Goal: Information Seeking & Learning: Learn about a topic

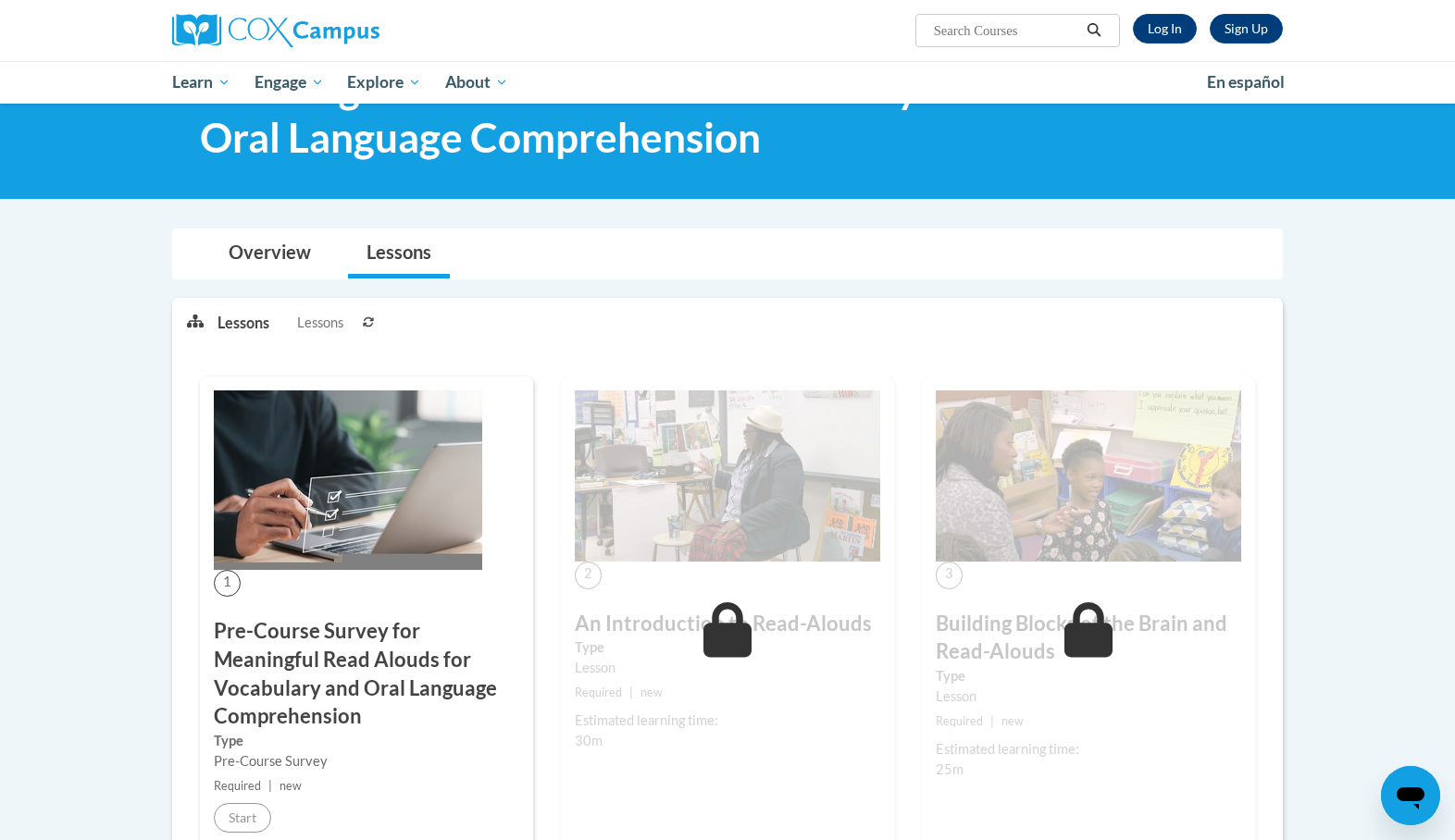
scroll to position [155, 0]
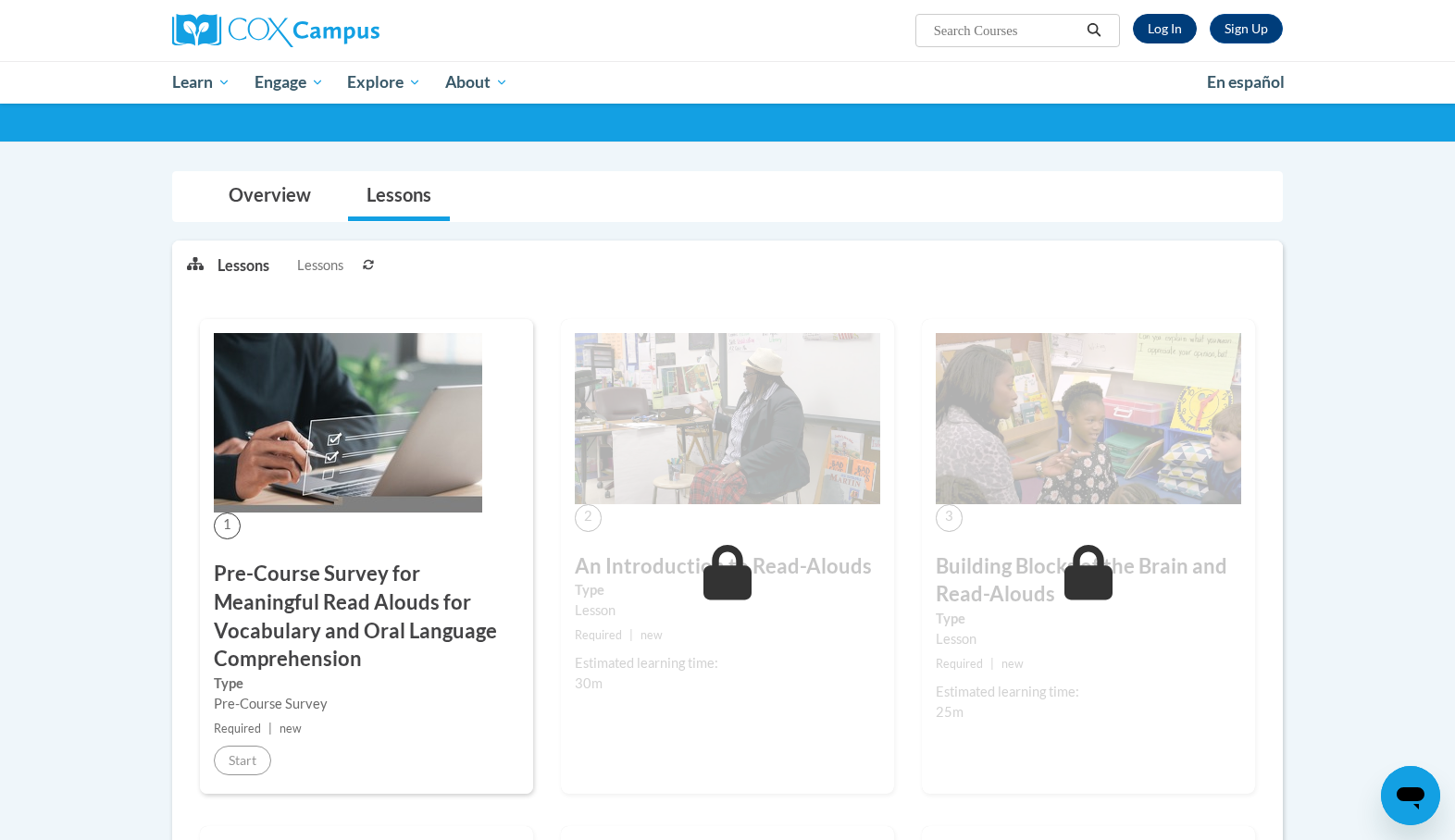
click at [1152, 34] on link "Log In" at bounding box center [1164, 29] width 64 height 30
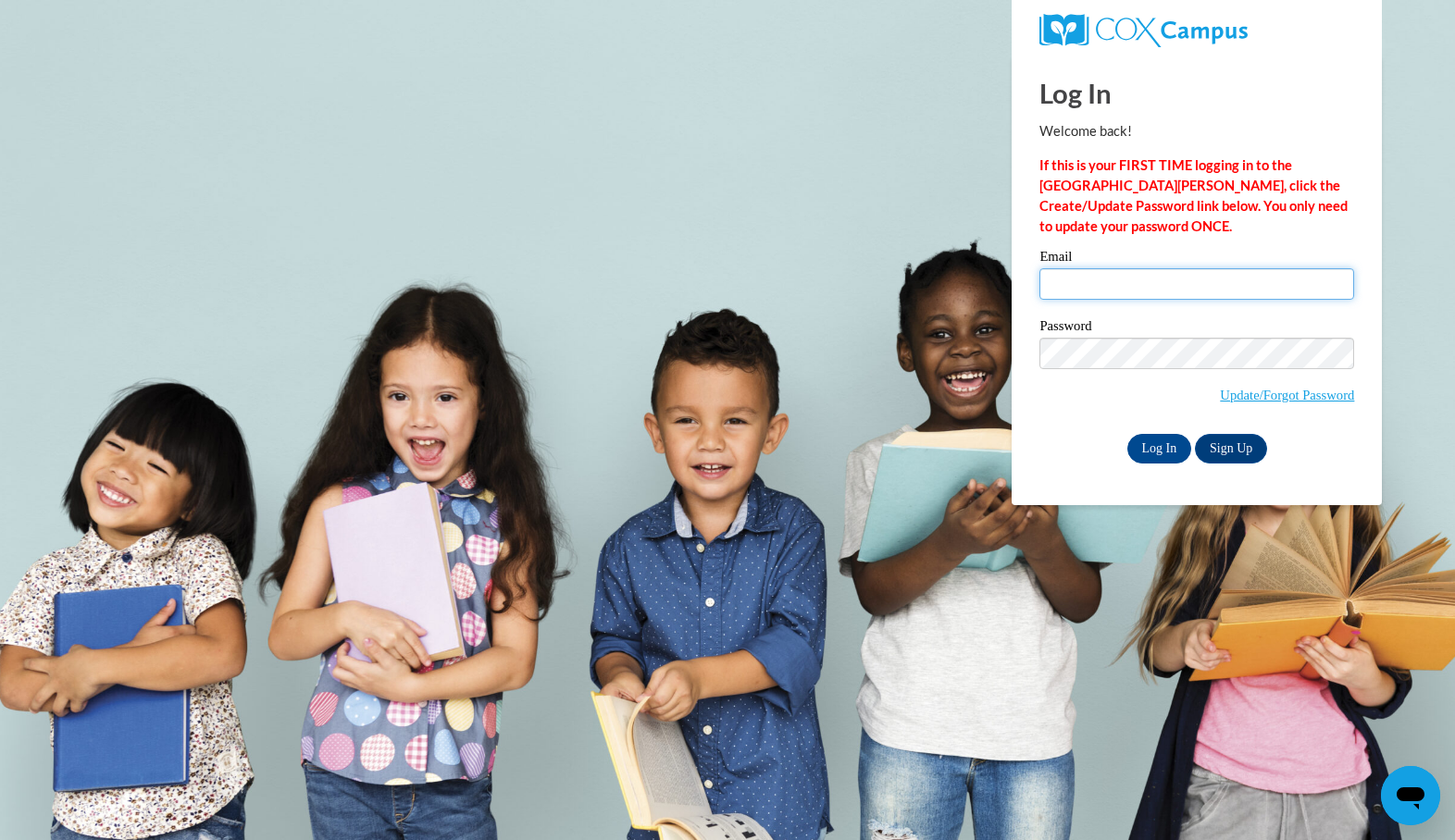
type input "mlovell@tiger.brenau.edu"
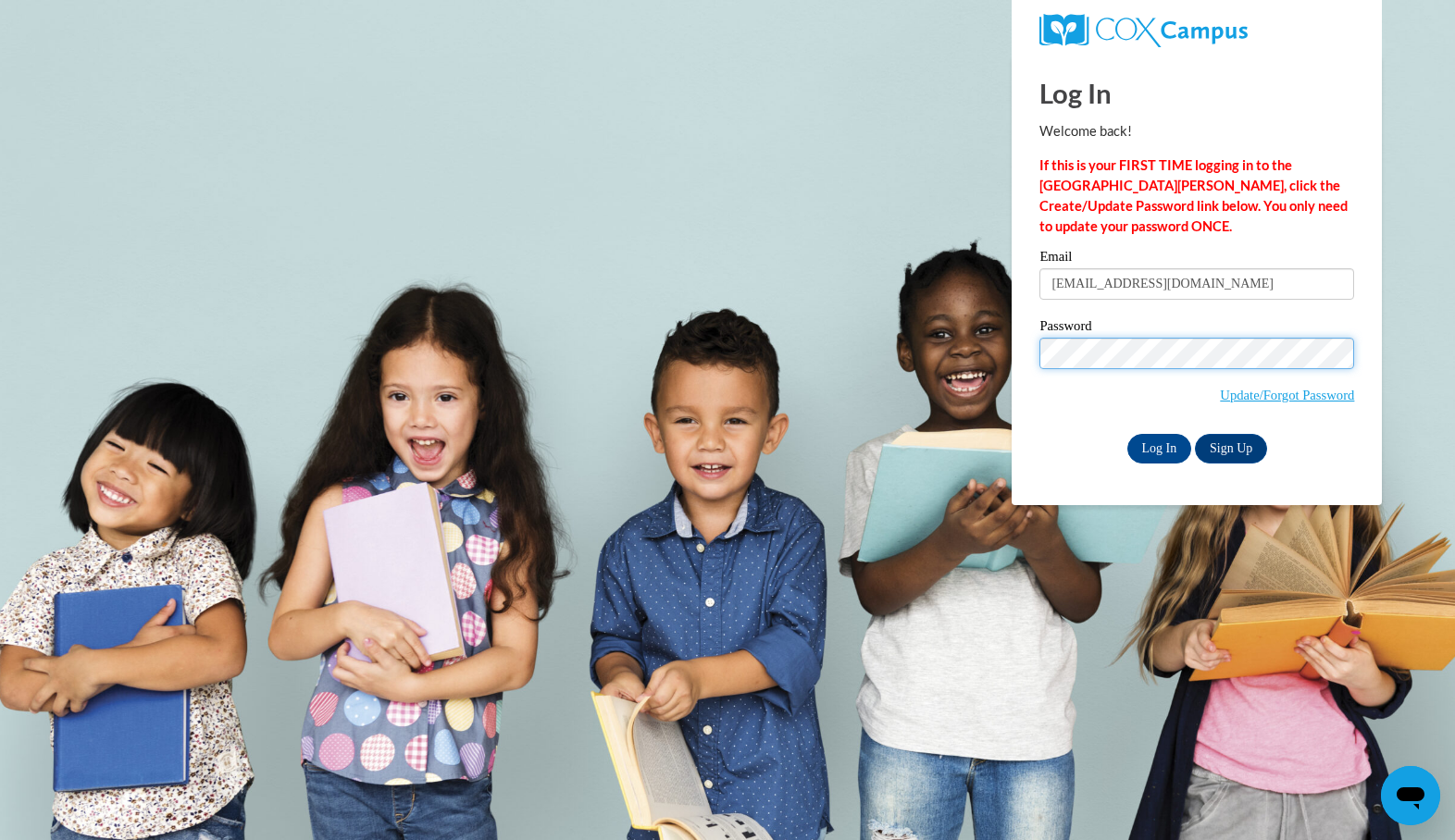
click at [1158, 445] on input "Log In" at bounding box center [1159, 449] width 65 height 30
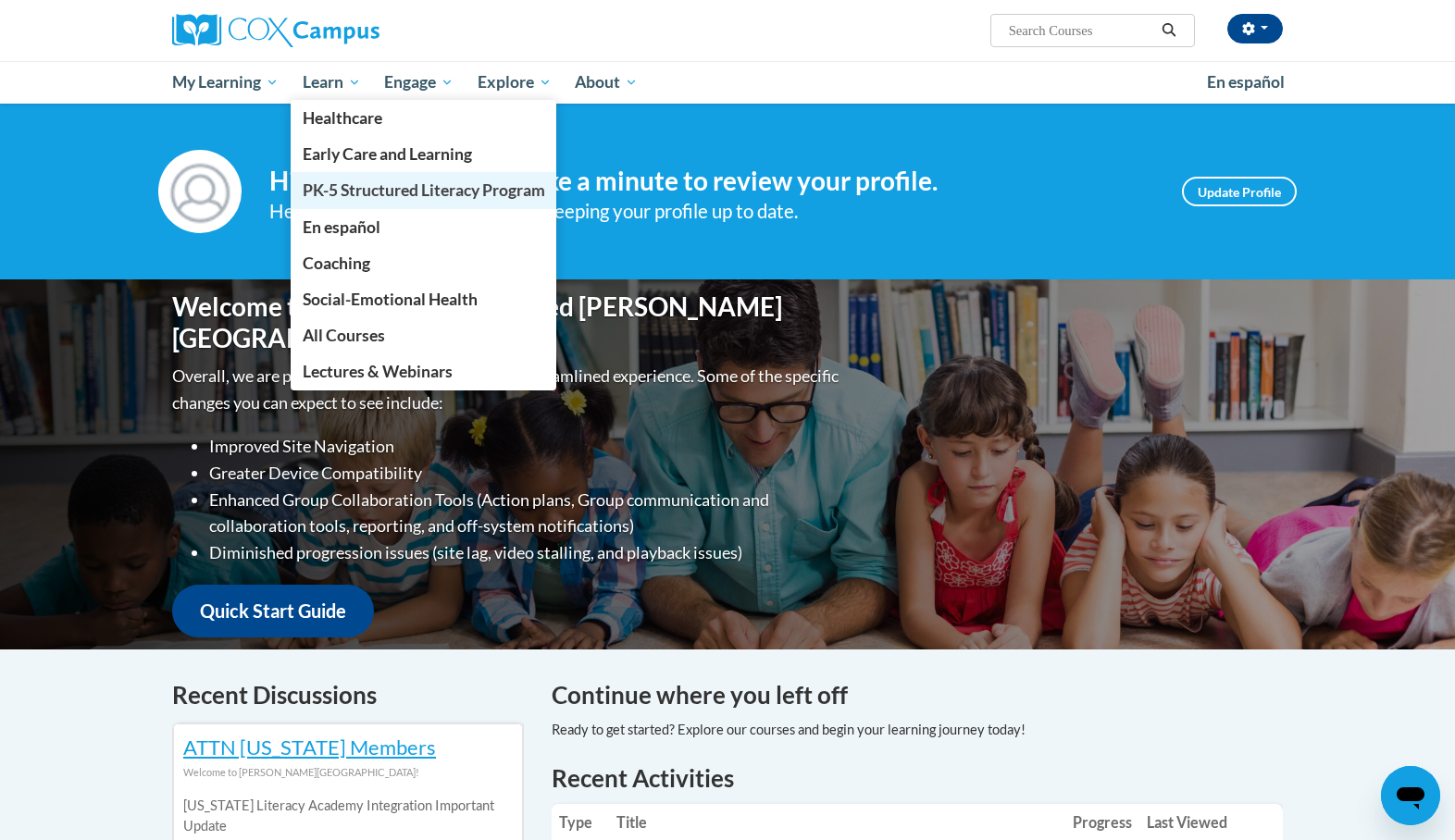
click at [386, 192] on span "PK-5 Structured Literacy Program" at bounding box center [424, 190] width 243 height 20
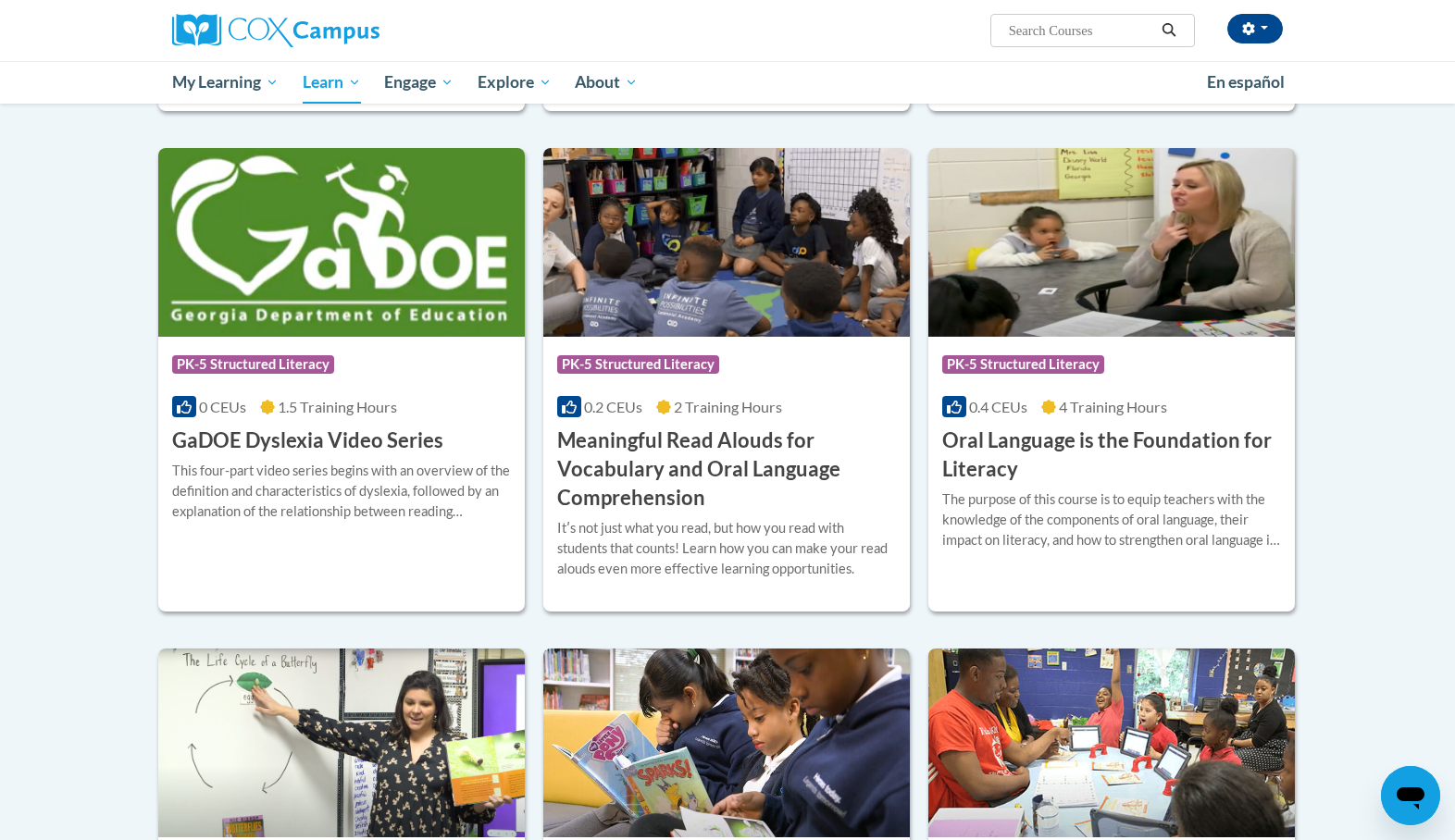
scroll to position [1031, 0]
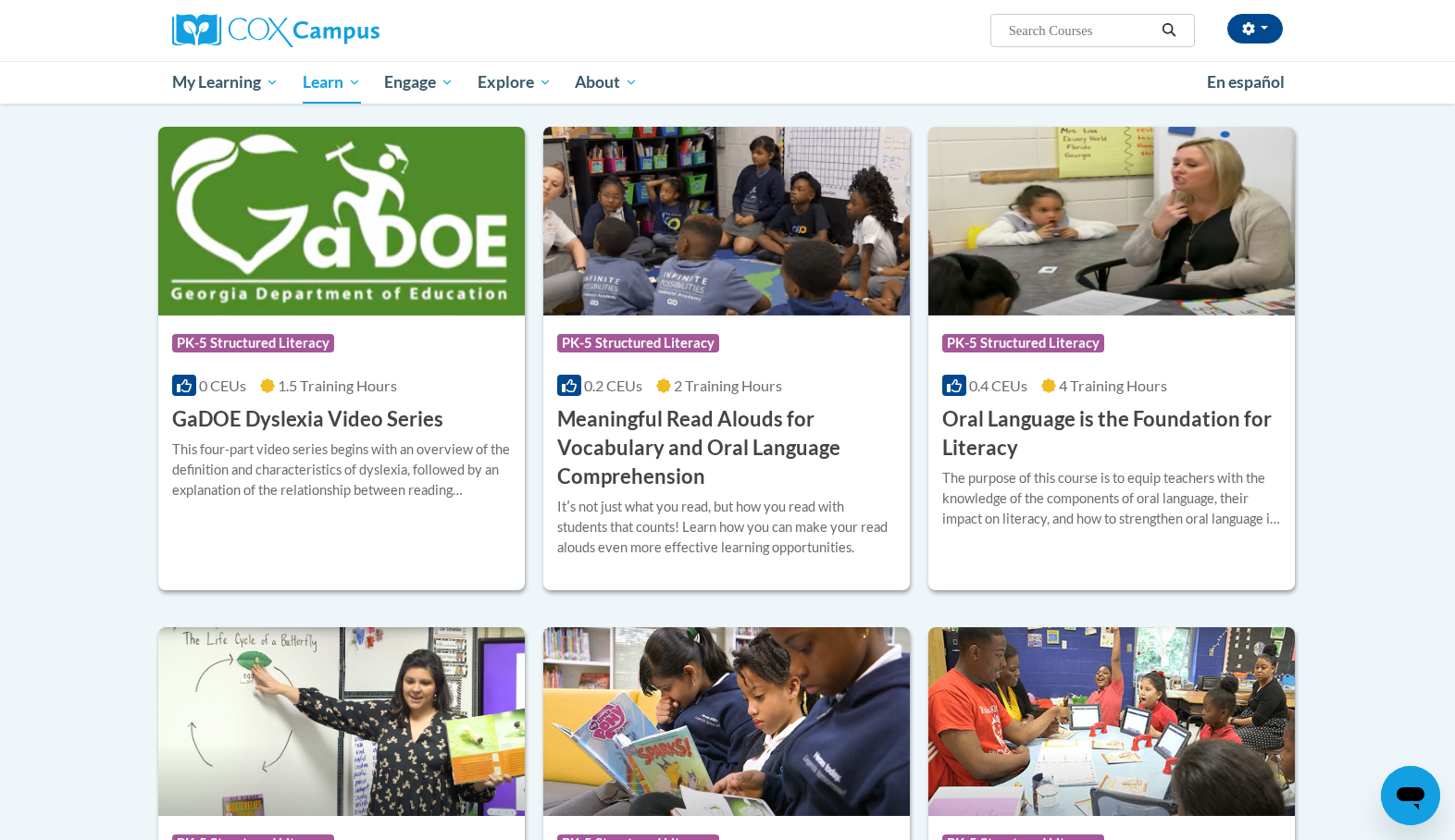
click at [718, 466] on h3 "Meaningful Read Alouds for Vocabulary and Oral Language Comprehension" at bounding box center [726, 447] width 338 height 85
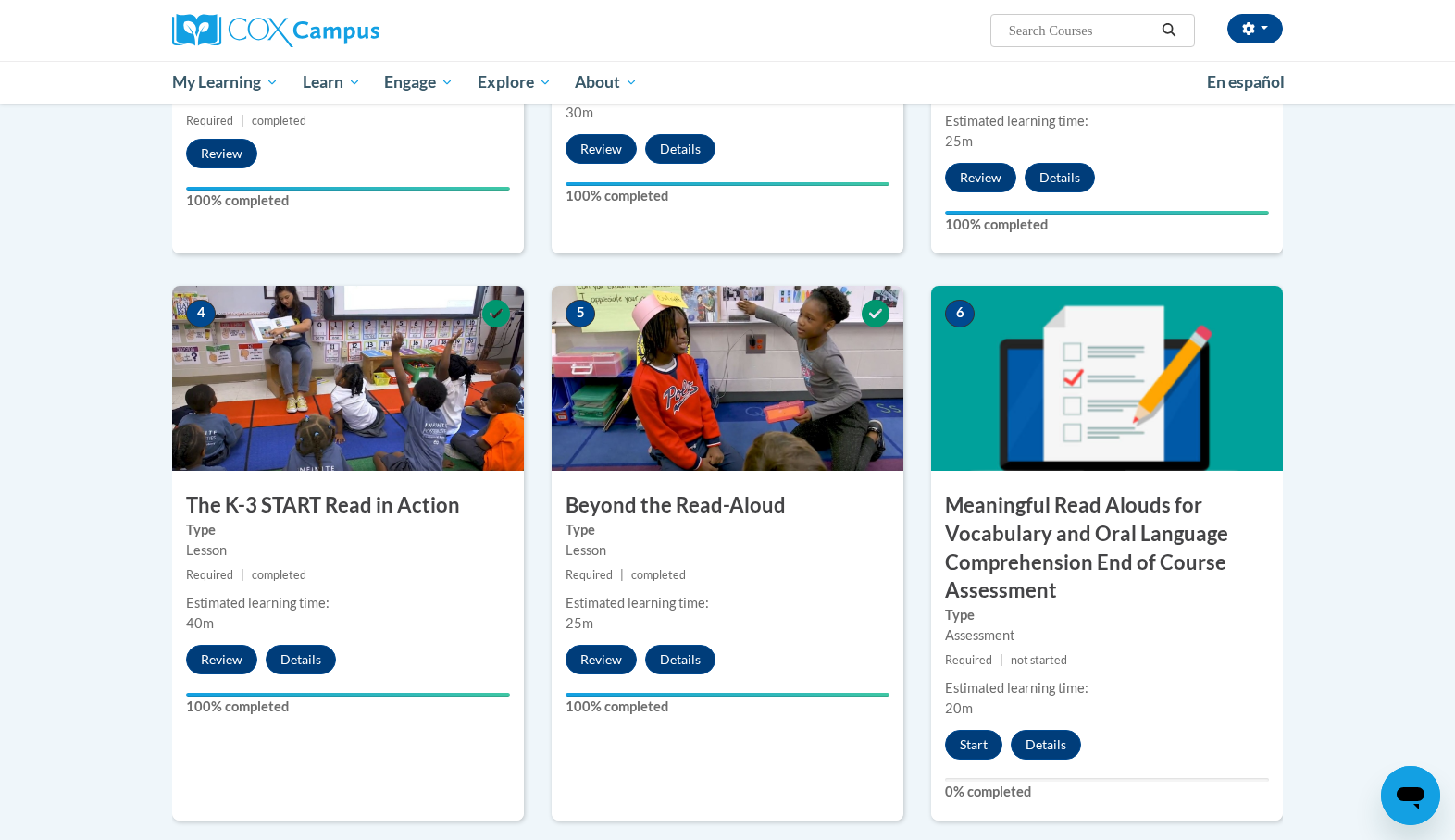
scroll to position [786, 0]
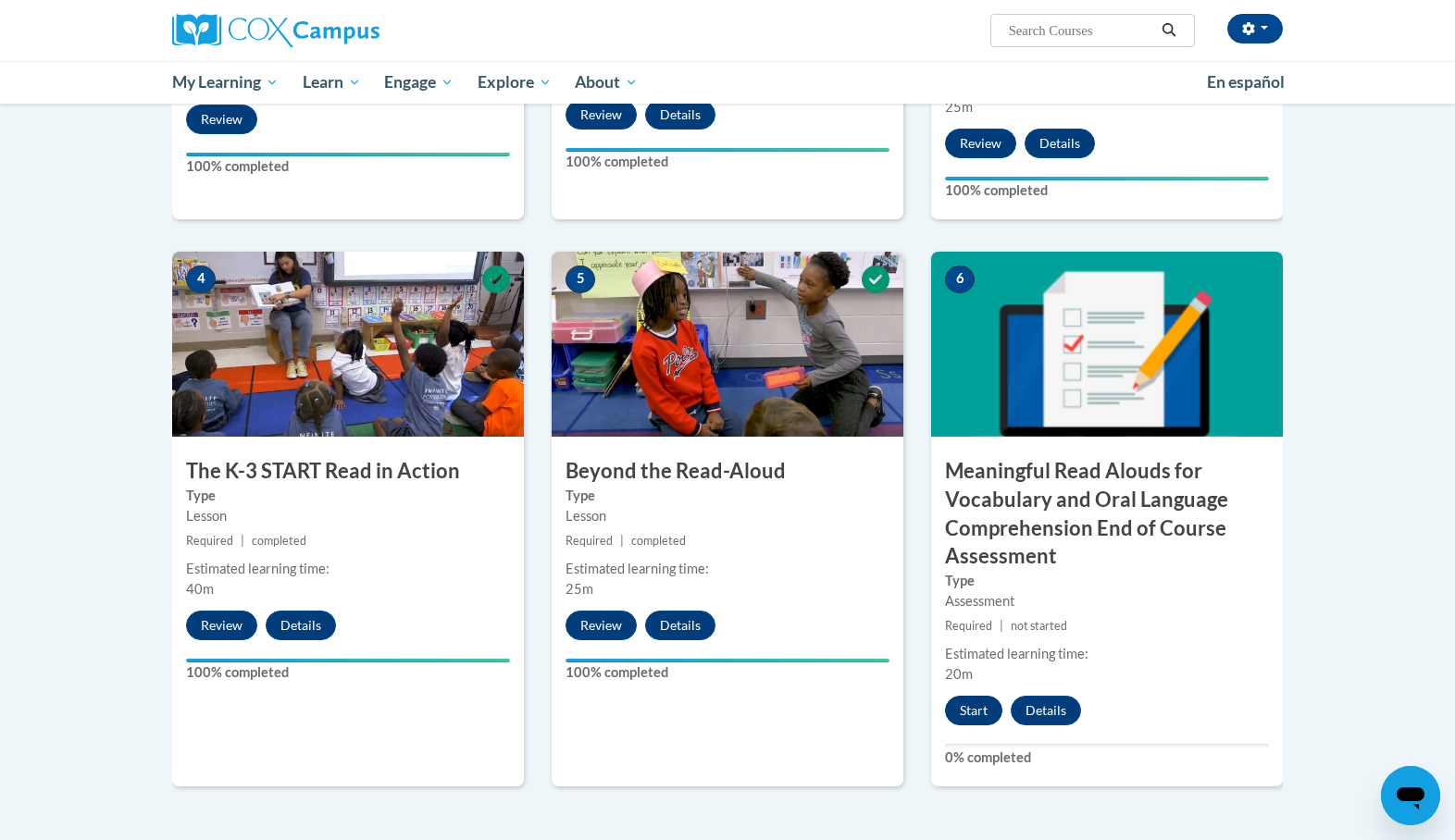
click at [965, 712] on button "Start" at bounding box center [973, 711] width 57 height 30
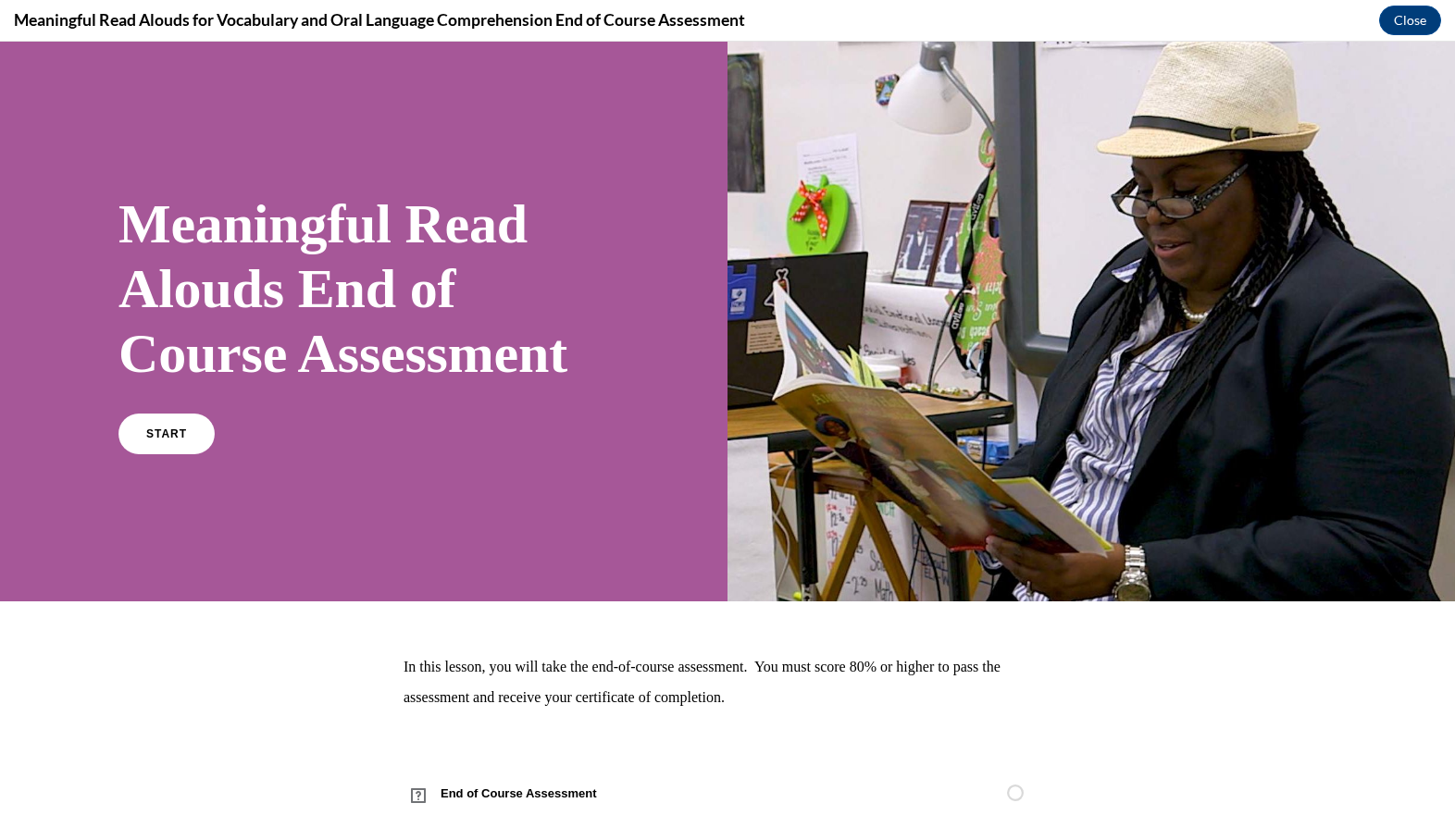
scroll to position [0, 0]
click at [198, 421] on link "START" at bounding box center [166, 433] width 101 height 42
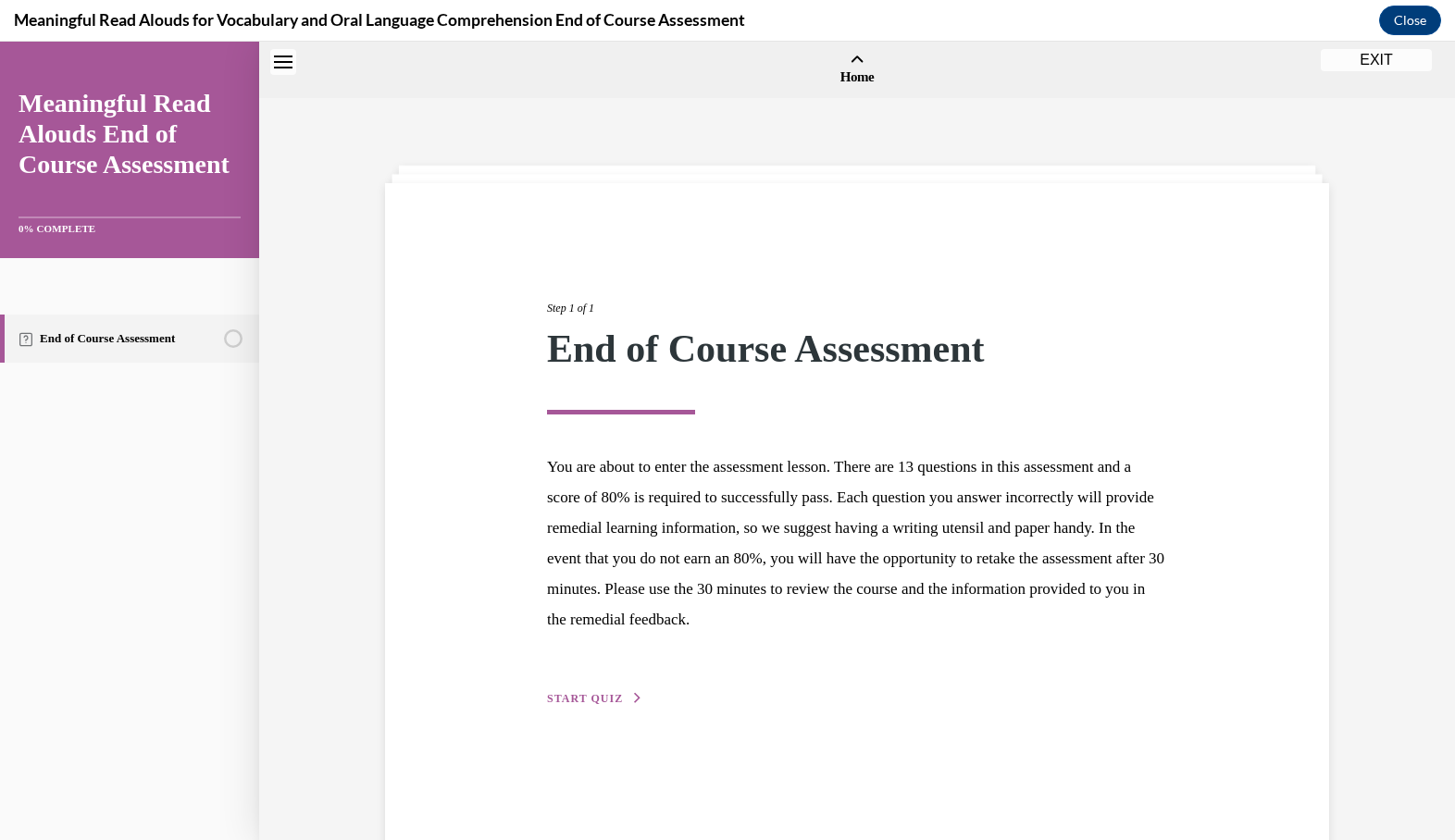
scroll to position [57, 0]
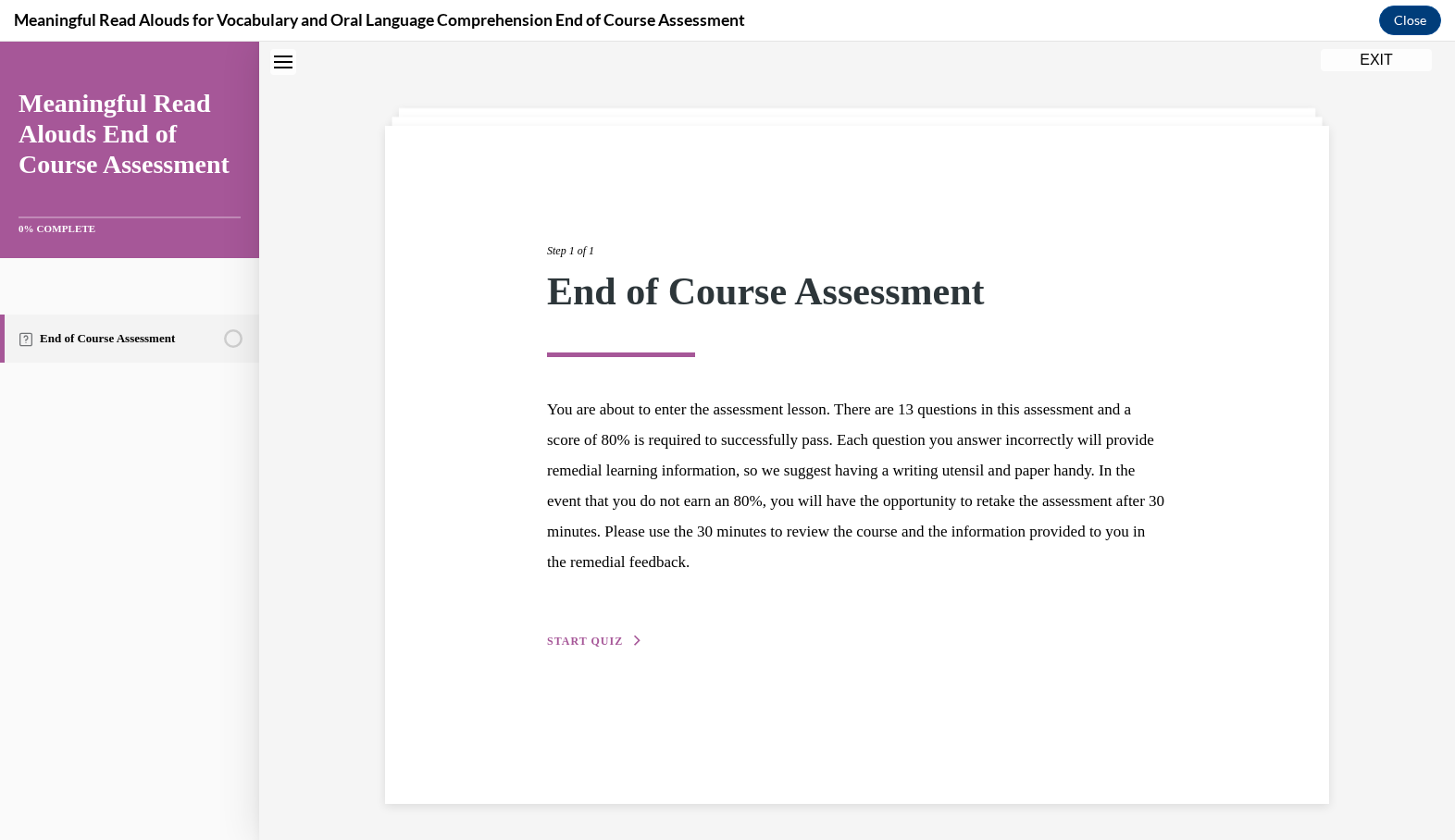
click at [579, 644] on span "START QUIZ" at bounding box center [584, 641] width 76 height 13
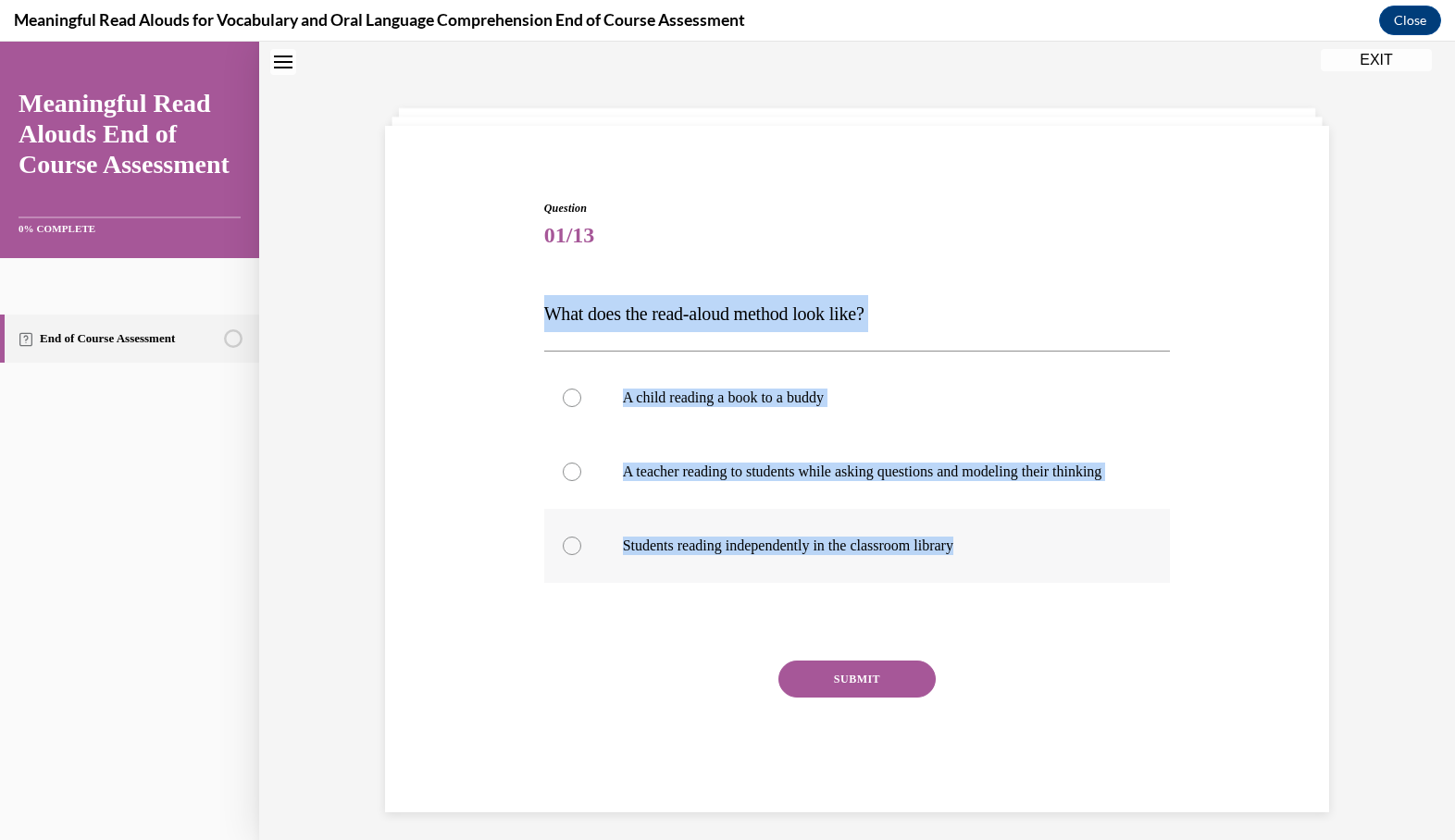
drag, startPoint x: 542, startPoint y: 292, endPoint x: 988, endPoint y: 583, distance: 532.5
click at [988, 583] on div "Question 01/13 What does the read-aloud method look like? A child reading a boo…" at bounding box center [858, 492] width 636 height 640
copy div "What does the read-aloud method look like? A child reading a book to a buddy A …"
click at [691, 481] on p "A teacher reading to students while asking questions and modeling their thinking" at bounding box center [873, 472] width 502 height 19
click at [581, 481] on input "A teacher reading to students while asking questions and modeling their thinking" at bounding box center [572, 472] width 19 height 19
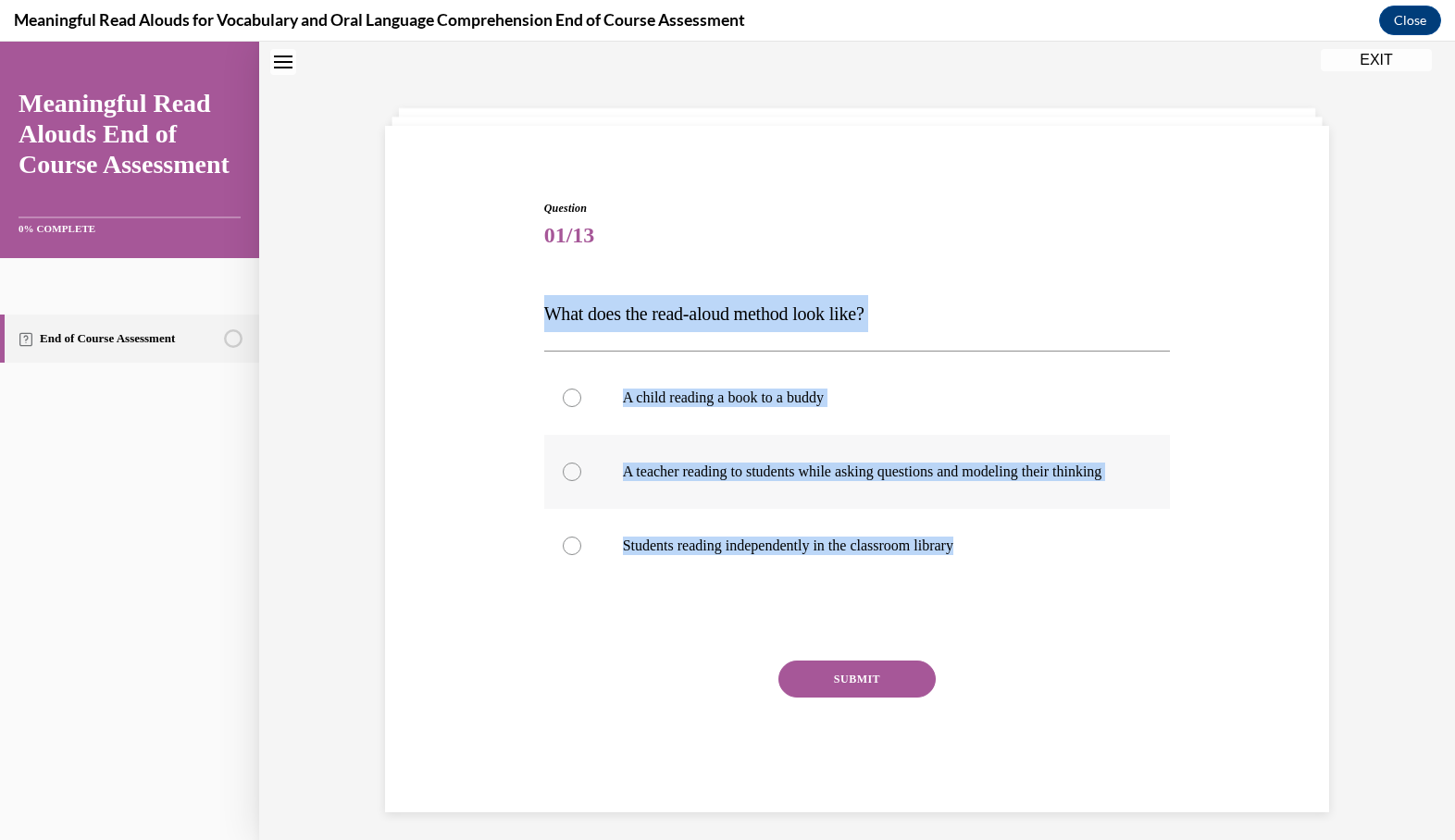
radio input "true"
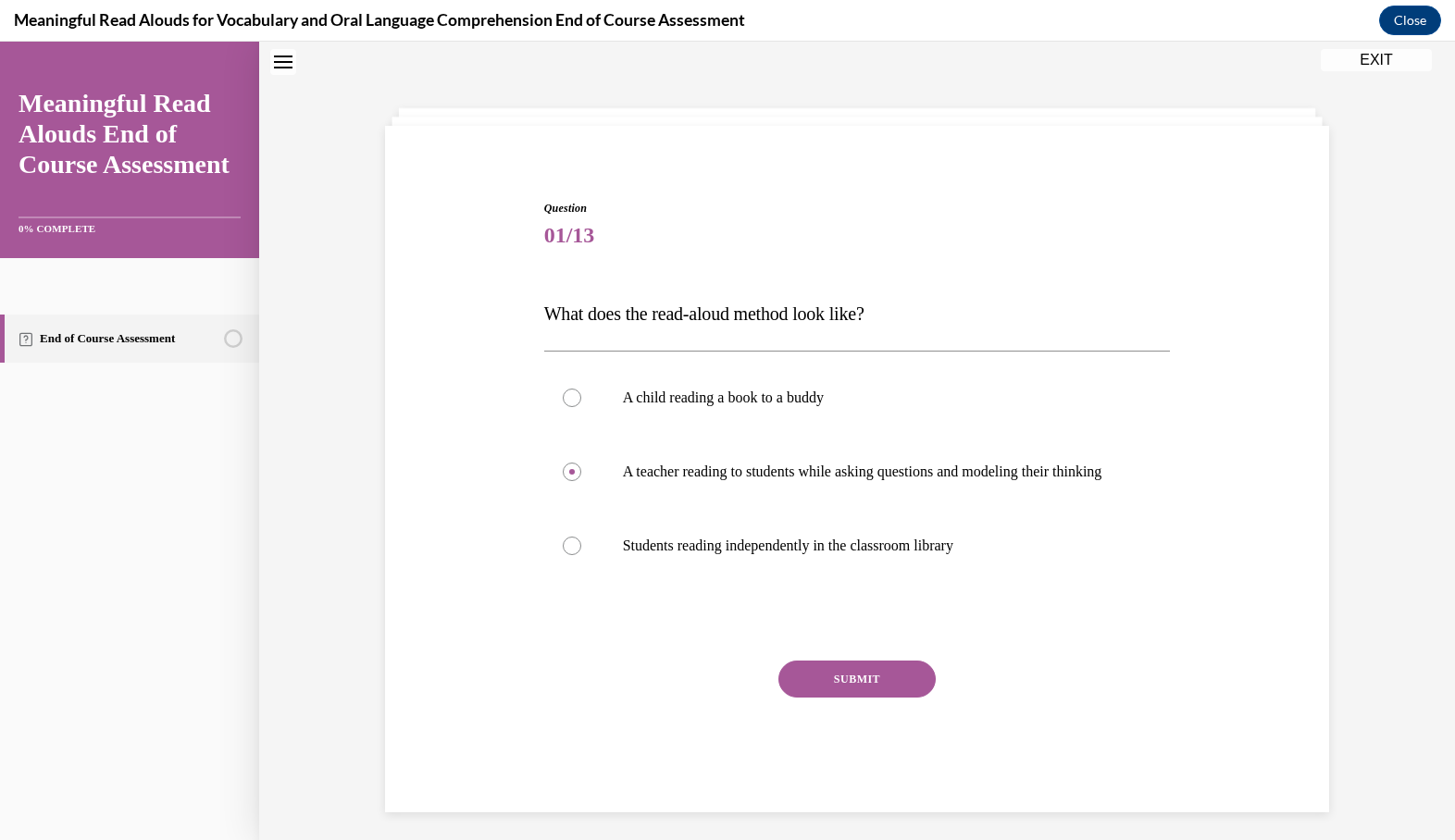
click at [847, 698] on button "SUBMIT" at bounding box center [857, 679] width 158 height 37
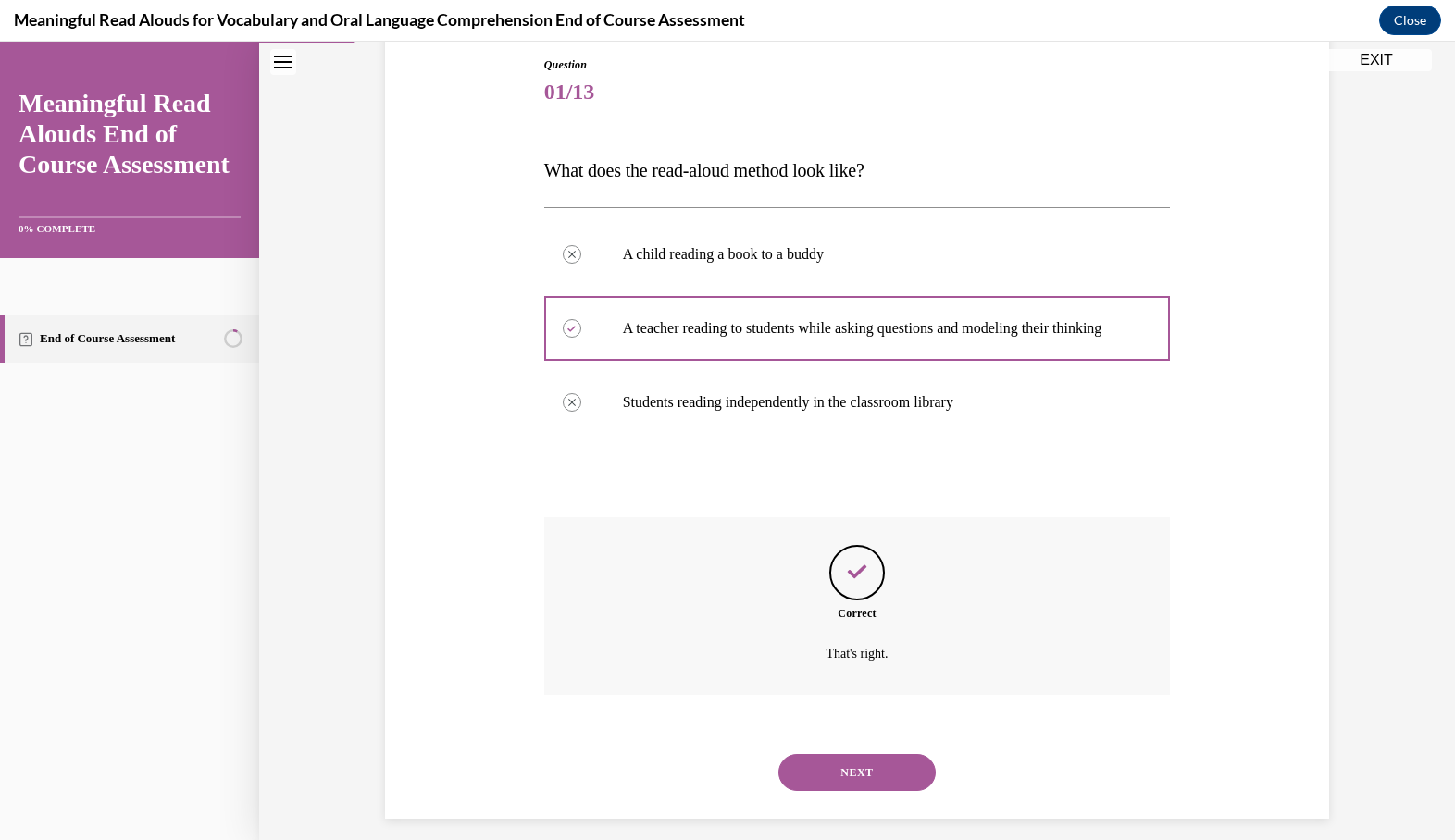
scroll to position [212, 0]
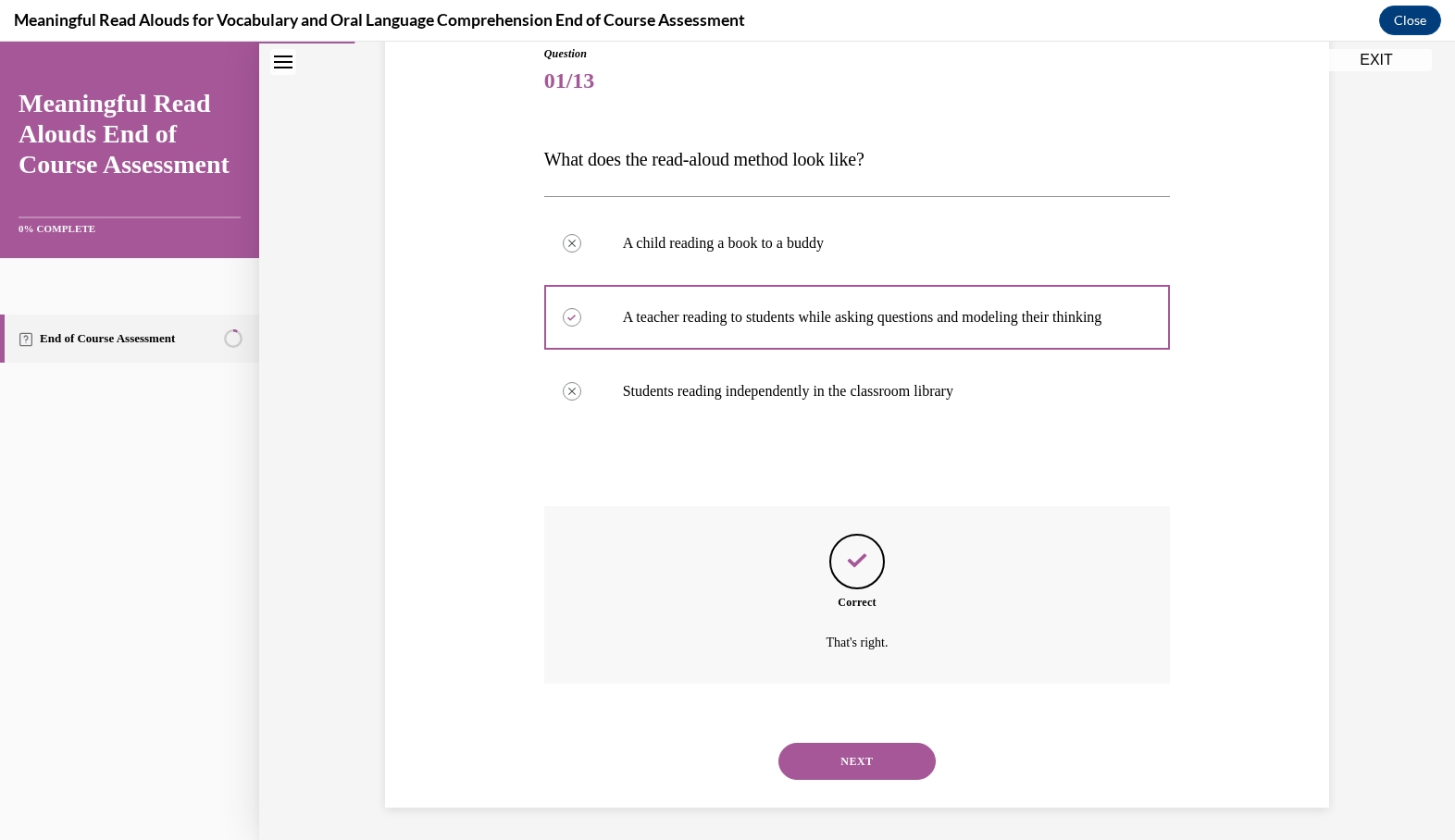
click at [842, 750] on button "NEXT" at bounding box center [857, 761] width 158 height 37
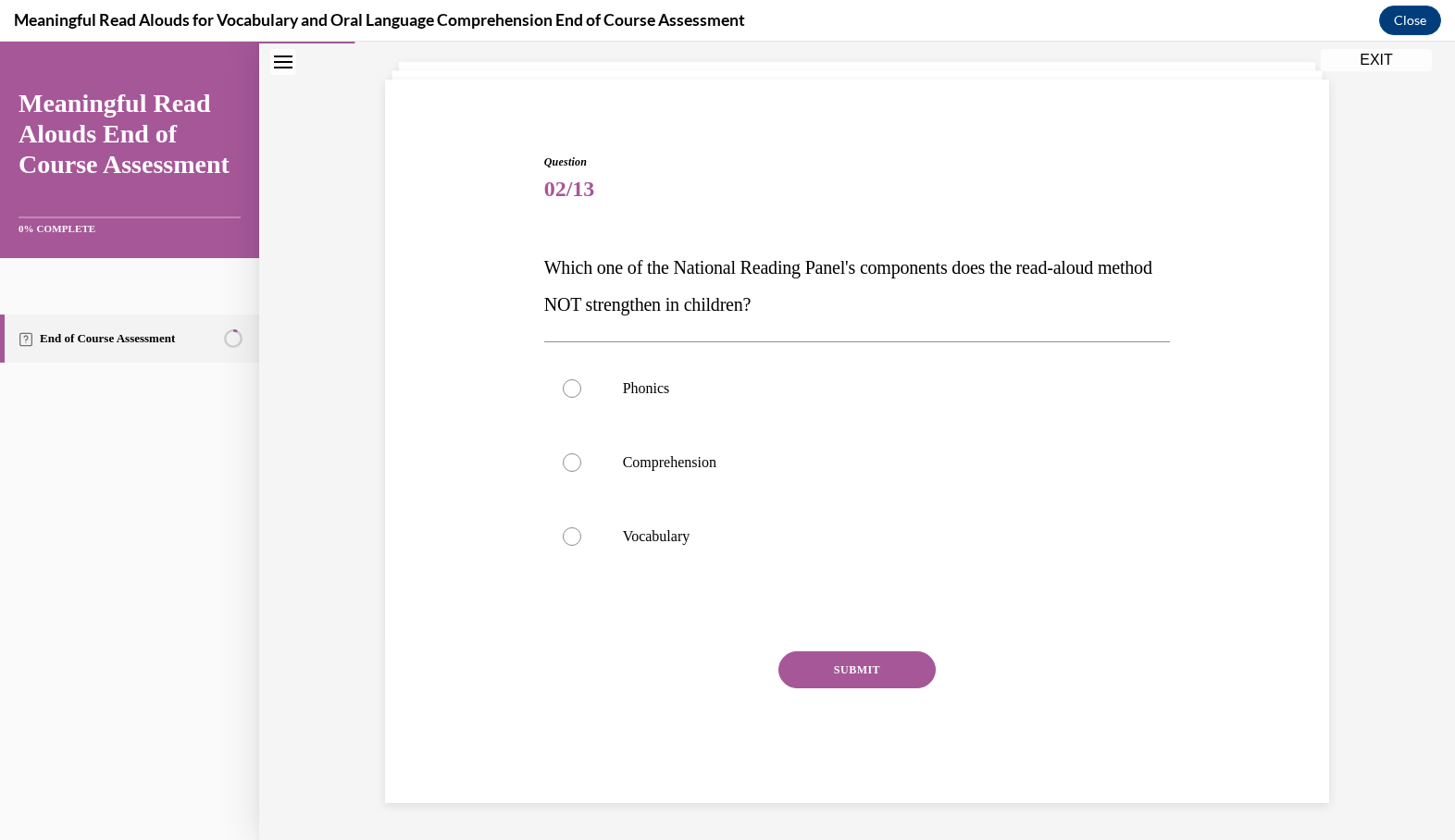
scroll to position [82, 0]
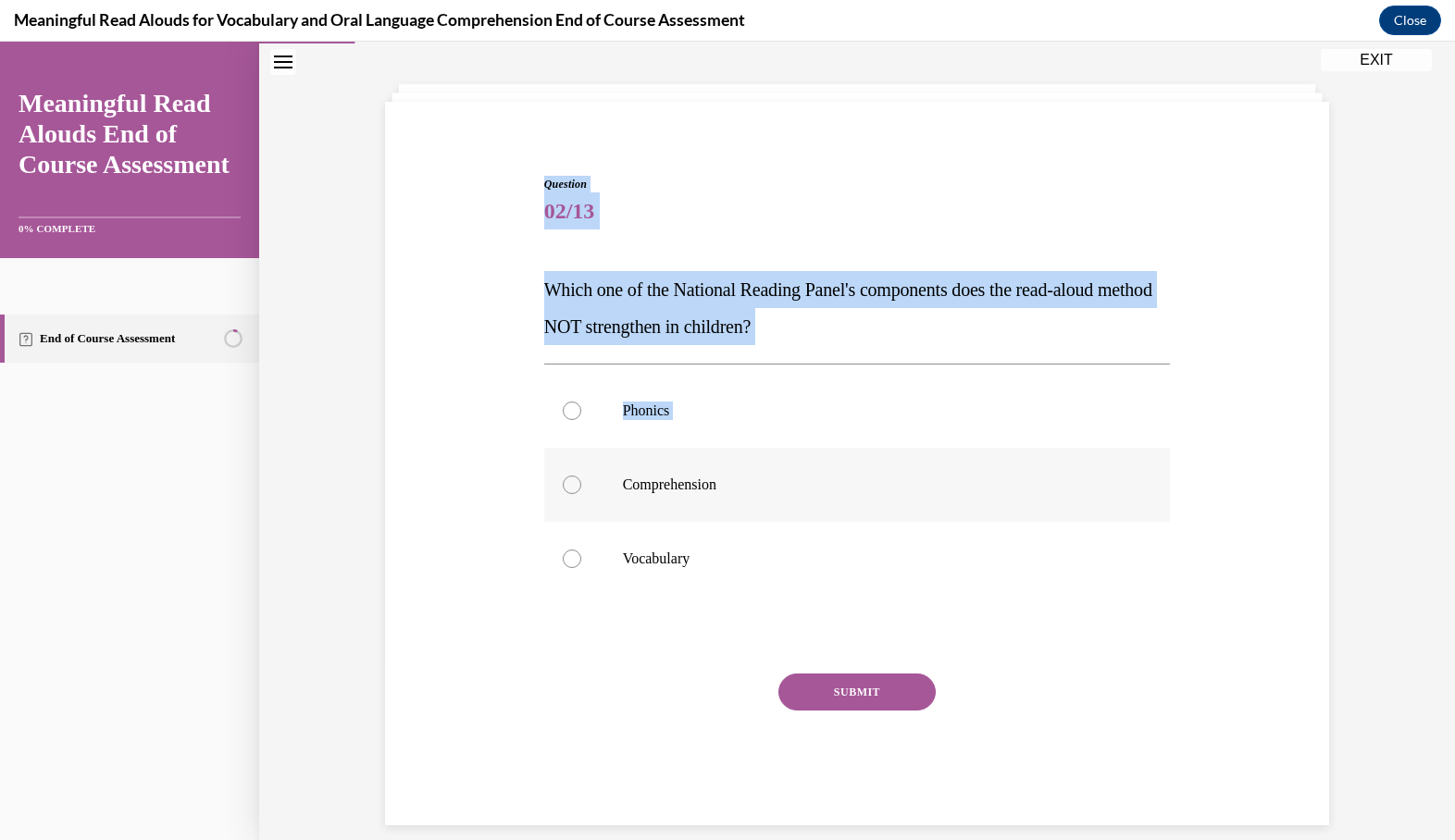
drag, startPoint x: 543, startPoint y: 152, endPoint x: 734, endPoint y: 471, distance: 371.8
click at [734, 471] on div "Question 02/13 Which one of the National Reading Panel's components does the re…" at bounding box center [858, 487] width 636 height 678
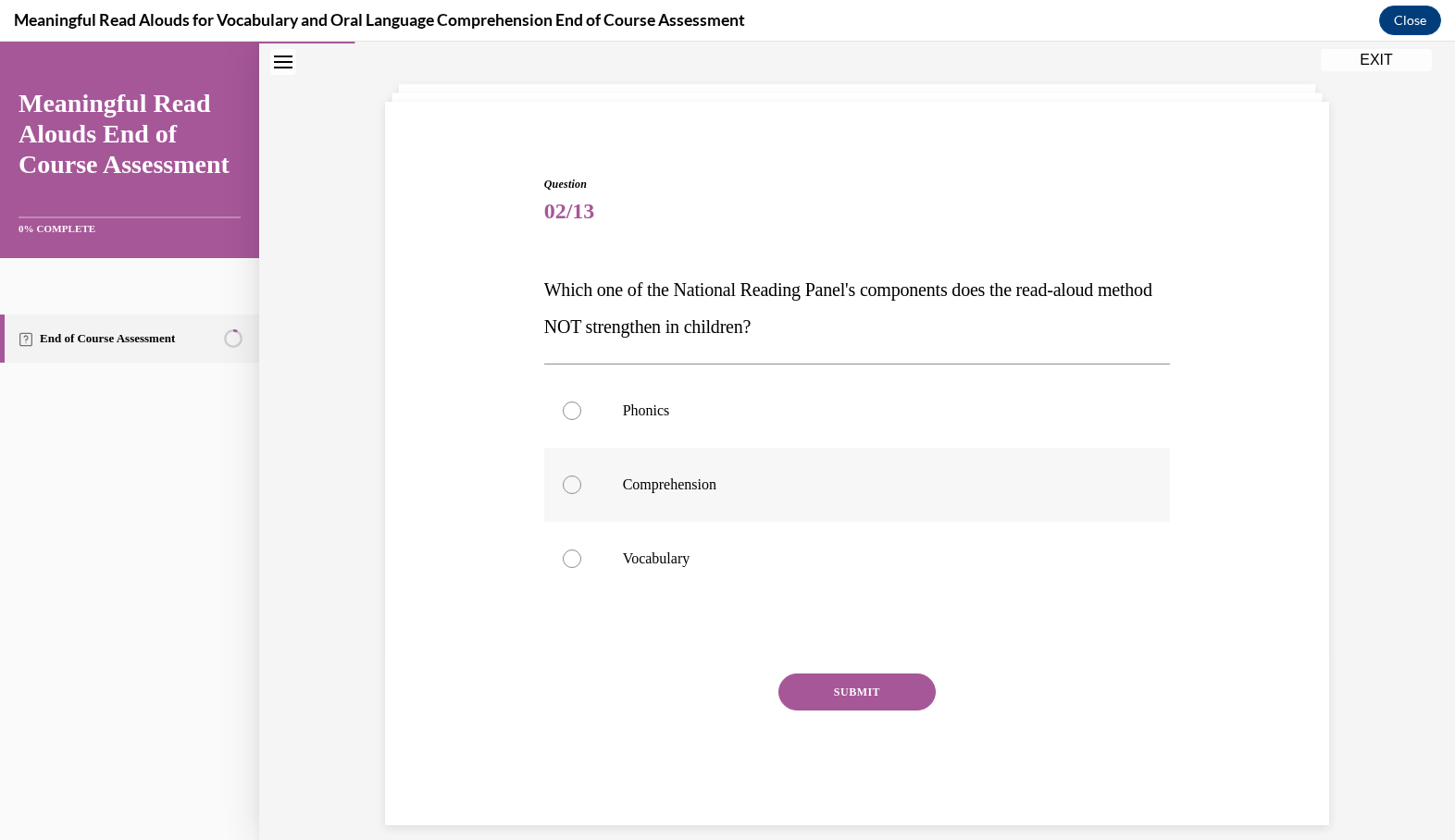
click at [693, 480] on p "Comprehension" at bounding box center [873, 485] width 502 height 19
click at [581, 480] on input "Comprehension" at bounding box center [572, 485] width 19 height 19
radio input "true"
drag, startPoint x: 556, startPoint y: 153, endPoint x: 634, endPoint y: 271, distance: 141.4
click at [634, 273] on div "Question 02/13 Which one of the National Reading Panel's components does the re…" at bounding box center [858, 487] width 636 height 678
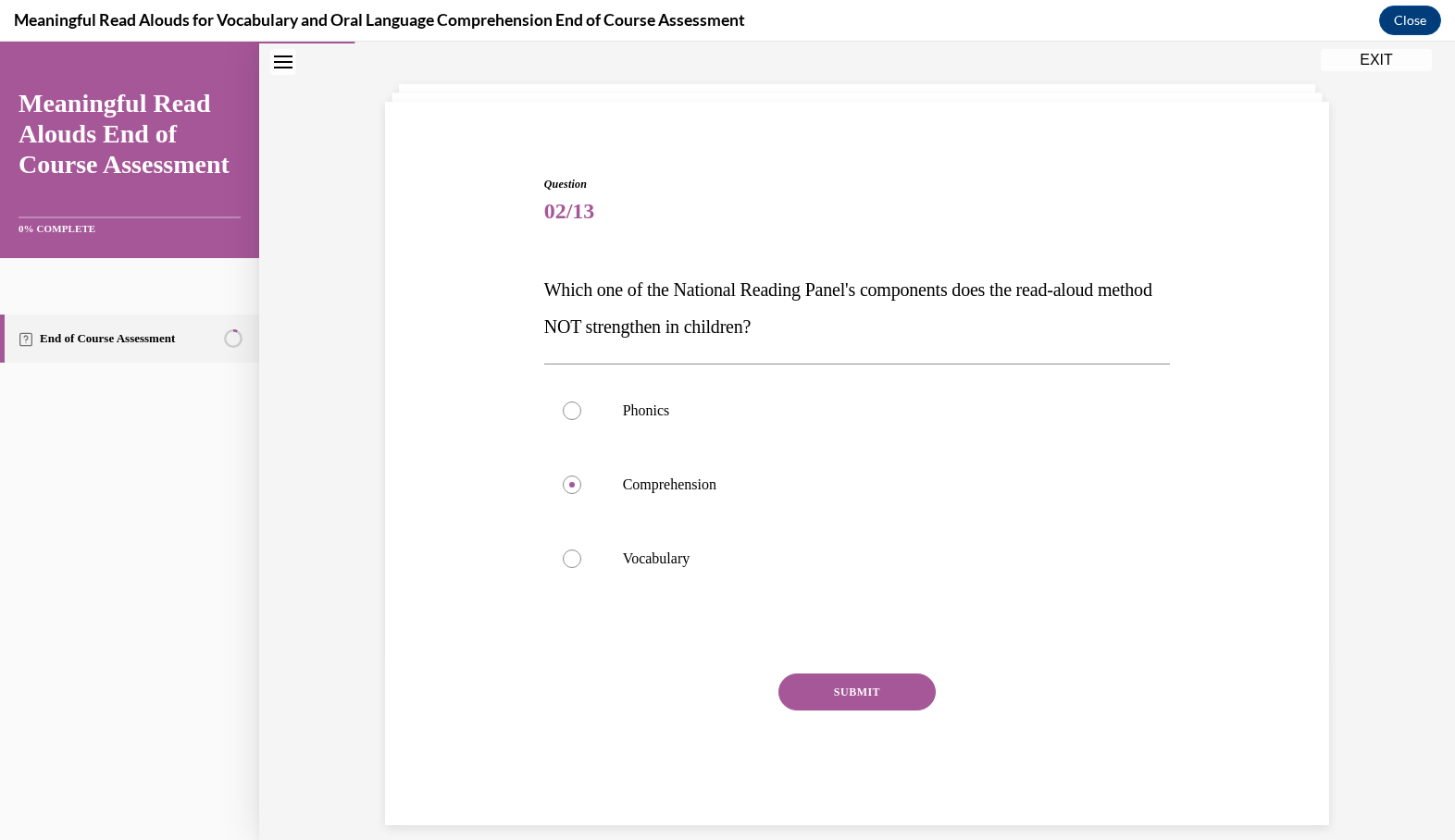
click at [495, 221] on div "Question 02/13 Which one of the National Reading Panel's components does the re…" at bounding box center [857, 472] width 953 height 705
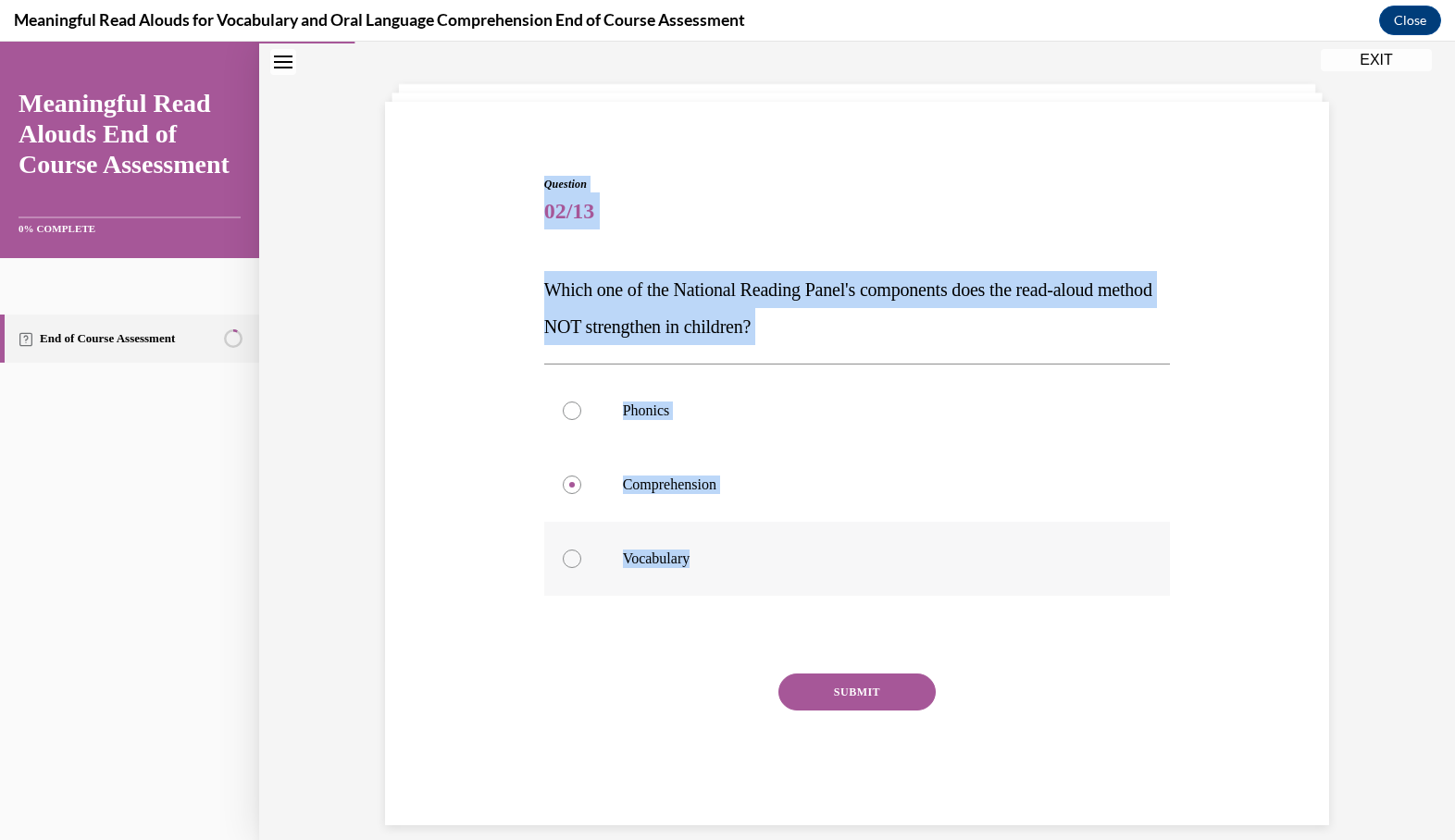
drag, startPoint x: 548, startPoint y: 157, endPoint x: 689, endPoint y: 584, distance: 449.7
click at [689, 584] on div "Question 02/13 Which one of the National Reading Panel's components does the re…" at bounding box center [858, 487] width 636 height 678
copy div "Question 02/13 Which one of the National Reading Panel's components does the re…"
click at [621, 427] on label "Phonics" at bounding box center [858, 411] width 626 height 74
click at [581, 420] on input "Phonics" at bounding box center [572, 411] width 19 height 19
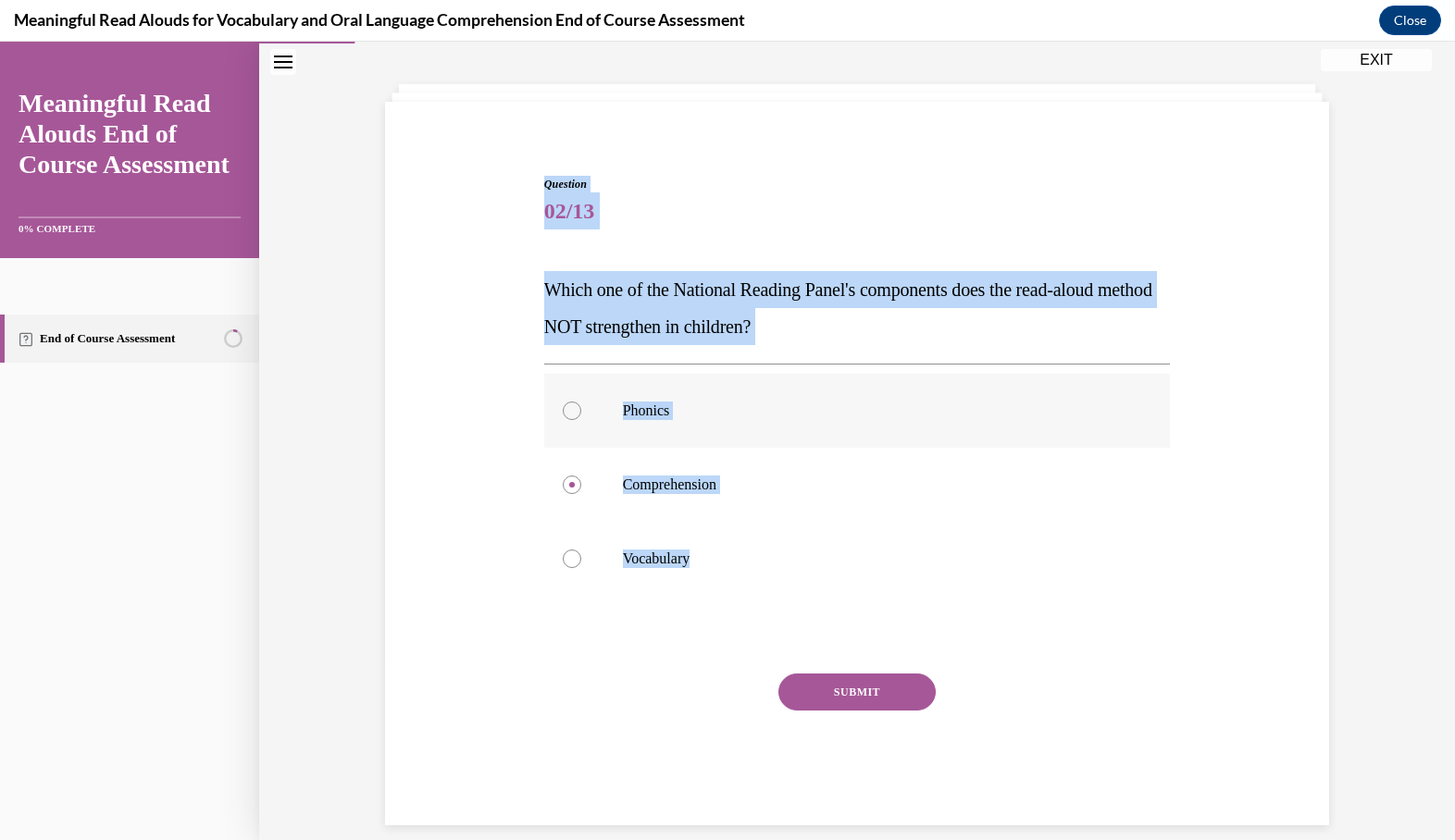
radio input "true"
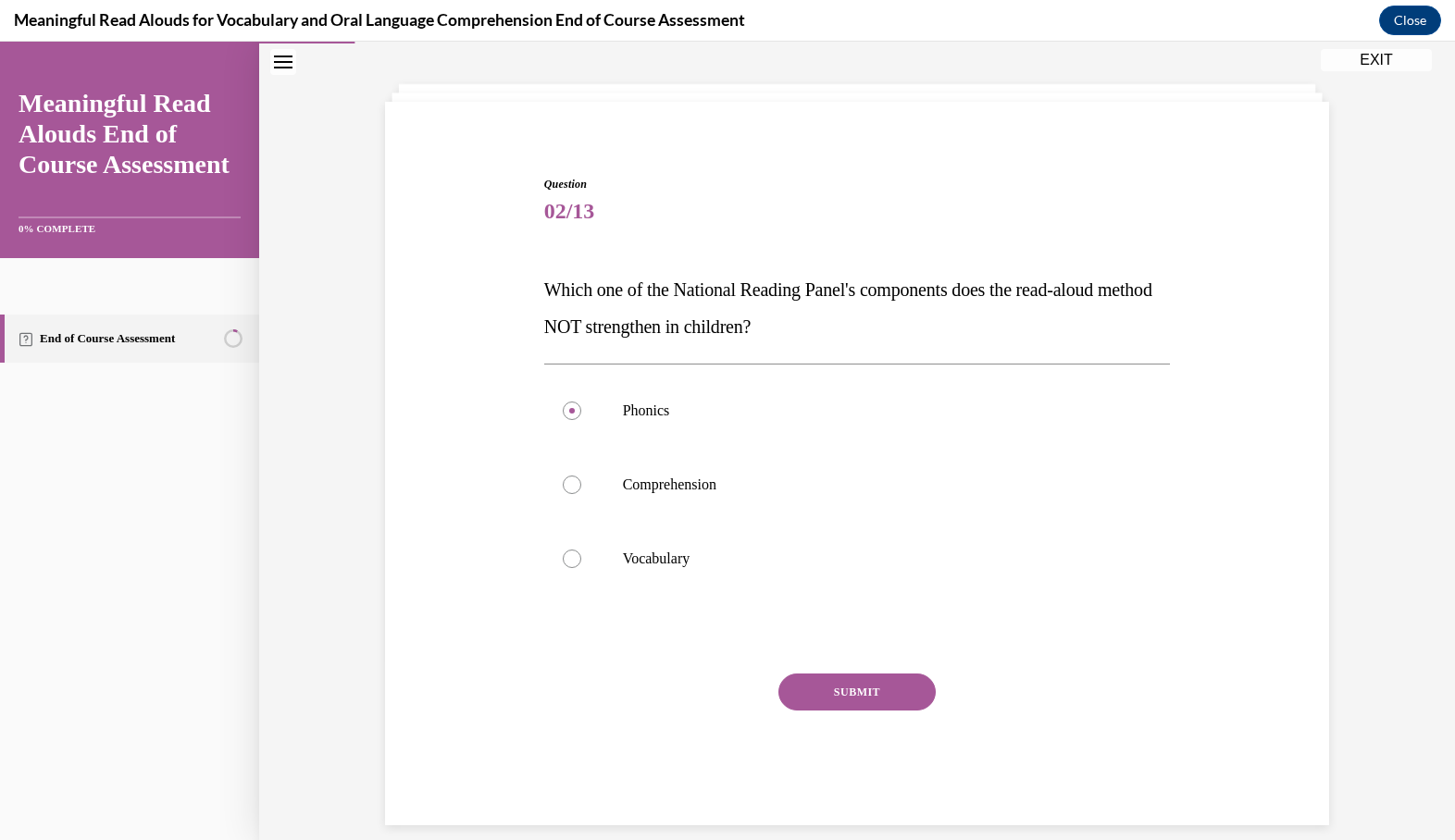
click at [888, 691] on button "SUBMIT" at bounding box center [857, 692] width 158 height 37
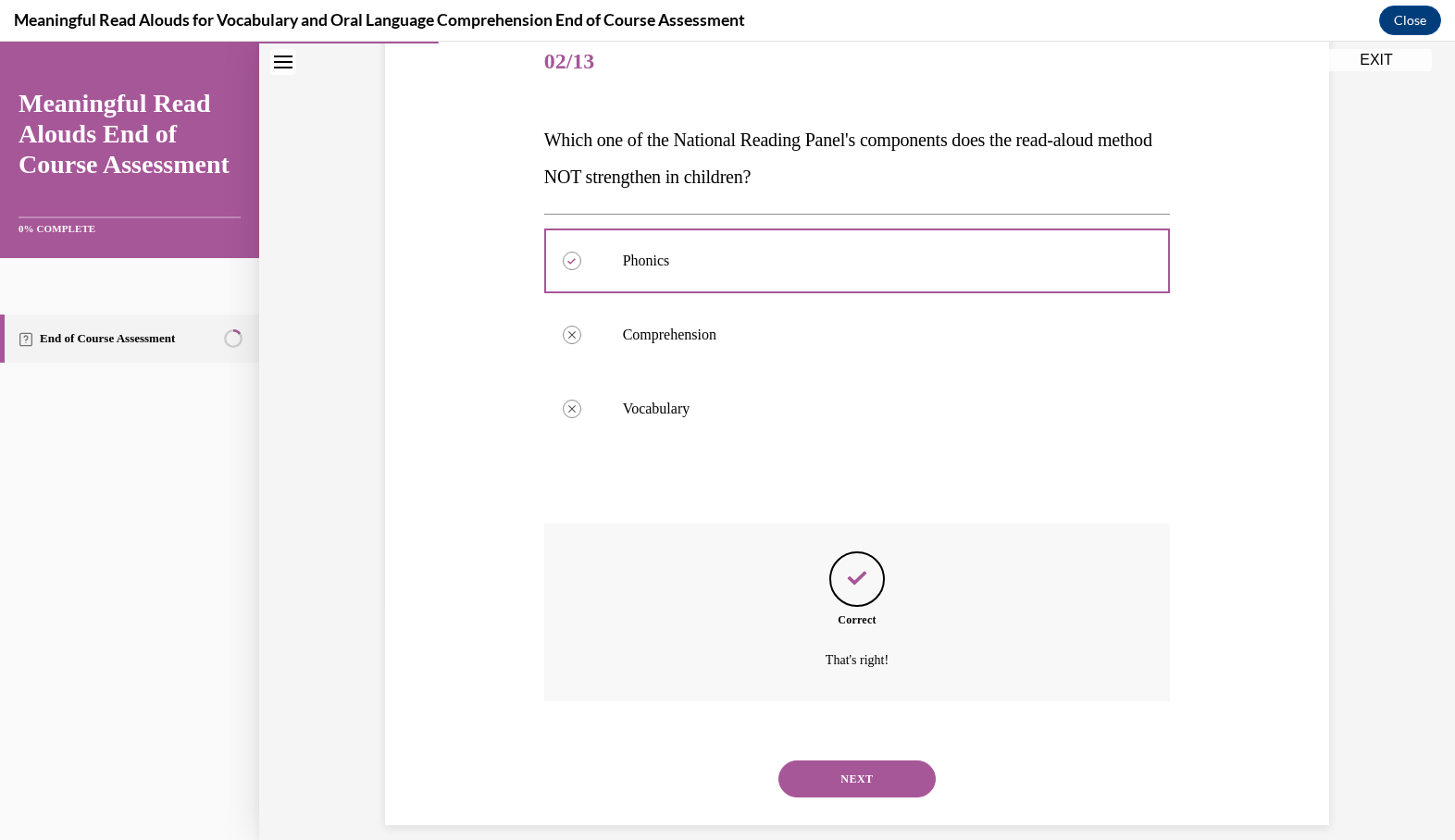
scroll to position [231, 0]
click at [850, 778] on div "NEXT" at bounding box center [858, 780] width 626 height 74
click at [850, 762] on button "NEXT" at bounding box center [857, 780] width 158 height 37
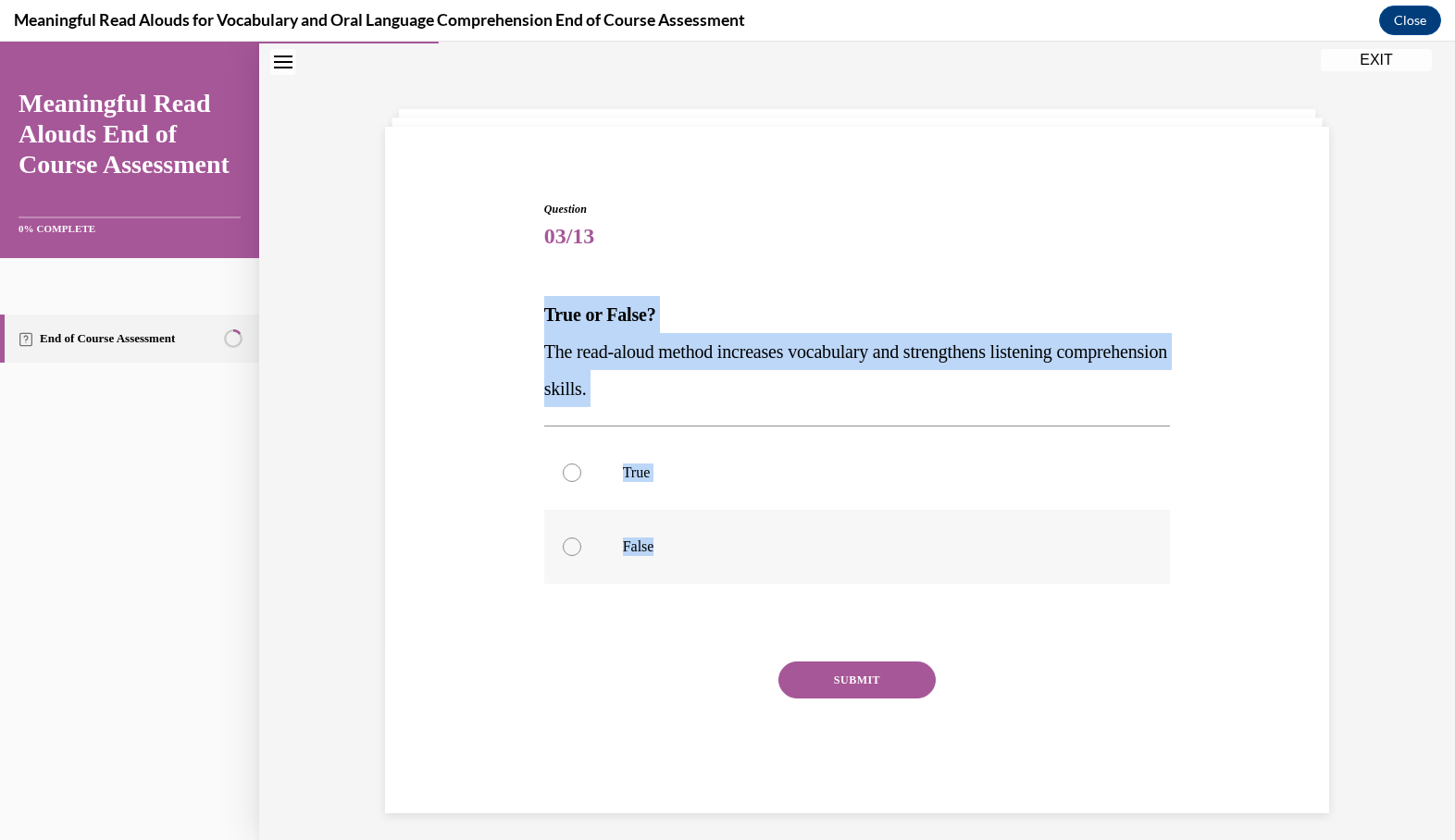
drag, startPoint x: 542, startPoint y: 303, endPoint x: 666, endPoint y: 560, distance: 285.4
click at [666, 560] on div "Question 03/13 True or False? The read-aloud method increases vocabulary and st…" at bounding box center [858, 493] width 636 height 640
copy div "True or False? The read-aloud method increases vocabulary and strengthens liste…"
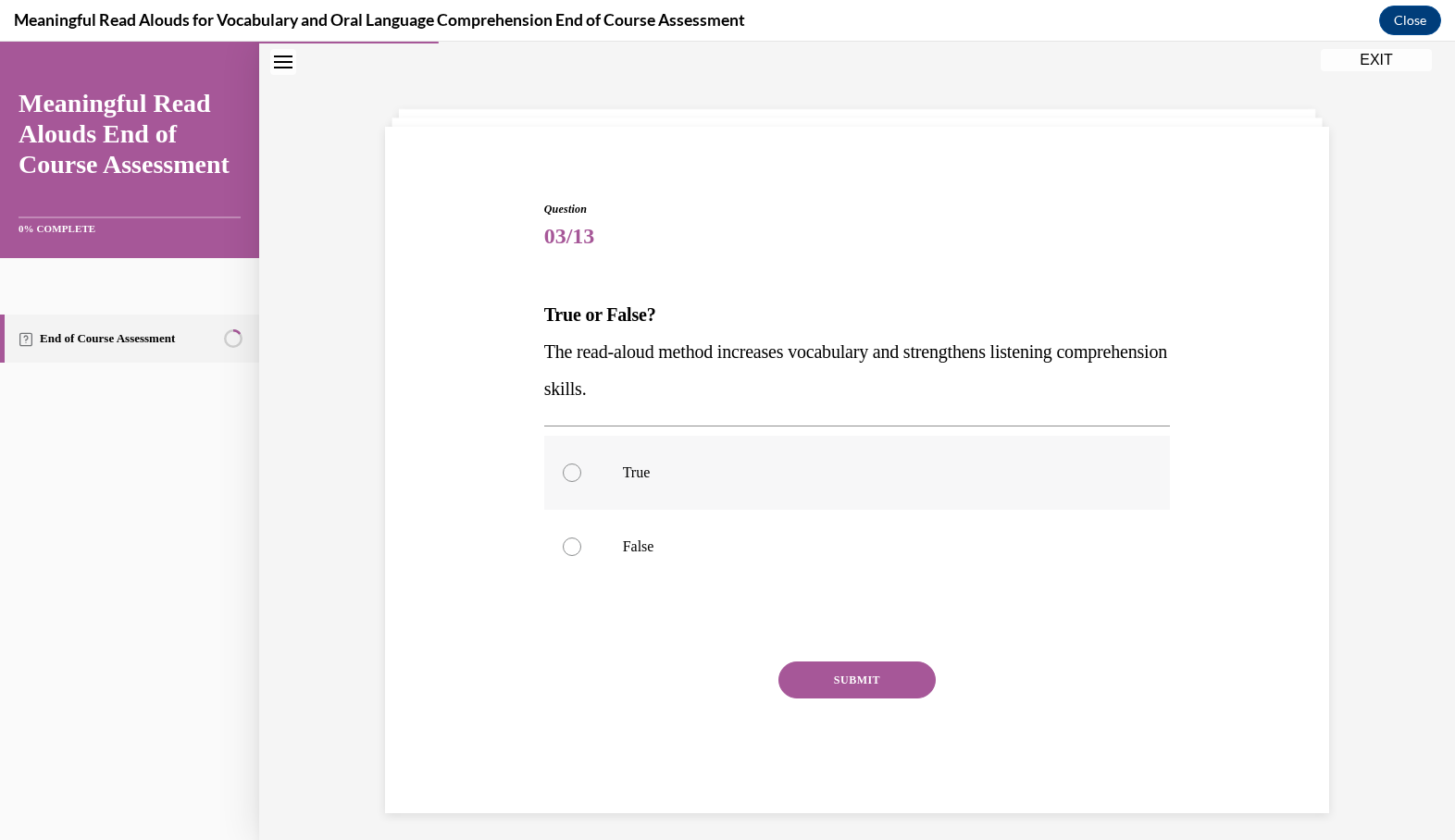
click at [606, 462] on label "True" at bounding box center [858, 472] width 626 height 74
click at [581, 464] on input "True" at bounding box center [572, 473] width 19 height 19
radio input "true"
click at [850, 663] on button "SUBMIT" at bounding box center [857, 680] width 158 height 37
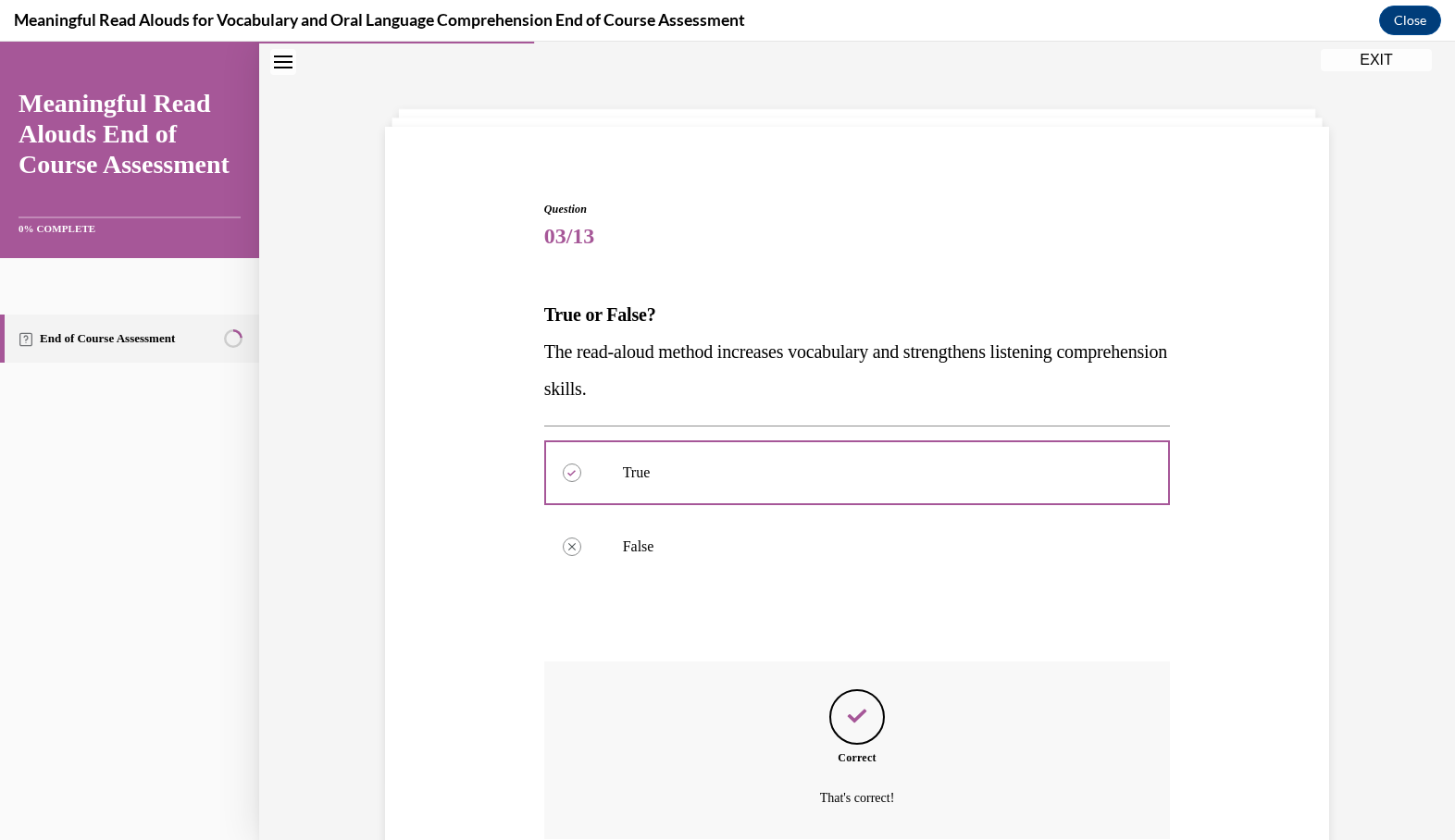
scroll to position [193, 0]
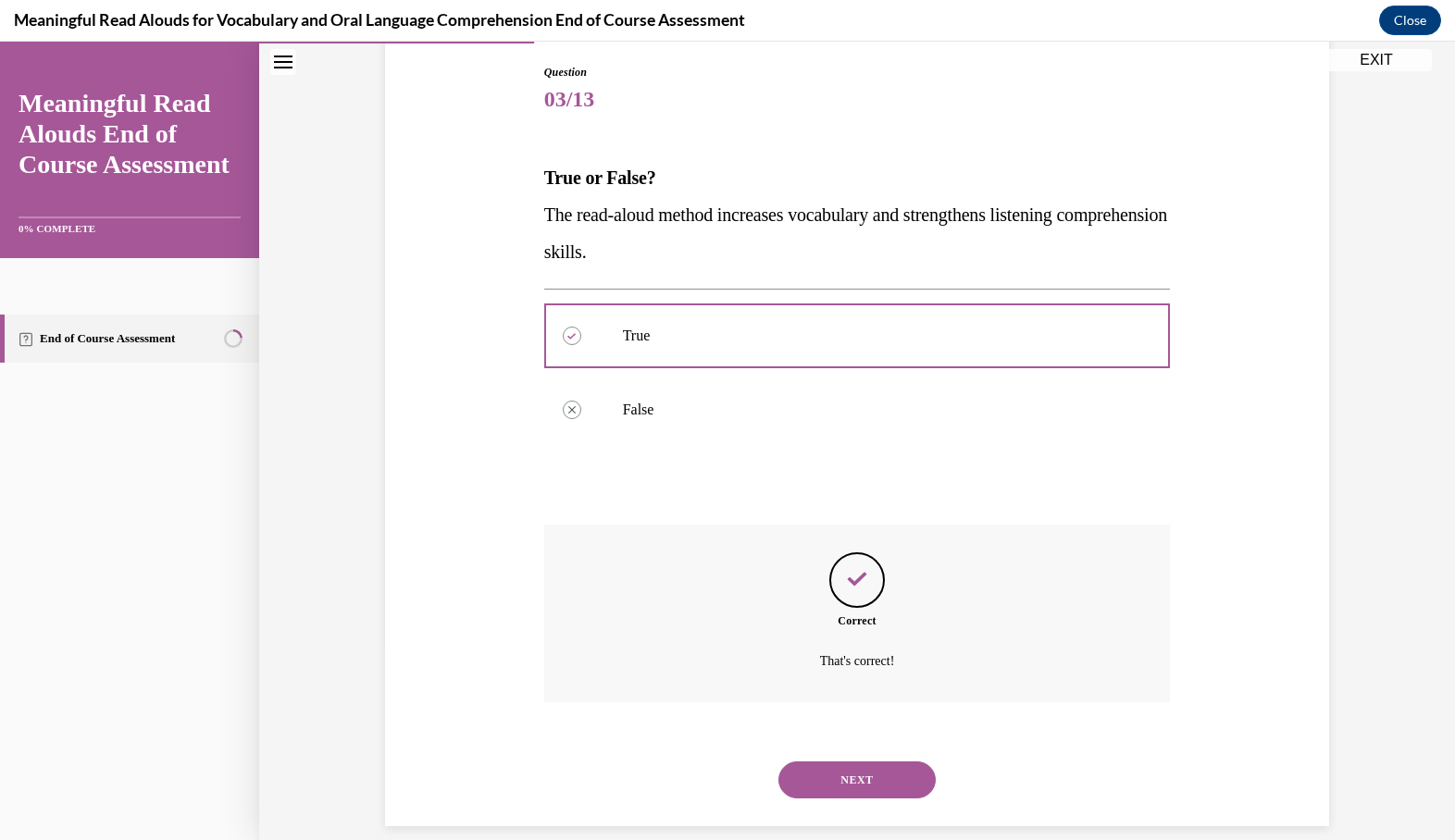
click at [812, 762] on button "NEXT" at bounding box center [857, 780] width 158 height 37
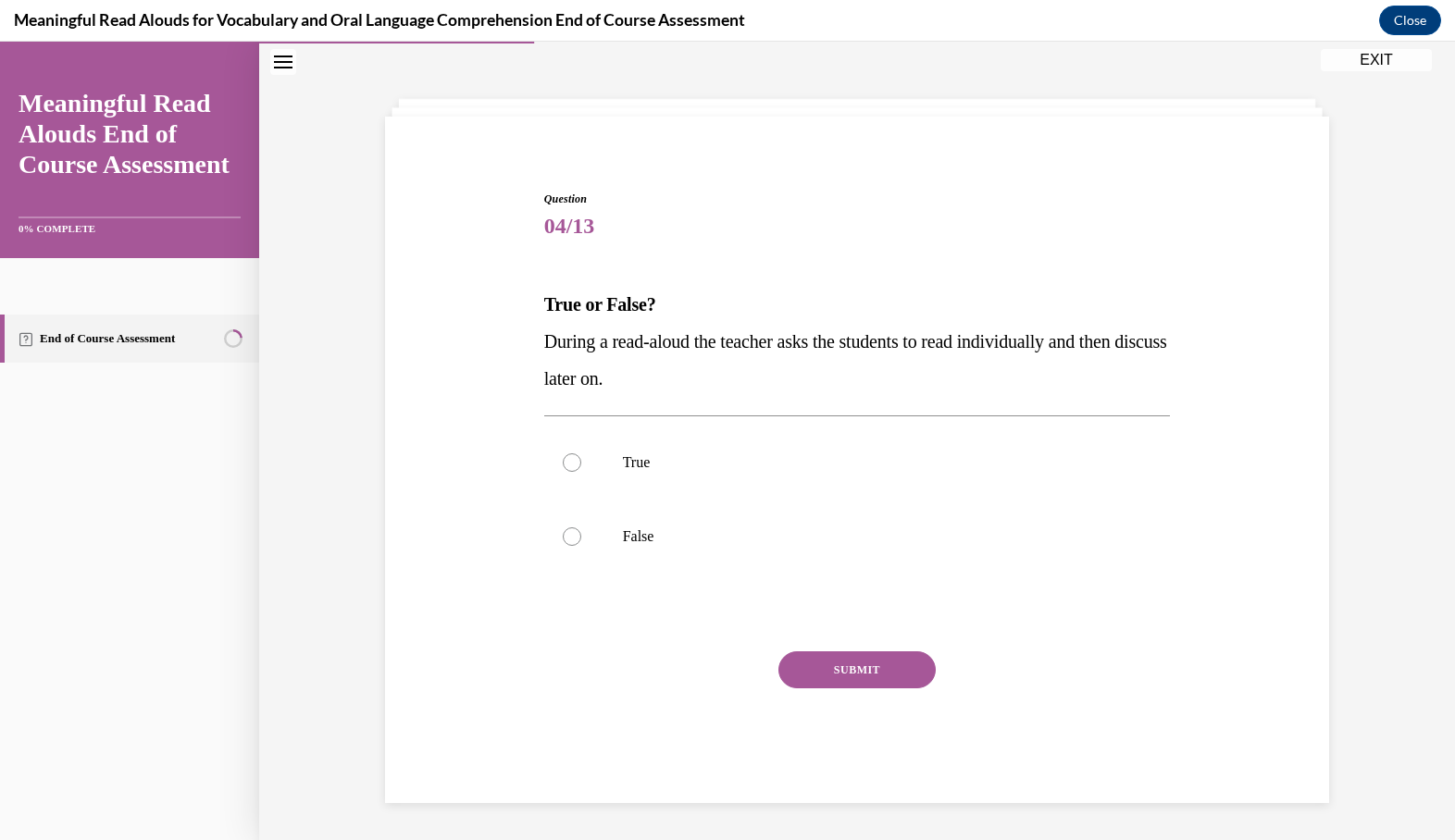
scroll to position [58, 0]
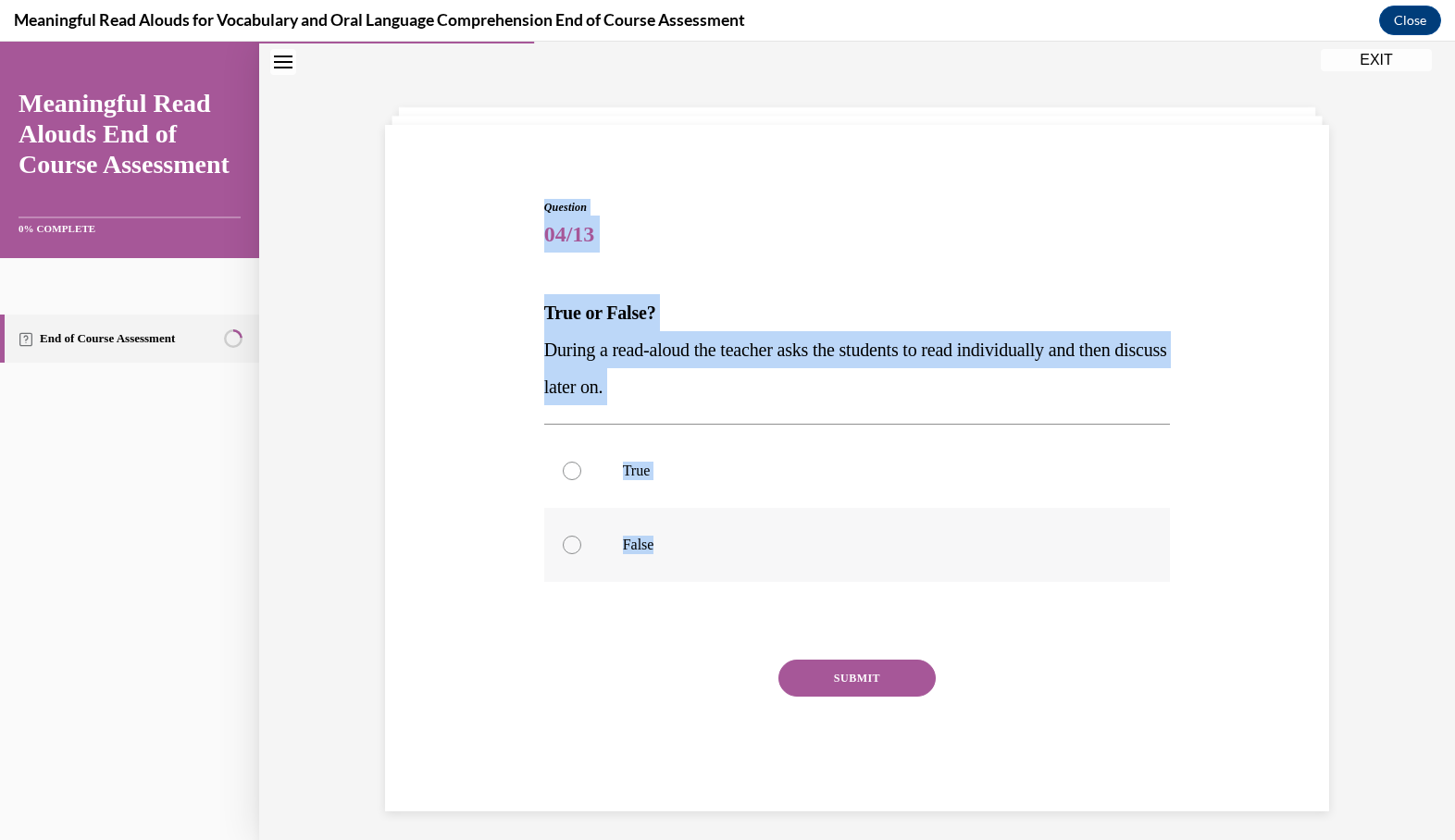
drag, startPoint x: 521, startPoint y: 165, endPoint x: 739, endPoint y: 557, distance: 448.5
click at [739, 557] on div "Question 04/13 True or False? During a read-aloud the teacher asks the students…" at bounding box center [857, 477] width 953 height 668
copy div "Question 04/13 True or False? During a read-aloud the teacher asks the students…"
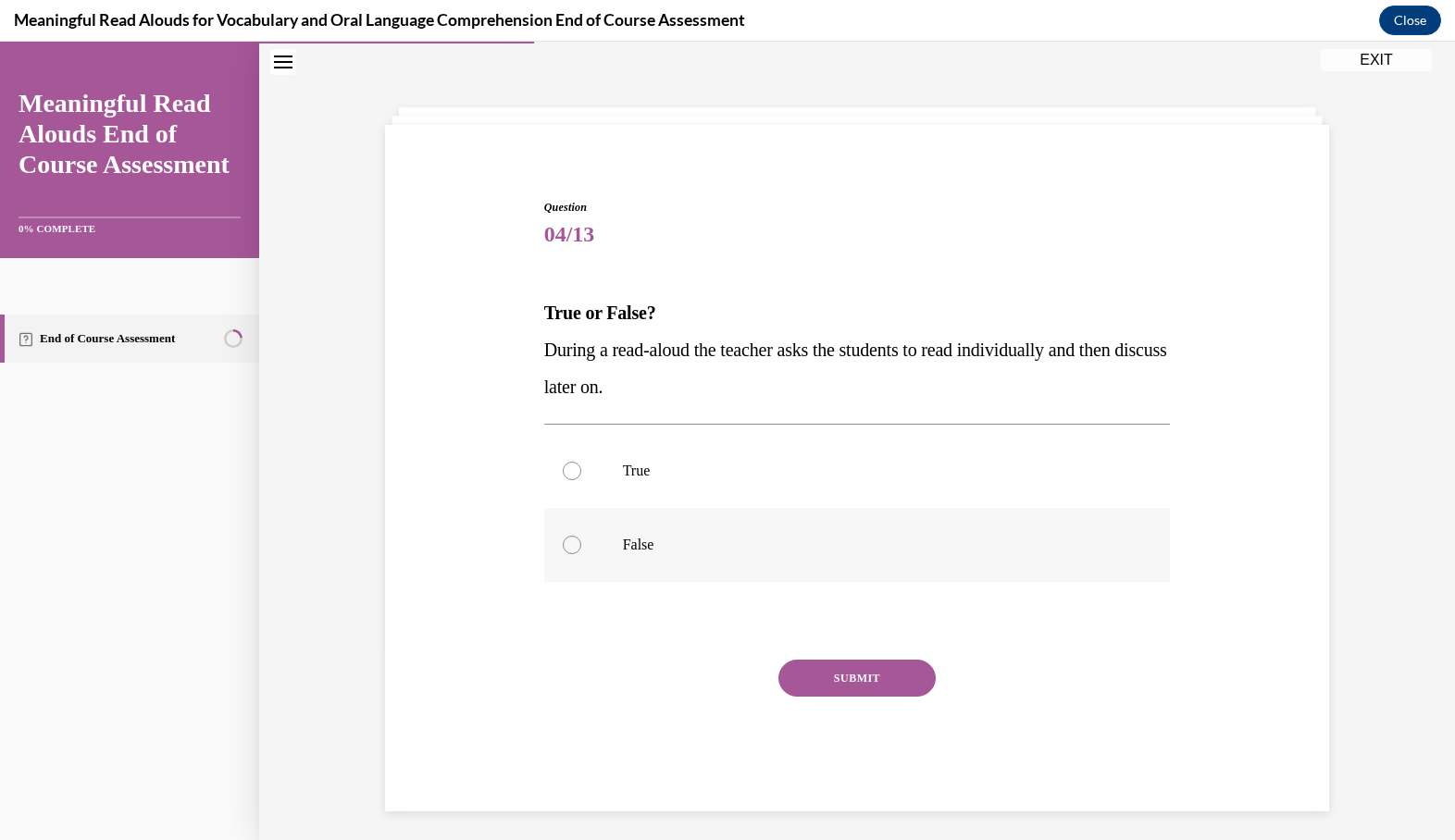
click at [608, 532] on label "False" at bounding box center [858, 545] width 626 height 74
click at [581, 536] on input "False" at bounding box center [572, 546] width 19 height 19
radio input "true"
click at [831, 685] on button "SUBMIT" at bounding box center [857, 678] width 158 height 37
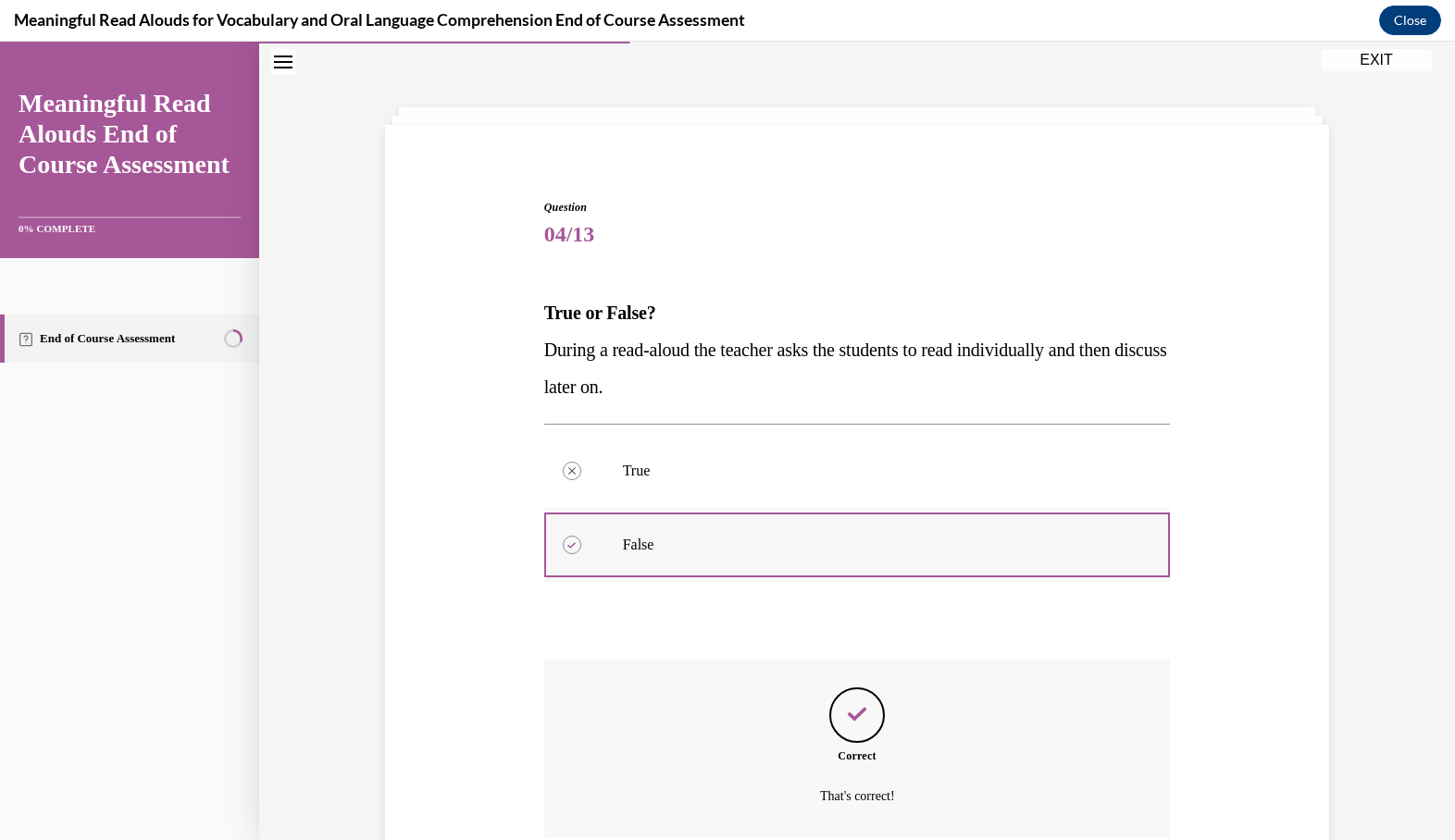
scroll to position [193, 0]
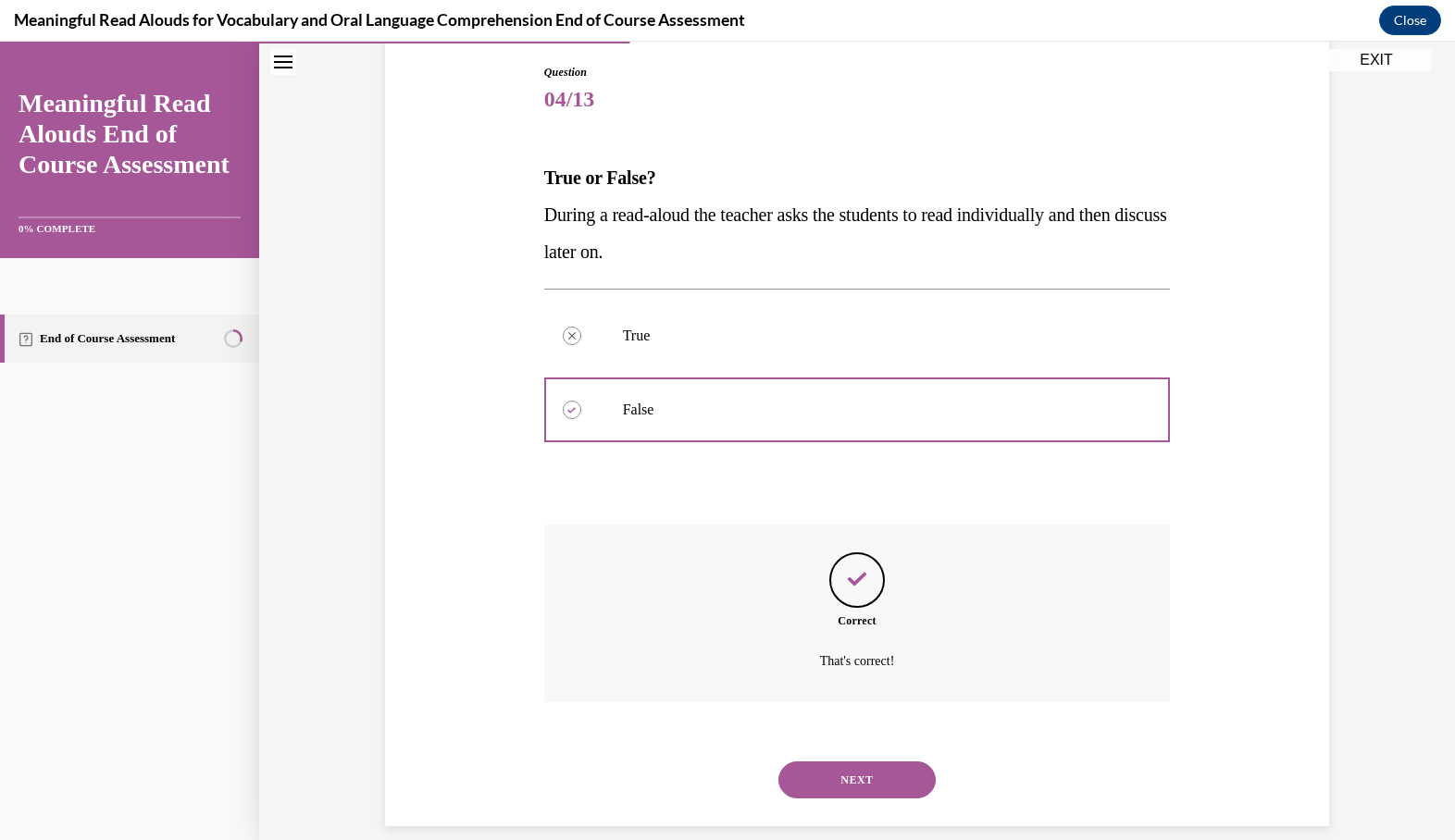
click at [843, 762] on button "NEXT" at bounding box center [857, 780] width 158 height 37
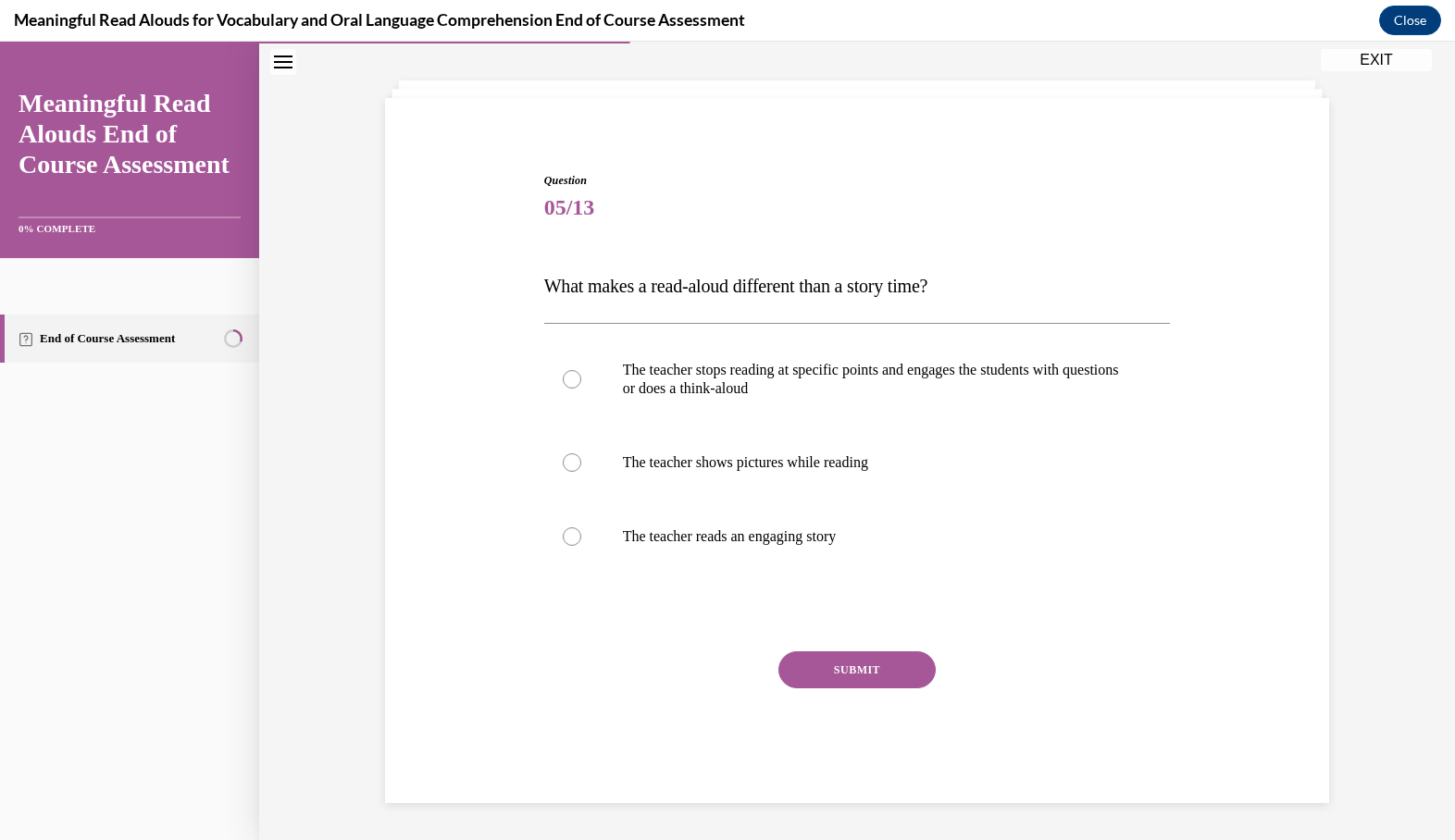
scroll to position [61, 0]
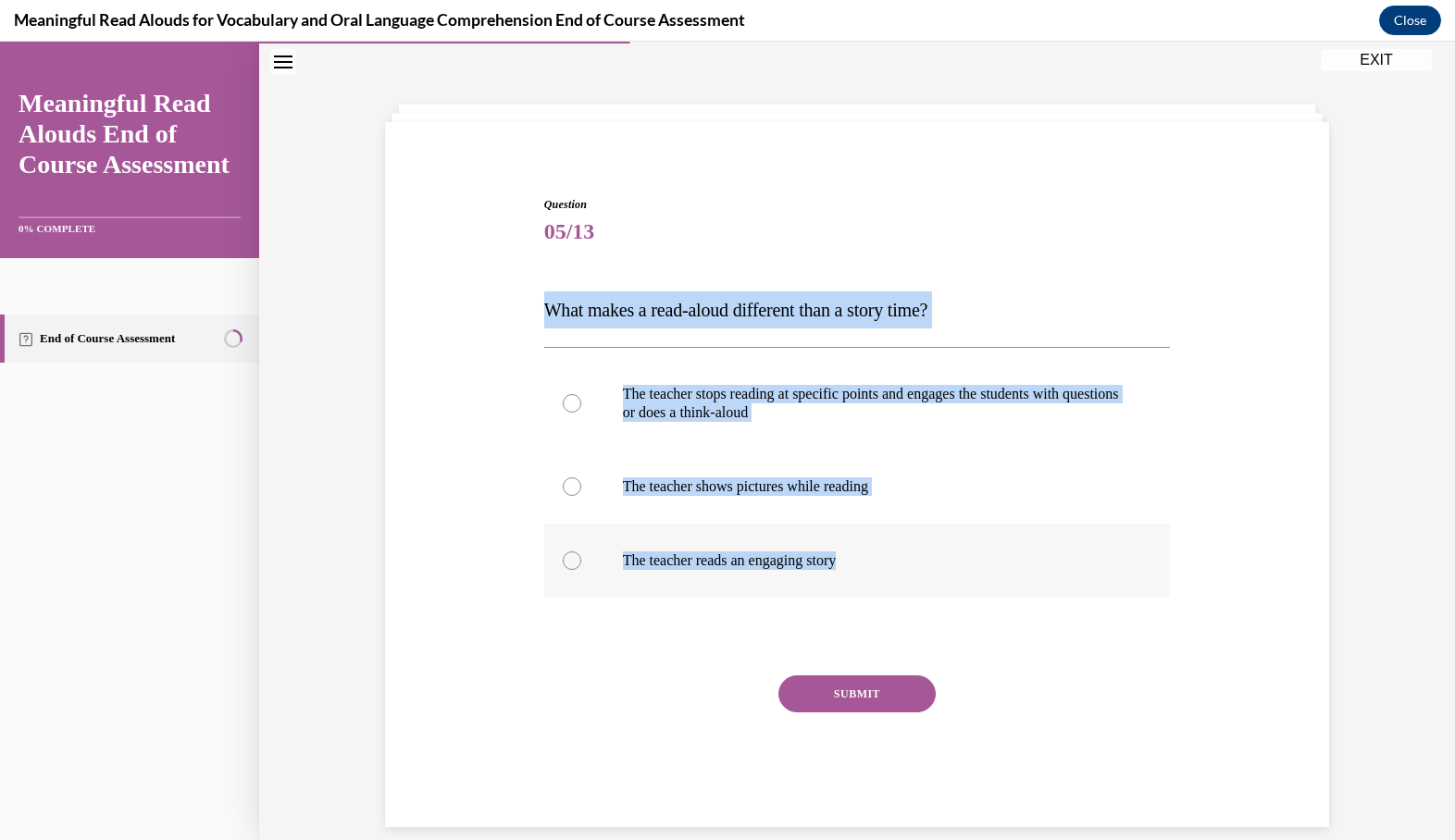
drag, startPoint x: 532, startPoint y: 309, endPoint x: 875, endPoint y: 578, distance: 435.9
click at [875, 578] on div "Question 05/13 What makes a read-aloud different than a story time? The teacher…" at bounding box center [857, 484] width 953 height 687
copy div "What makes a read-aloud different than a story time? The teacher stops reading …"
click at [727, 405] on p "The teacher stops reading at specific points and engages the students with ques…" at bounding box center [873, 403] width 502 height 37
click at [581, 405] on input "The teacher stops reading at specific points and engages the students with ques…" at bounding box center [572, 404] width 19 height 19
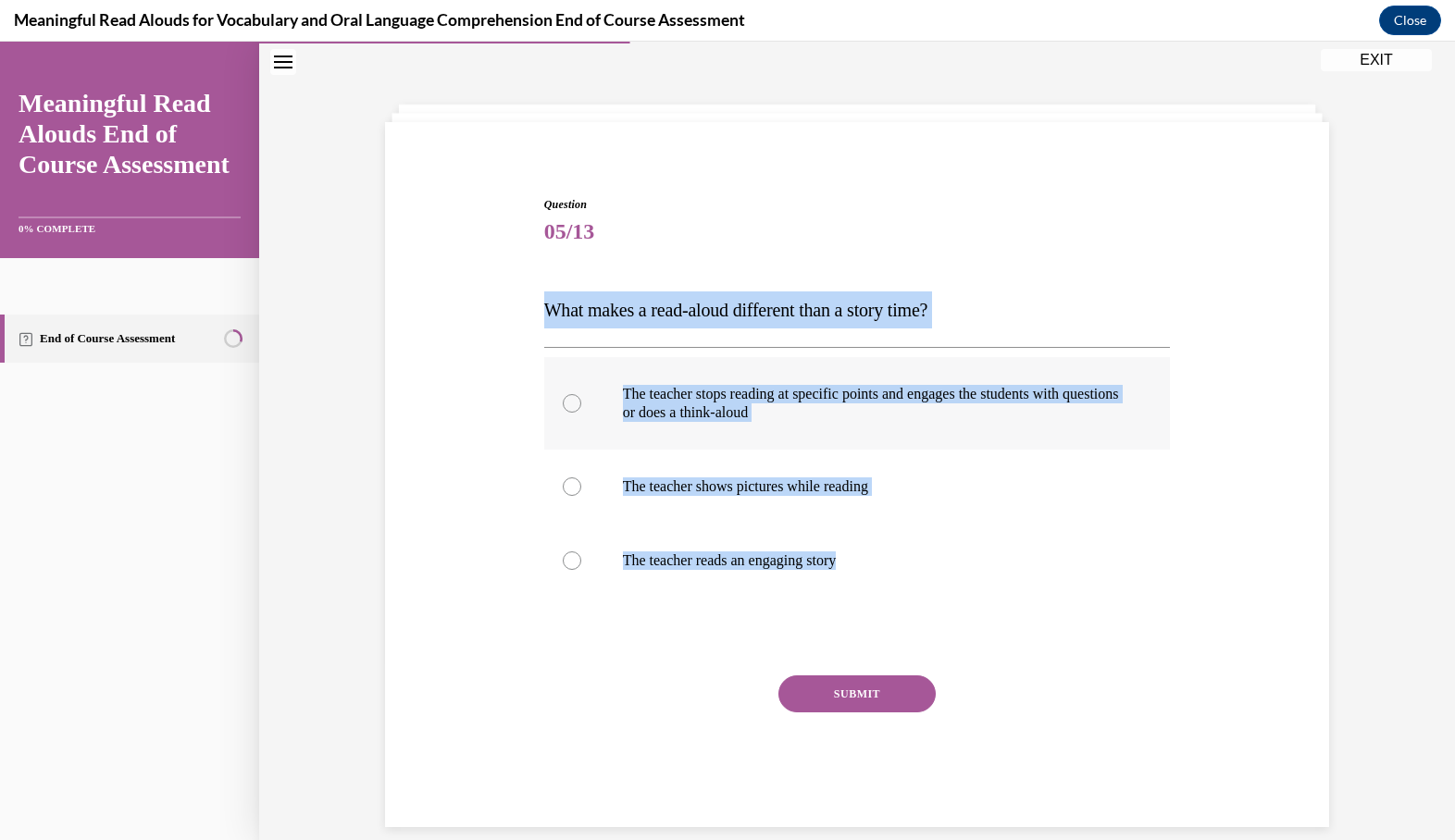
radio input "true"
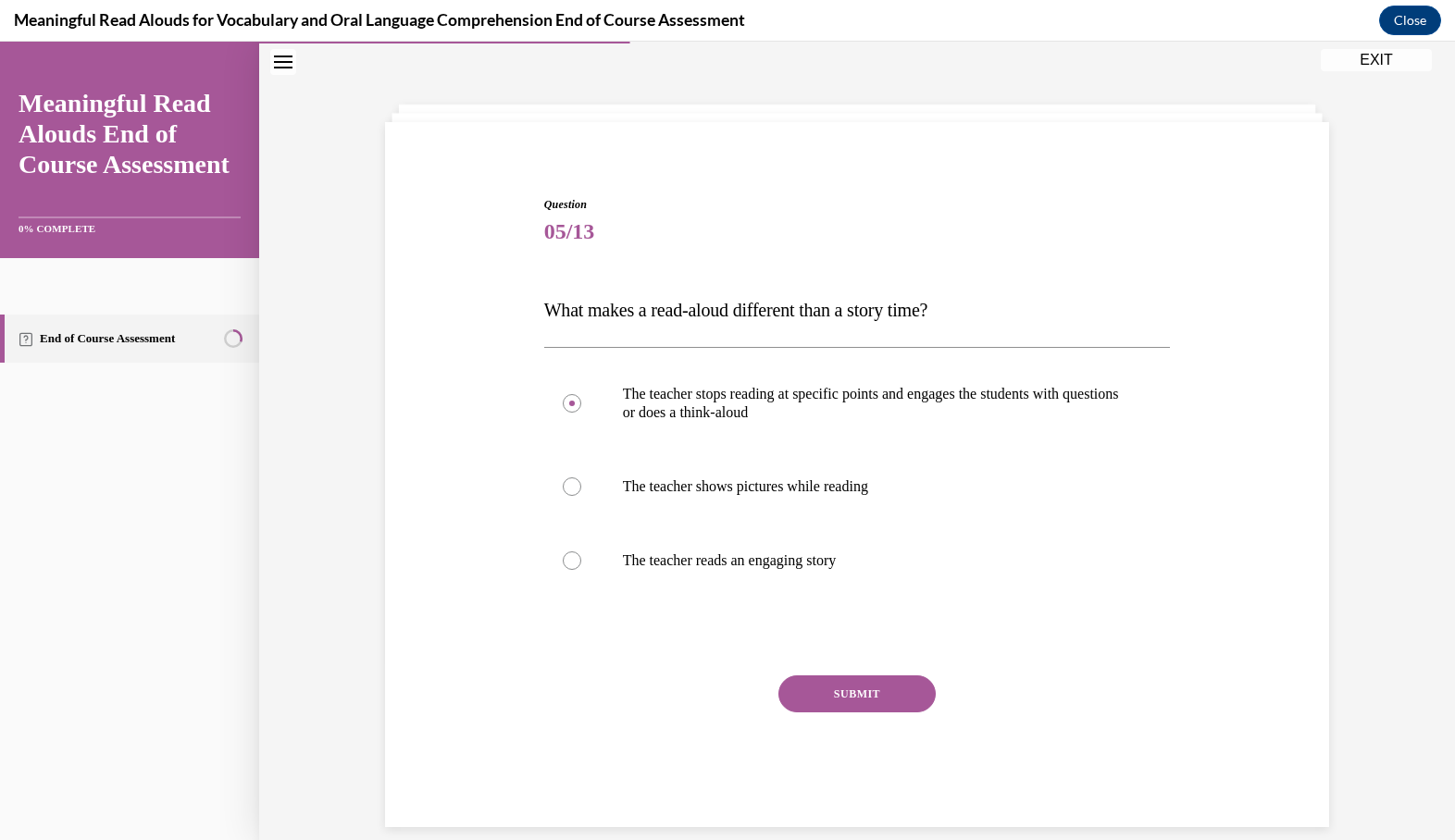
click at [810, 701] on button "SUBMIT" at bounding box center [857, 694] width 158 height 37
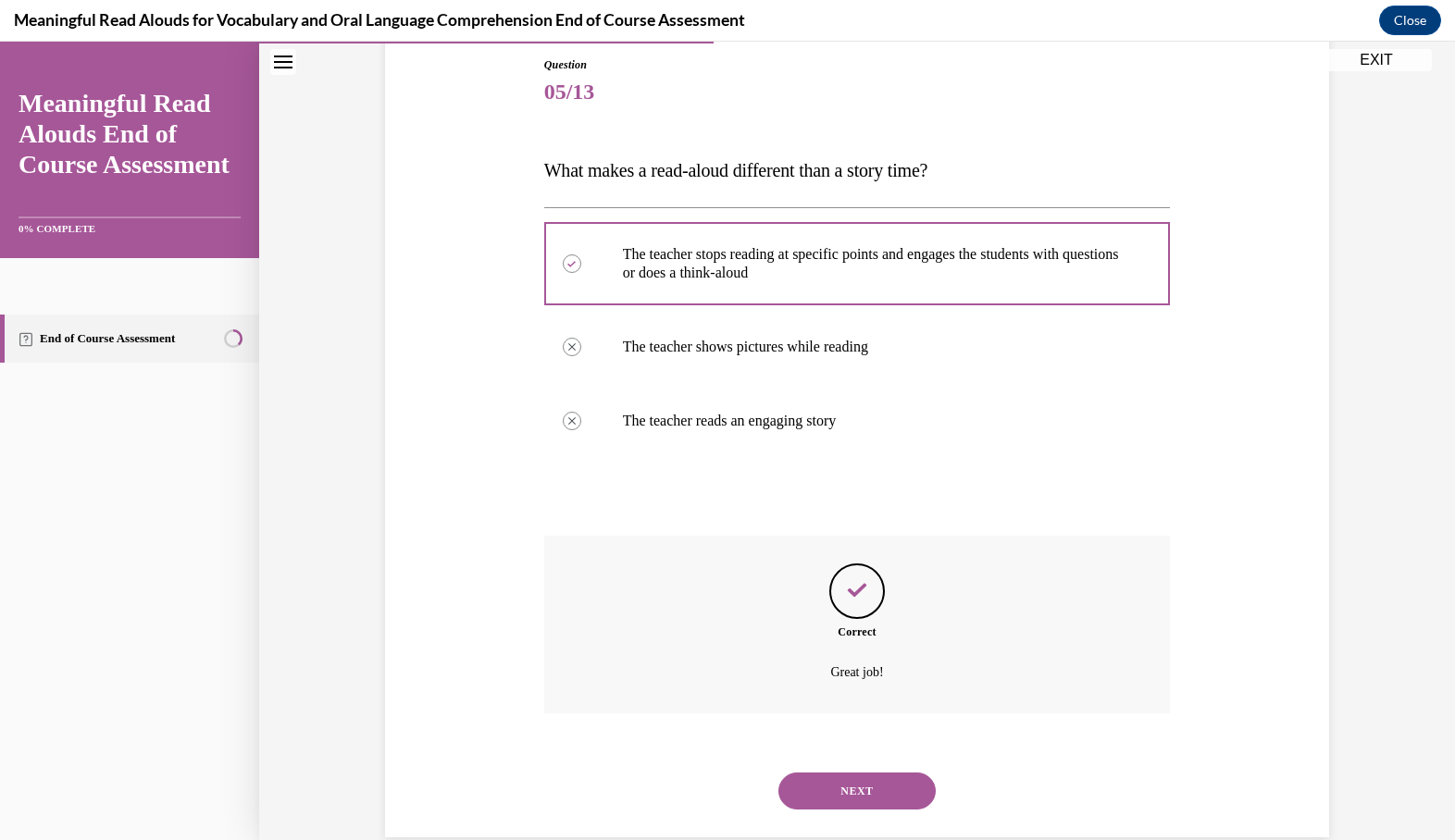
scroll to position [212, 0]
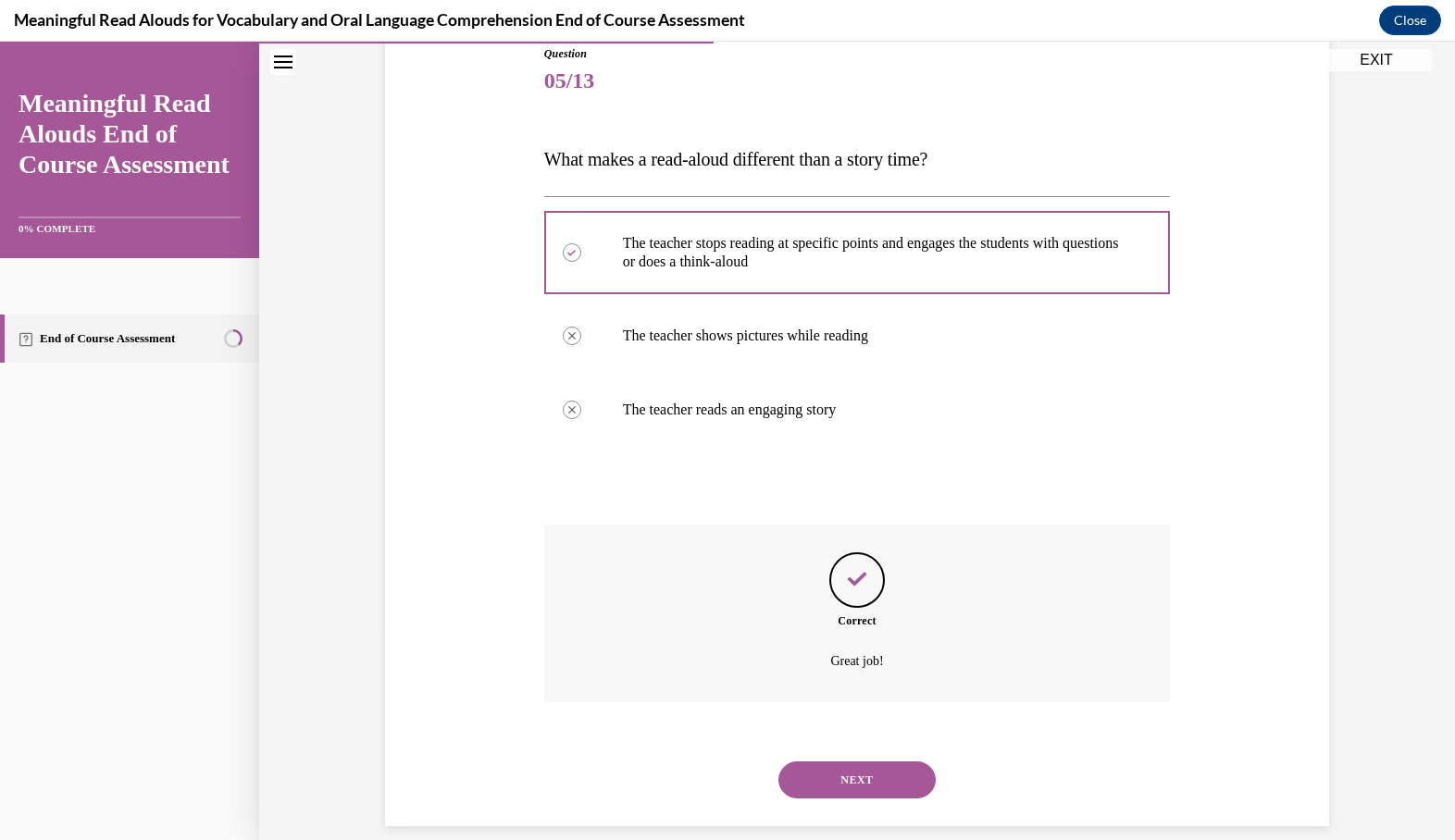
click at [848, 762] on button "NEXT" at bounding box center [857, 780] width 158 height 37
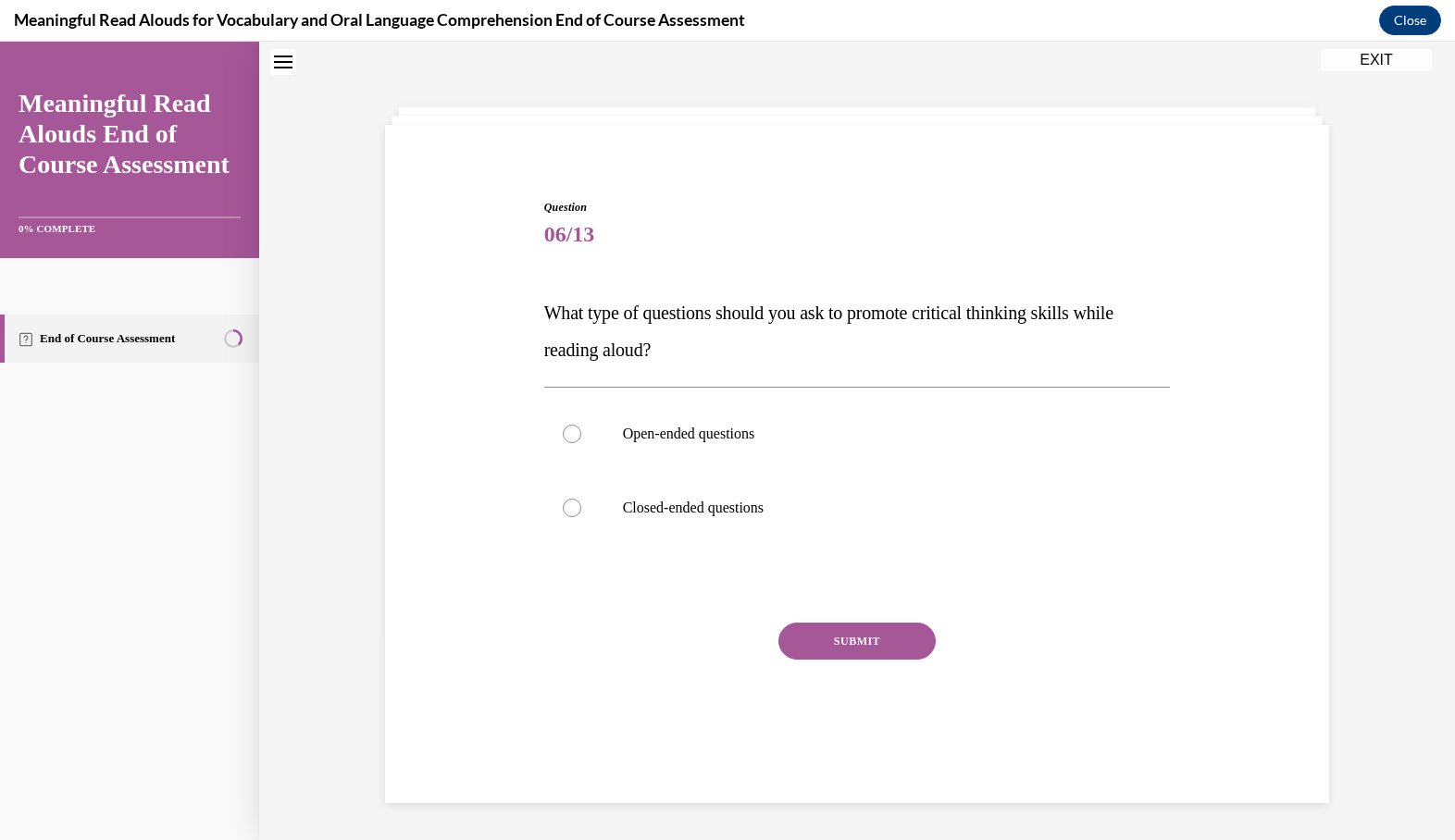
scroll to position [56, 0]
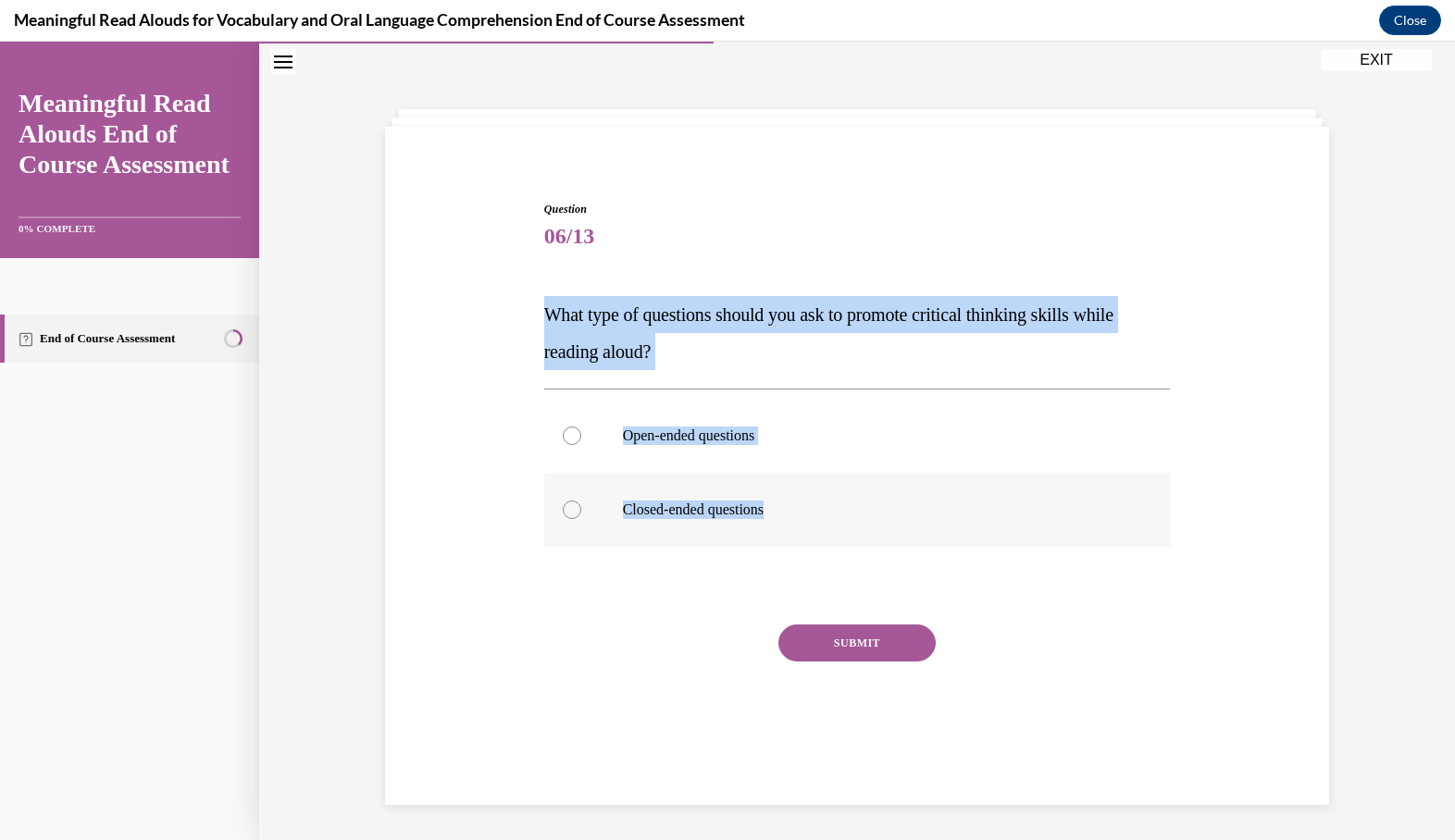
drag, startPoint x: 541, startPoint y: 311, endPoint x: 804, endPoint y: 518, distance: 334.7
click at [804, 518] on div "Question 06/13 What type of questions should you ask to promote critical thinki…" at bounding box center [858, 475] width 636 height 604
copy div "What type of questions should you ask to promote critical thinking skills while…"
click at [686, 442] on p "Open-ended questions" at bounding box center [873, 436] width 502 height 19
click at [581, 442] on input "Open-ended questions" at bounding box center [572, 436] width 19 height 19
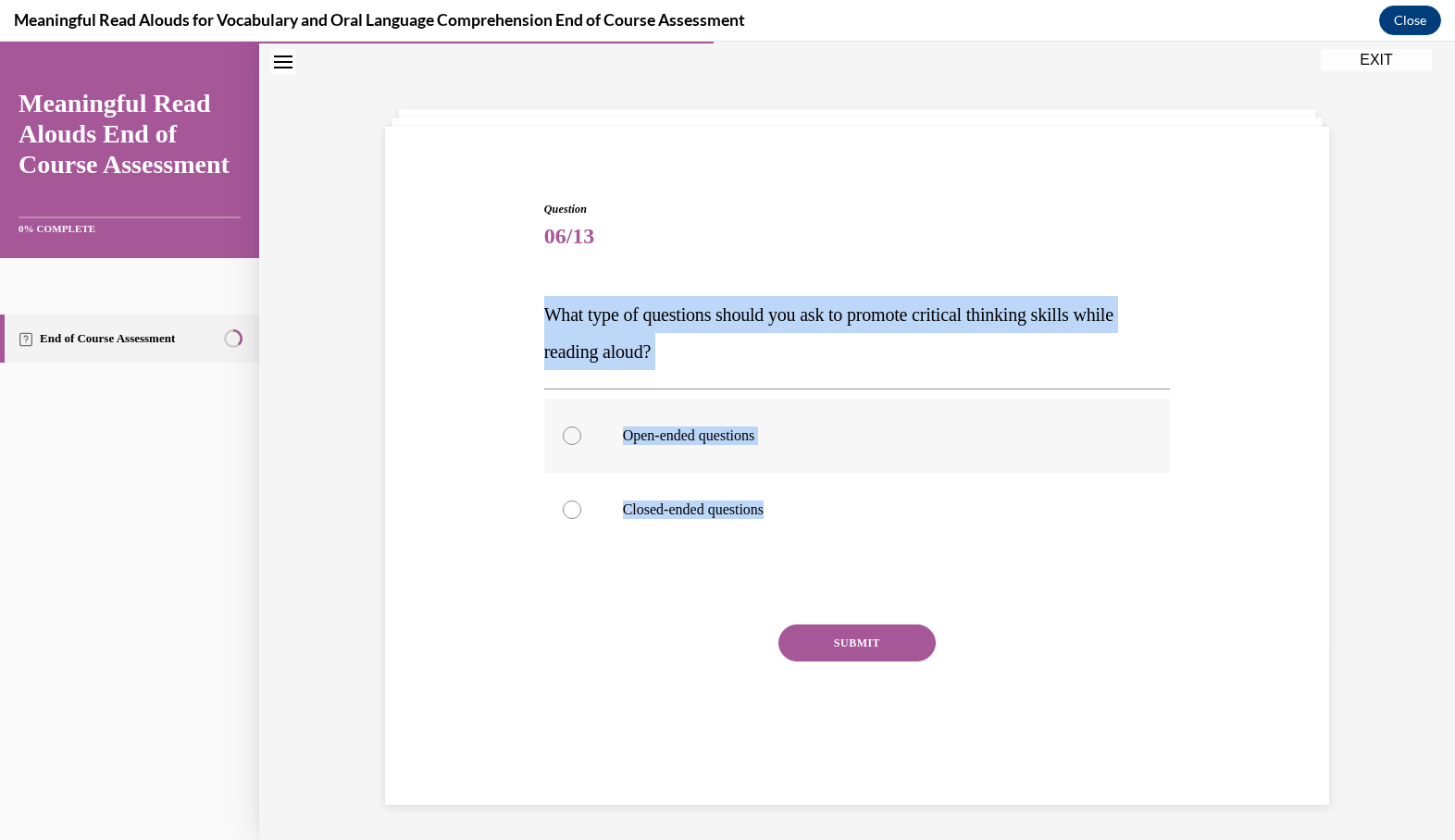
radio input "true"
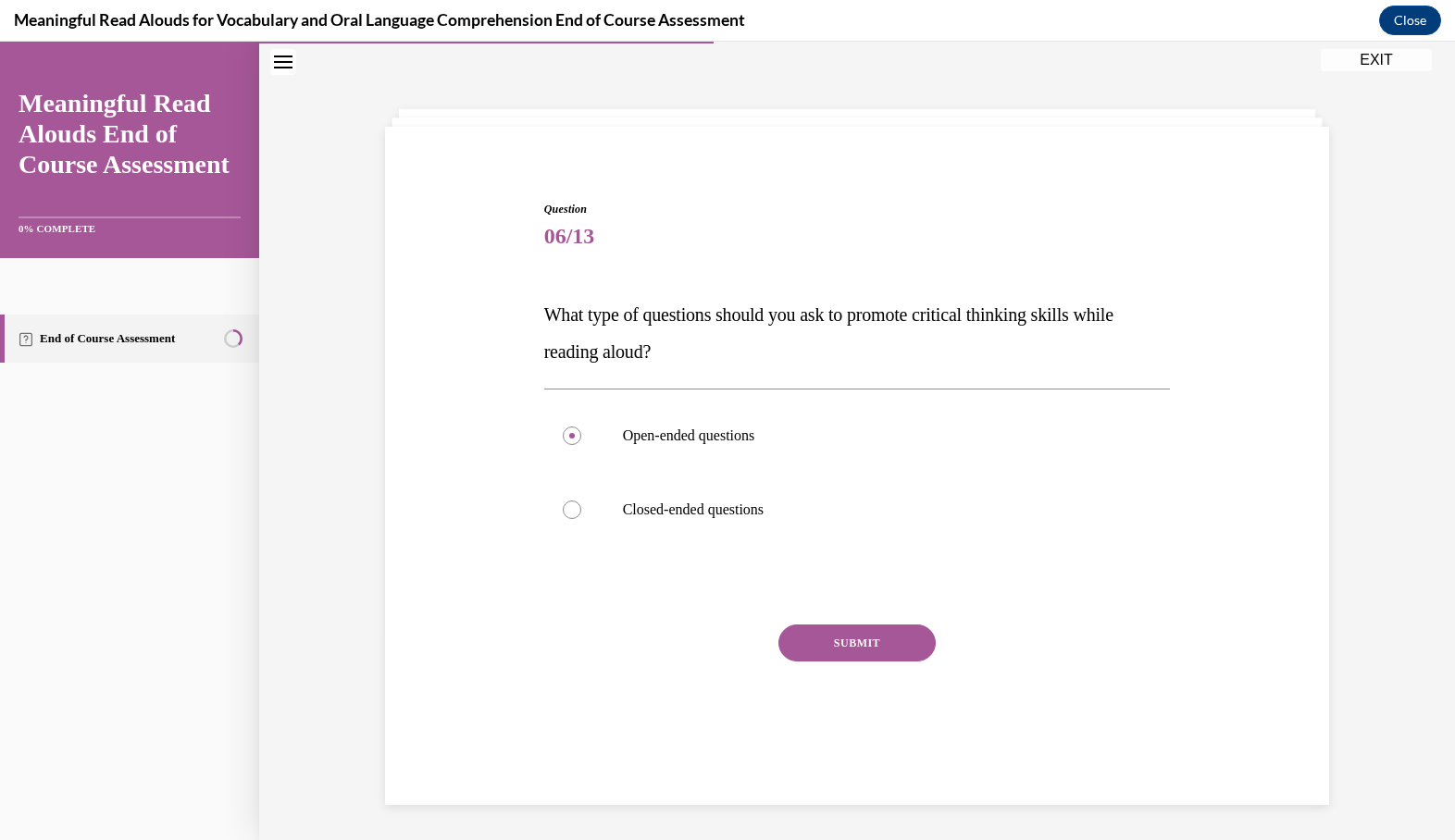
click at [812, 653] on button "SUBMIT" at bounding box center [857, 642] width 158 height 37
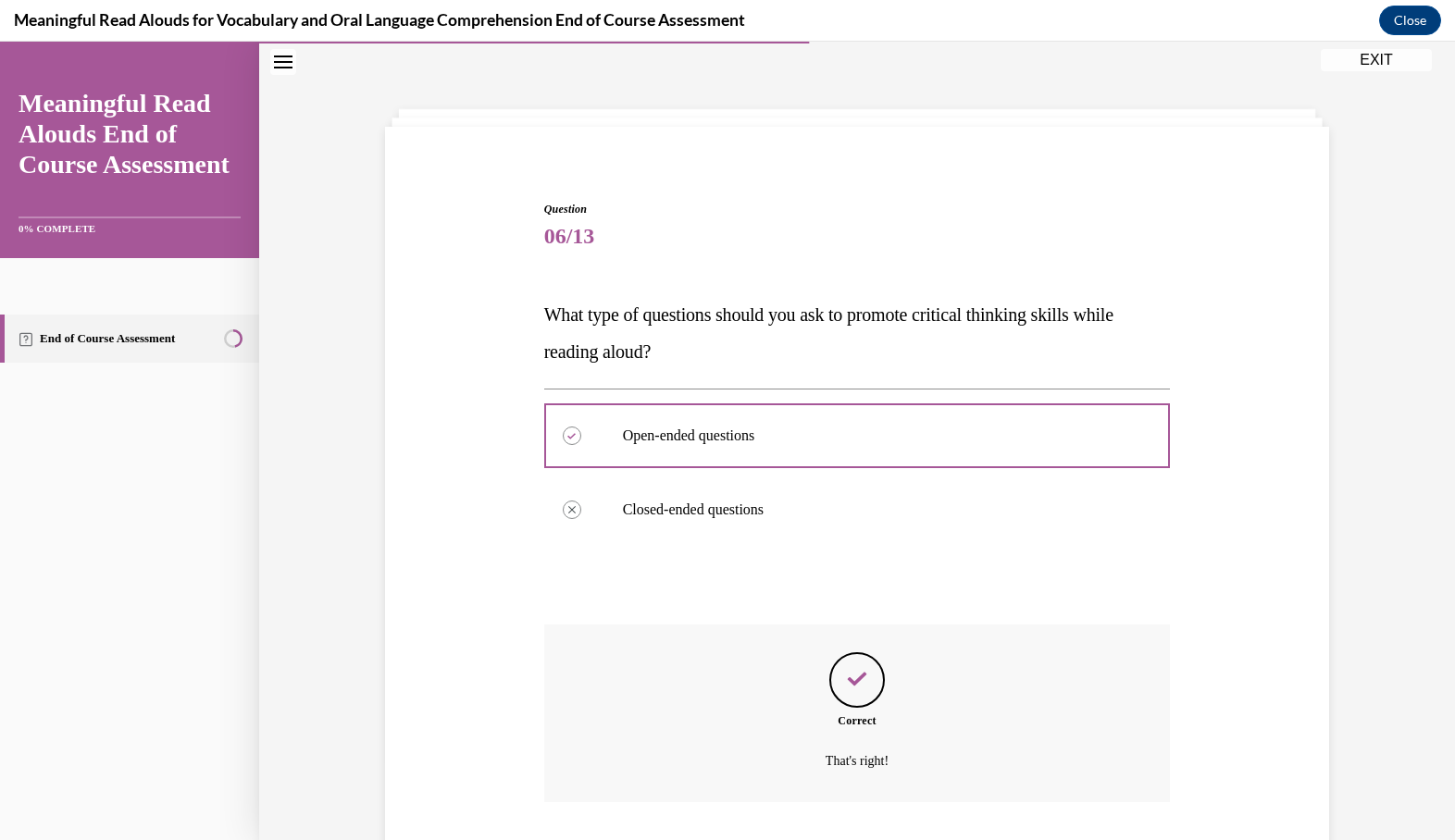
scroll to position [157, 0]
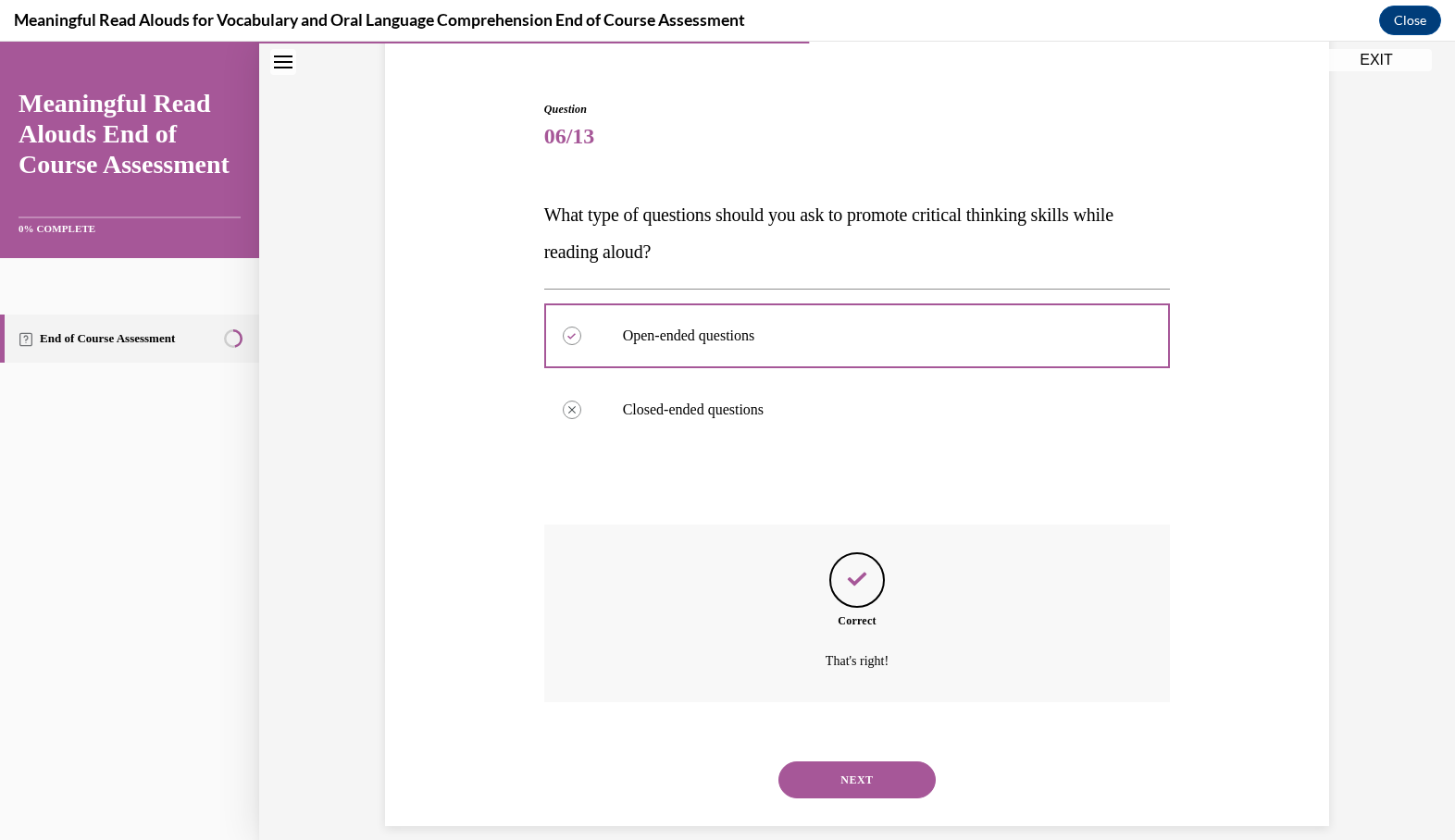
click at [845, 767] on button "NEXT" at bounding box center [857, 780] width 158 height 37
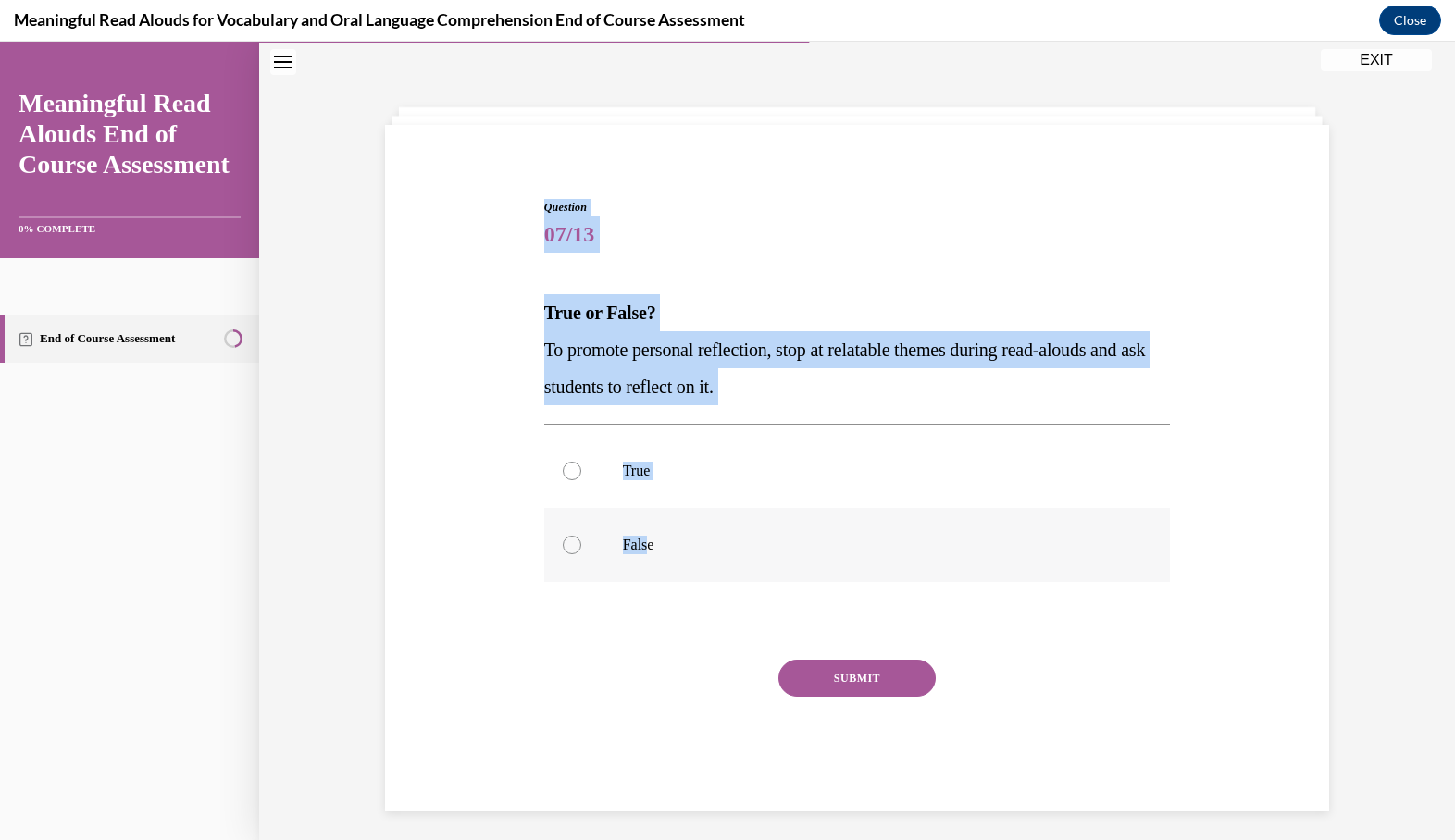
drag, startPoint x: 543, startPoint y: 203, endPoint x: 648, endPoint y: 557, distance: 369.2
click at [648, 557] on div "Question 07/13 True or False? To promote personal reflection, stop at relatable…" at bounding box center [858, 491] width 636 height 640
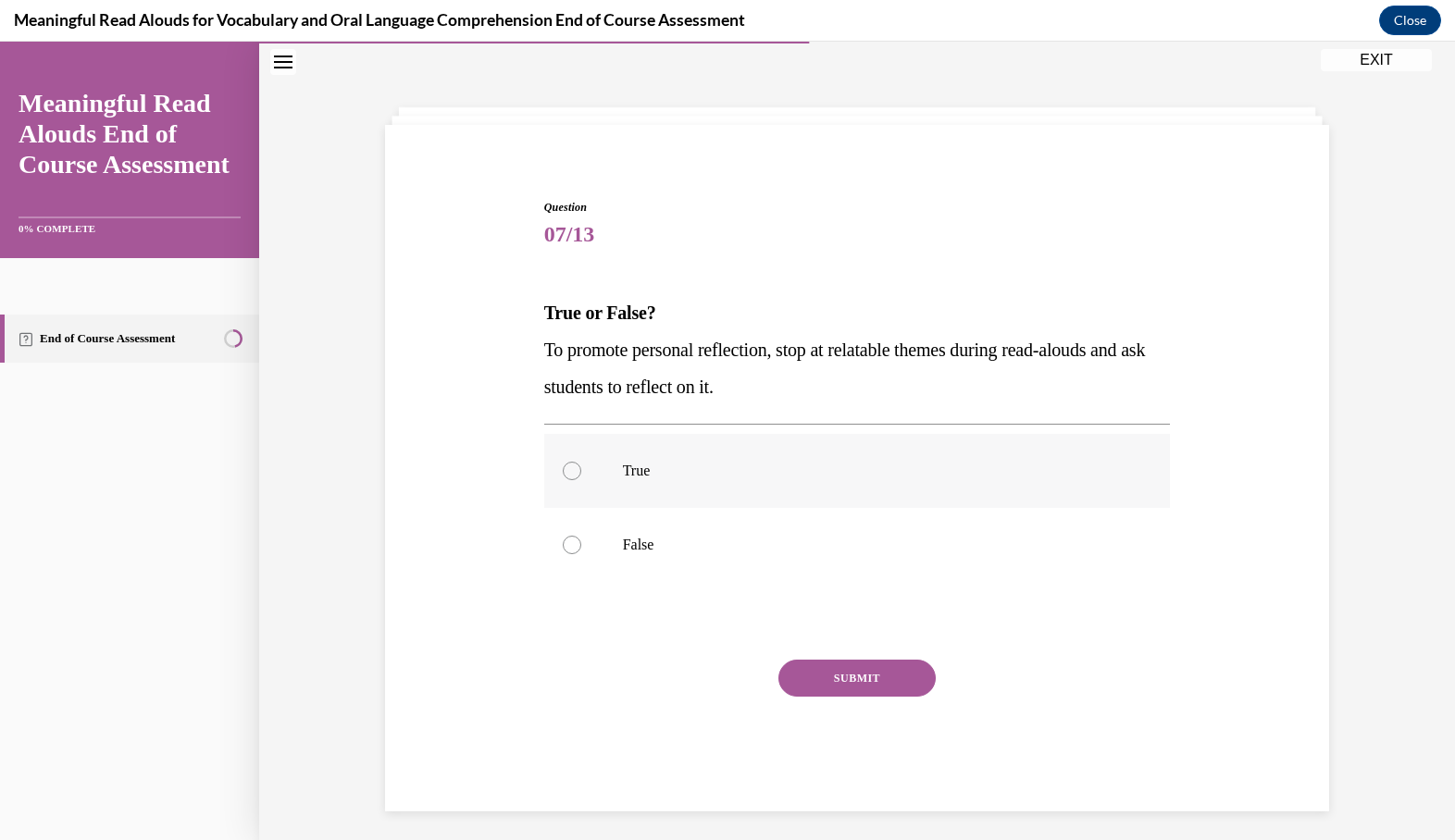
click at [549, 501] on label "True" at bounding box center [858, 471] width 626 height 74
click at [562, 480] on input "True" at bounding box center [572, 472] width 19 height 19
radio input "true"
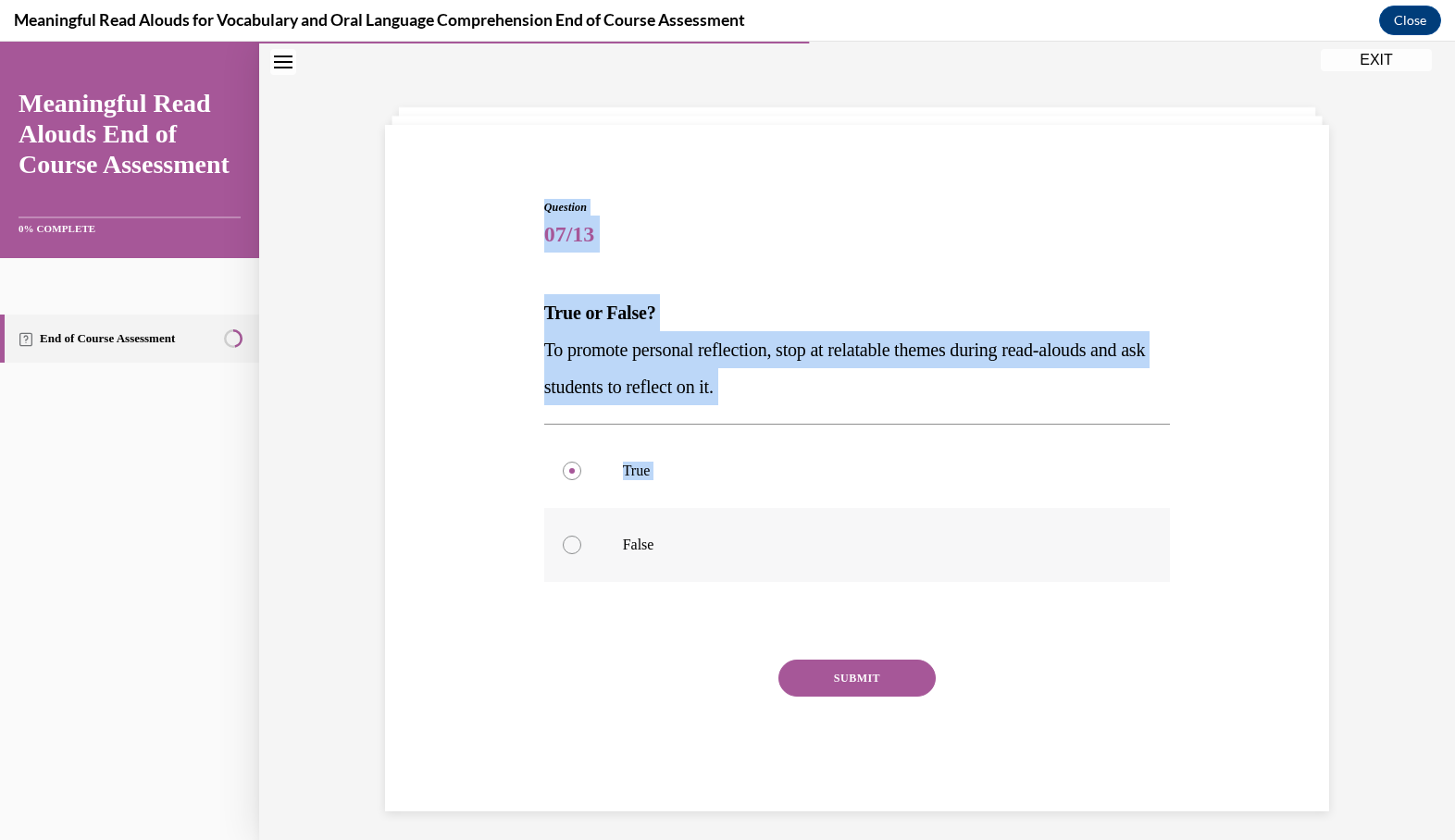
drag, startPoint x: 533, startPoint y: 128, endPoint x: 677, endPoint y: 534, distance: 430.8
click at [677, 534] on div "Question 07/13 True or False? To promote personal reflection, stop at relatable…" at bounding box center [857, 468] width 944 height 687
click at [488, 483] on div "Question 07/13 True or False? To promote personal reflection, stop at relatable…" at bounding box center [857, 477] width 953 height 668
drag, startPoint x: 523, startPoint y: 116, endPoint x: 671, endPoint y: 557, distance: 465.2
click at [671, 557] on div "Question 07/13 True or False? To promote personal reflection, stop at relatable…" at bounding box center [857, 444] width 1196 height 807
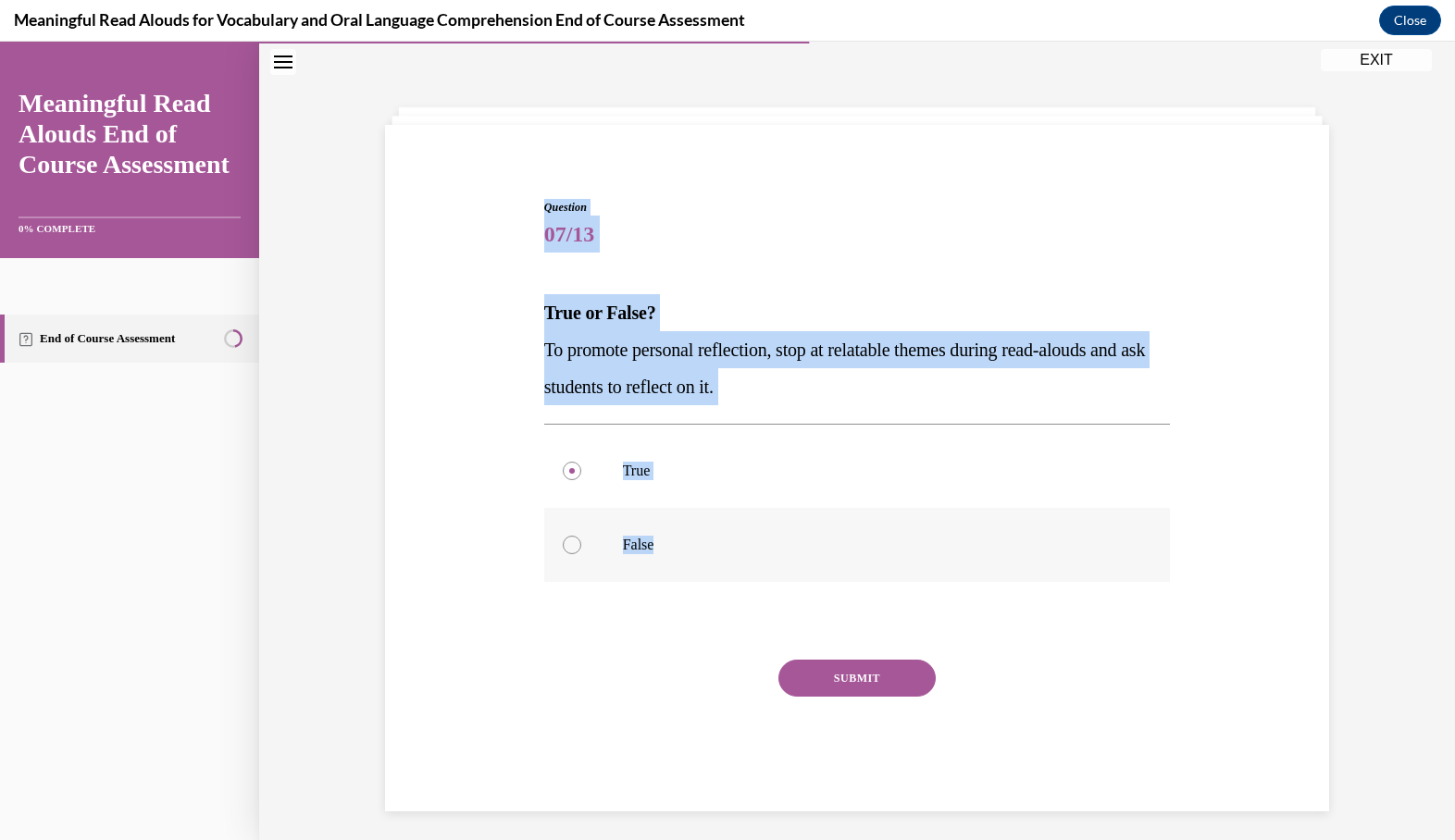
copy div "Question 07/13 True or False? To promote personal reflection, stop at relatable…"
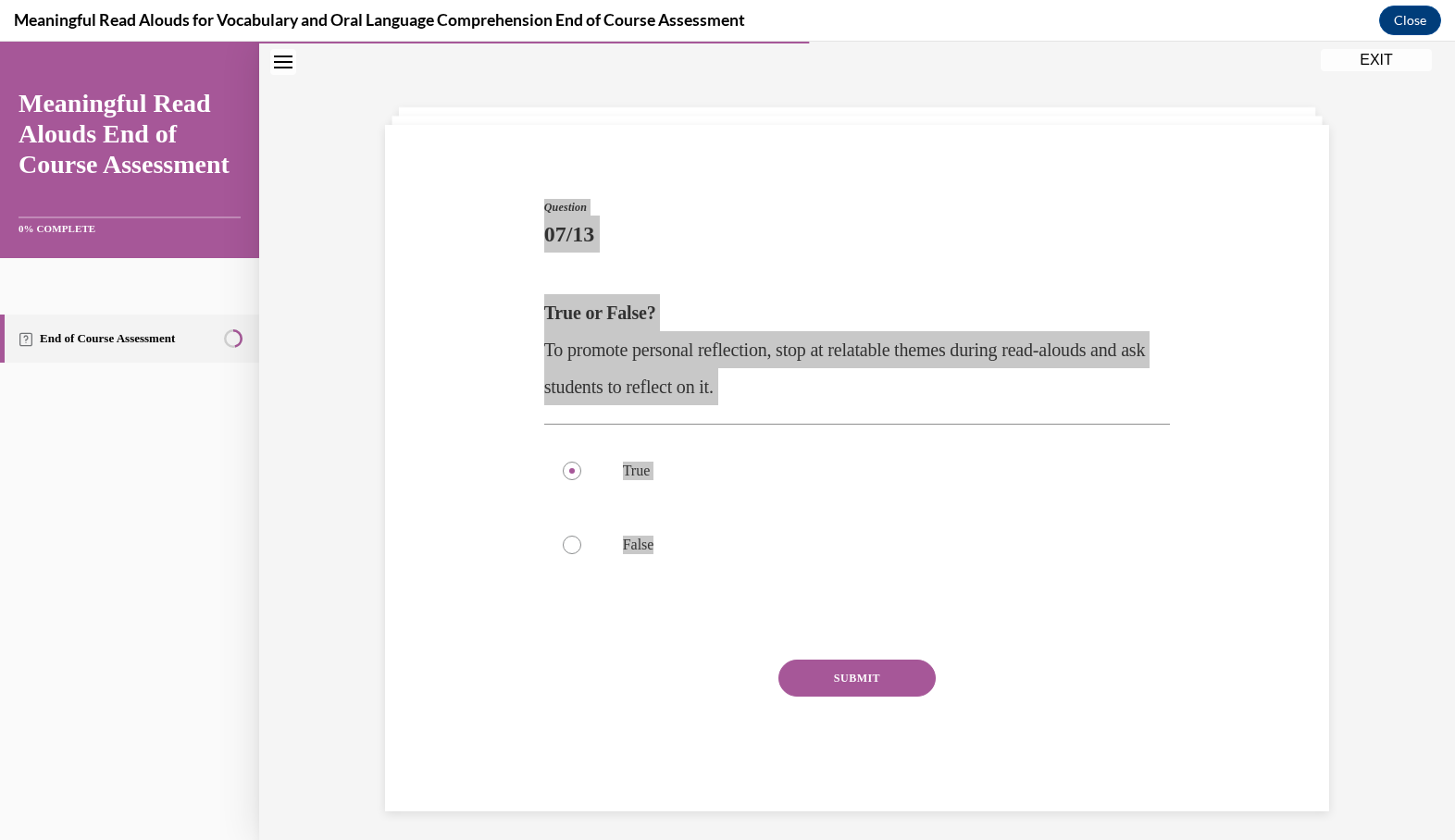
click at [986, 4] on div "Meaningful Read Alouds for Vocabulary and Oral Language Comprehension End of Co…" at bounding box center [728, 21] width 1455 height 41
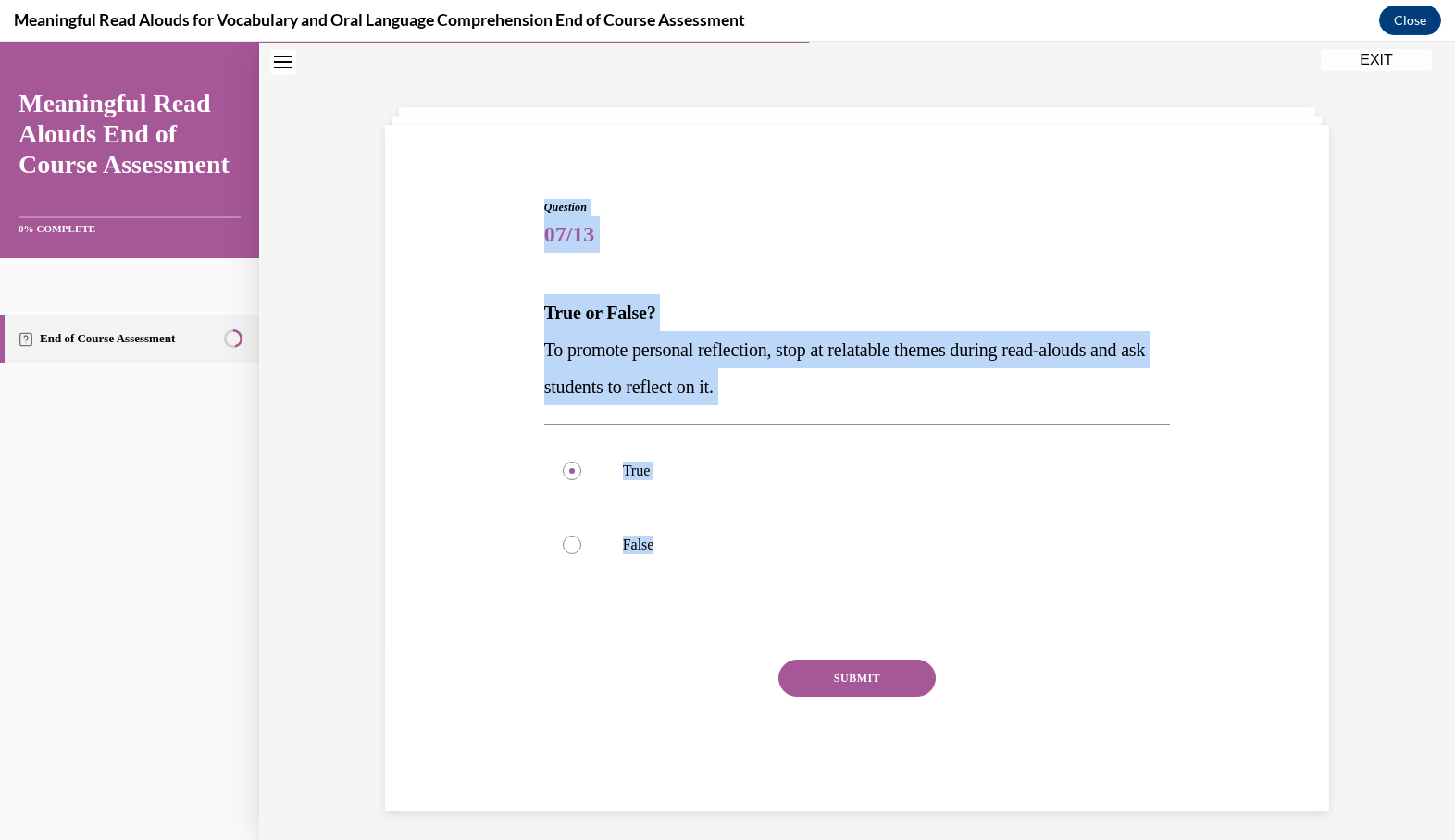
click at [833, 668] on button "SUBMIT" at bounding box center [857, 678] width 158 height 37
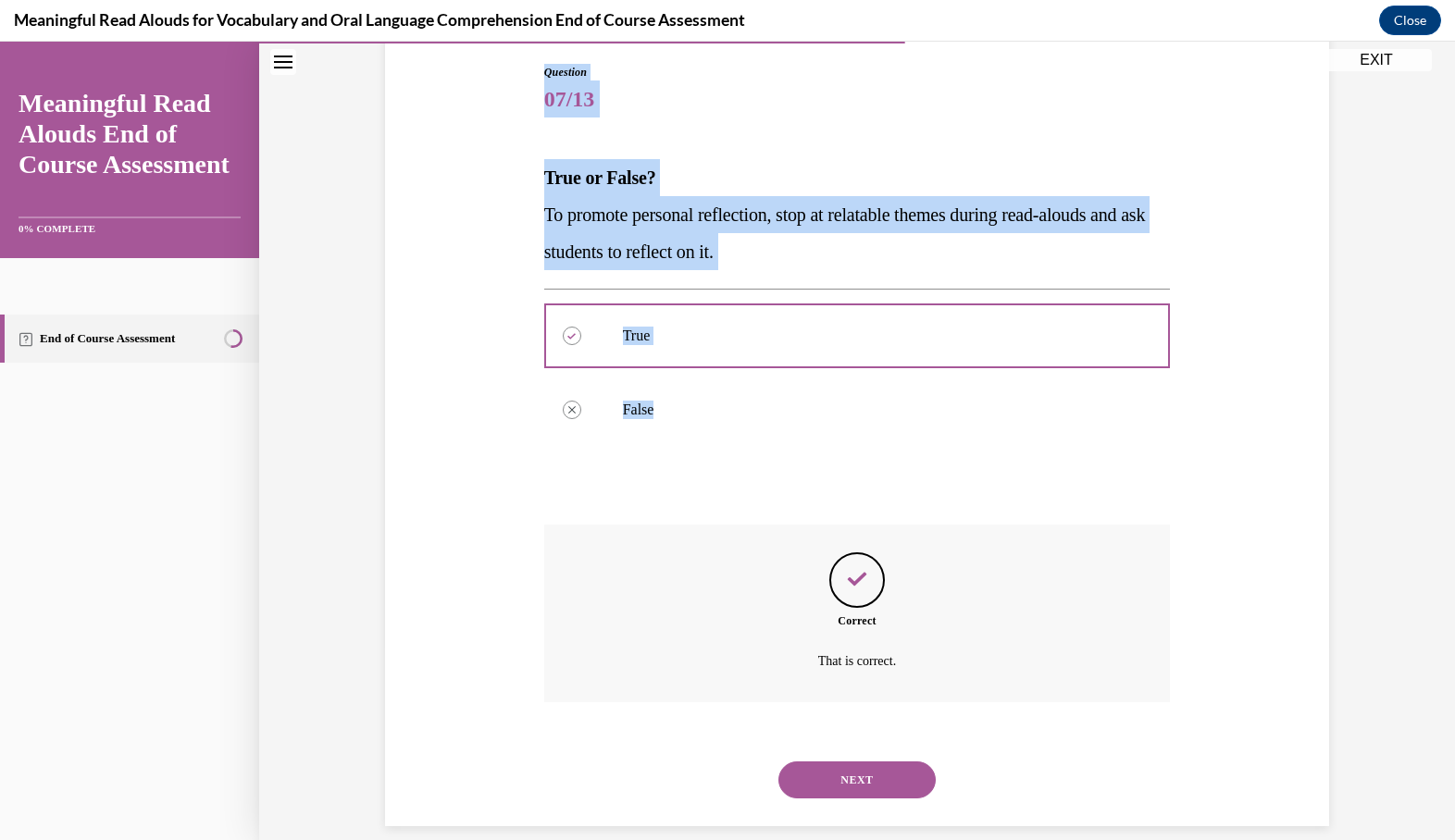
click at [822, 762] on button "NEXT" at bounding box center [857, 780] width 158 height 37
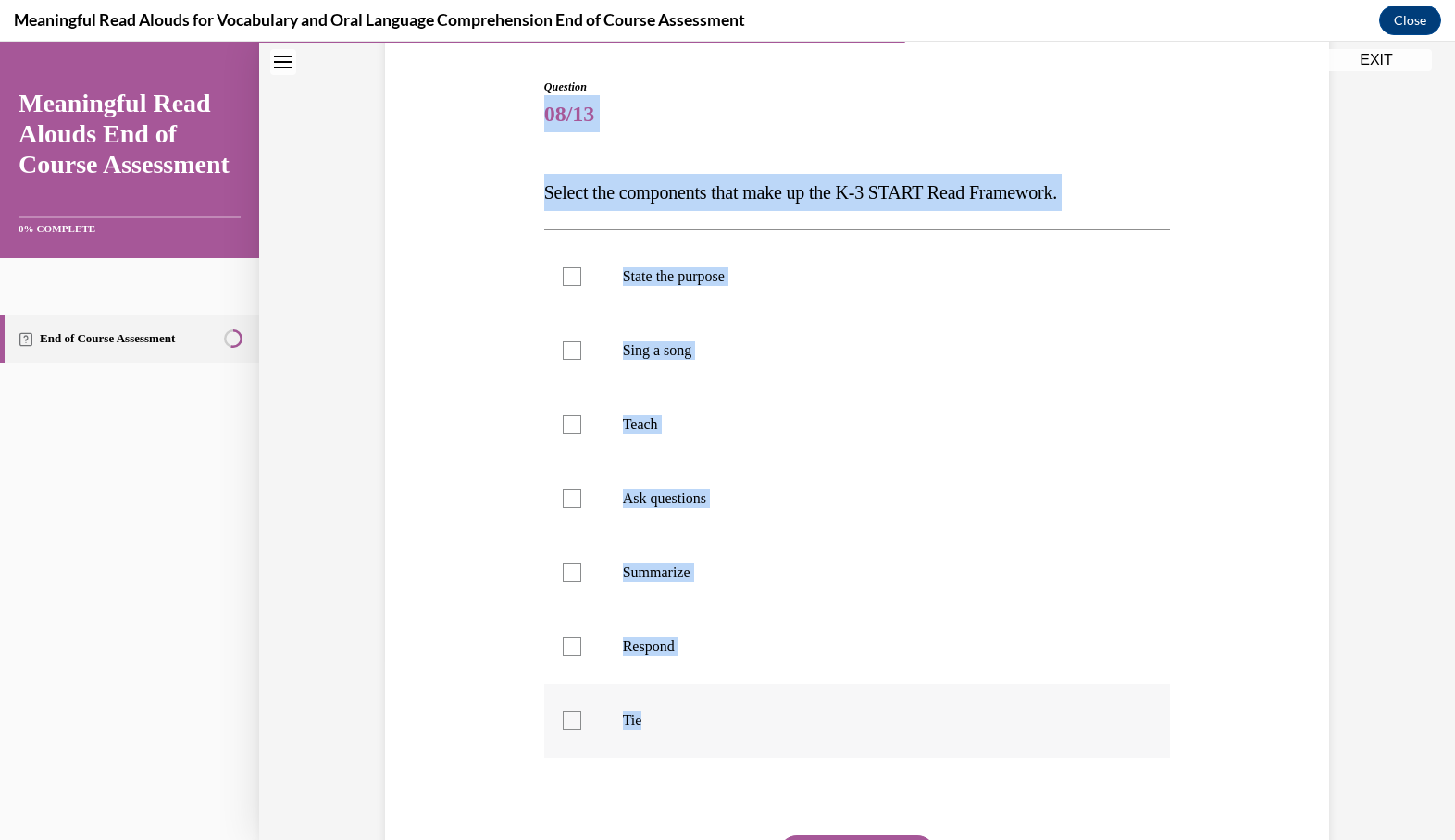
drag, startPoint x: 534, startPoint y: 105, endPoint x: 610, endPoint y: 749, distance: 648.5
click at [610, 749] on div "Question 08/13 Select the components that make up the K-3 START Read Framework.…" at bounding box center [857, 505] width 953 height 965
copy div "08/13 Select the components that make up the K-3 START Read Framework. State th…"
click at [585, 724] on label "Tie" at bounding box center [858, 721] width 626 height 74
click at [581, 724] on input "Tie" at bounding box center [572, 721] width 19 height 19
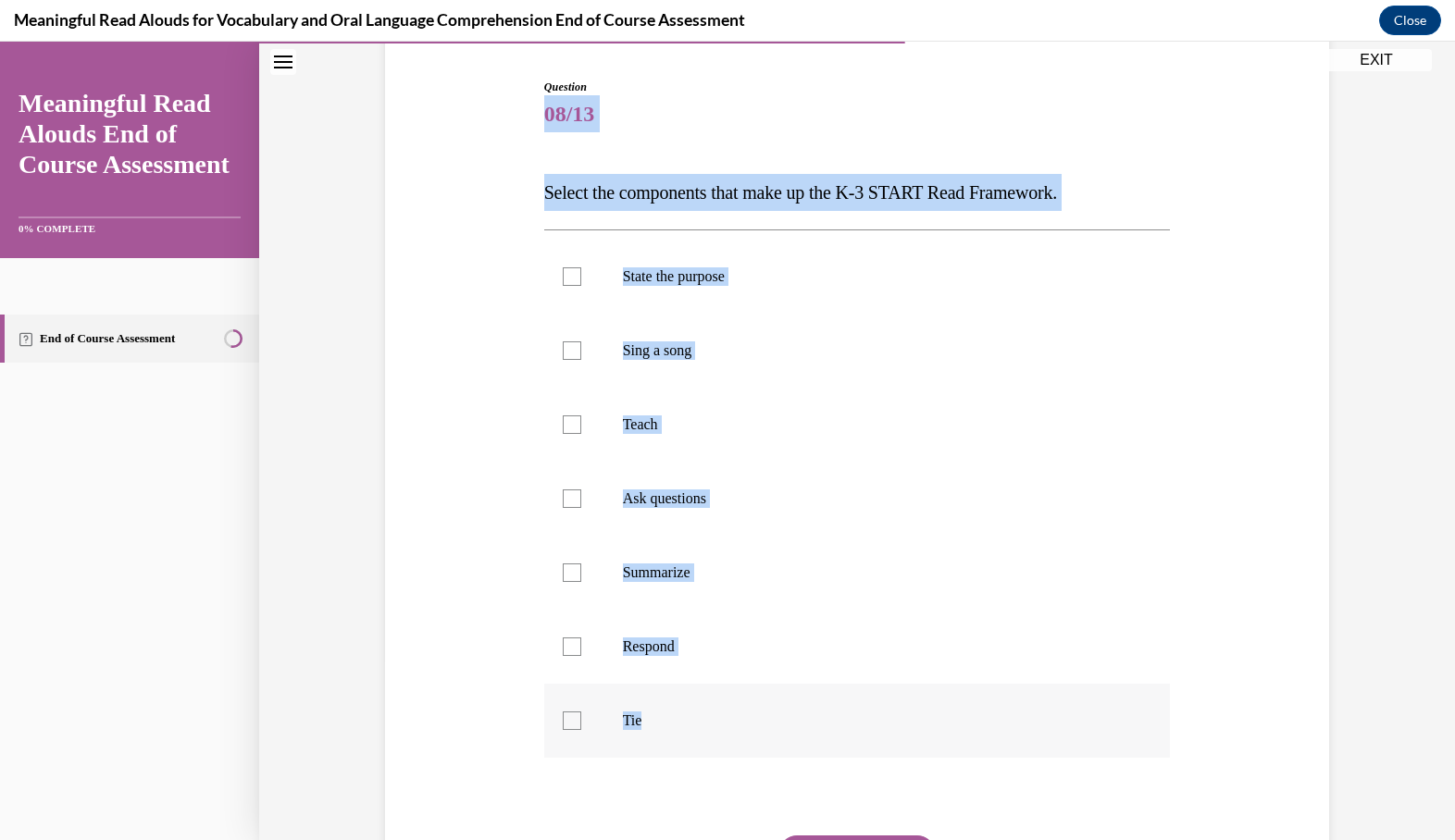
checkbox input "true"
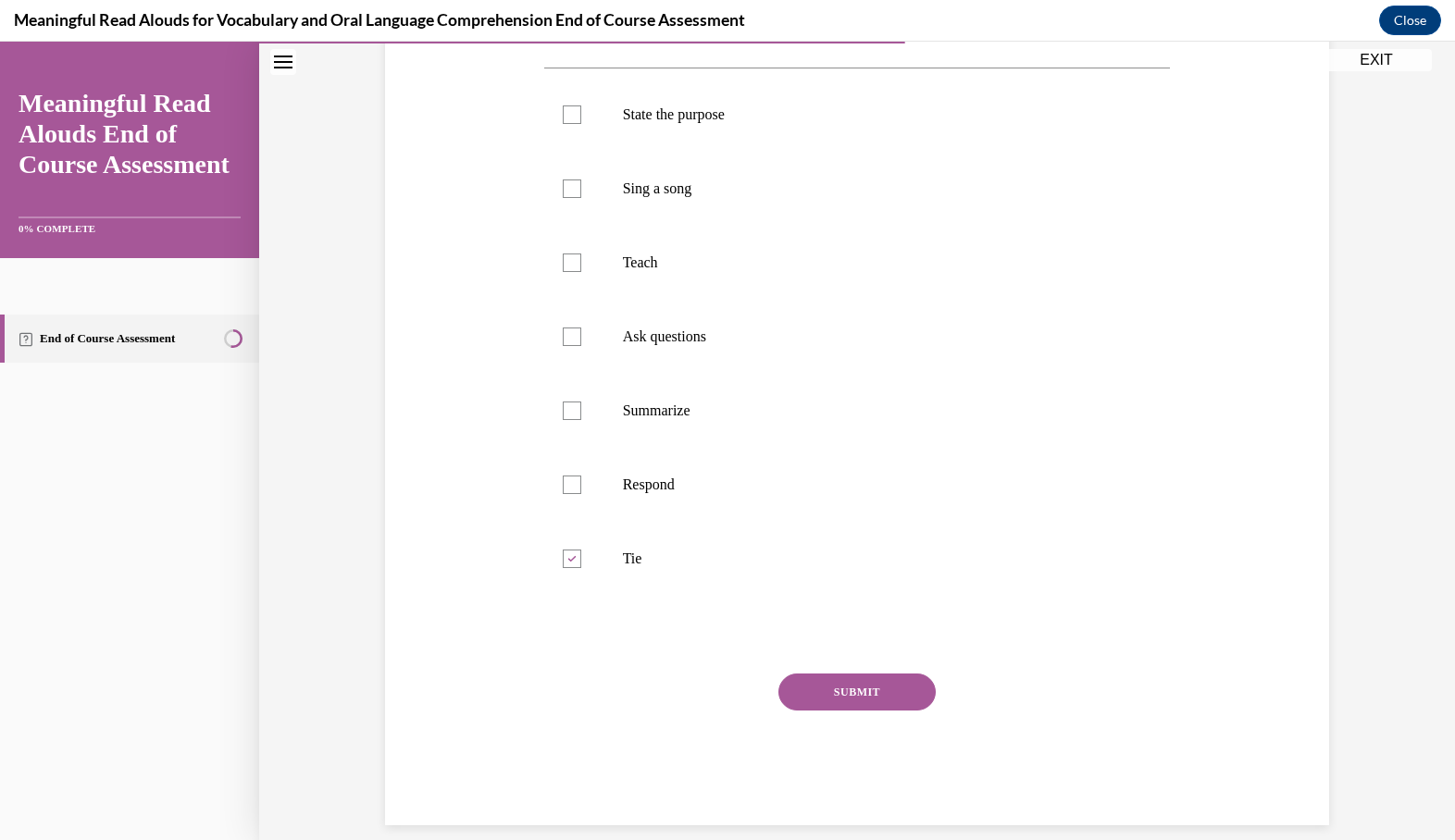
click at [848, 691] on button "SUBMIT" at bounding box center [857, 692] width 158 height 37
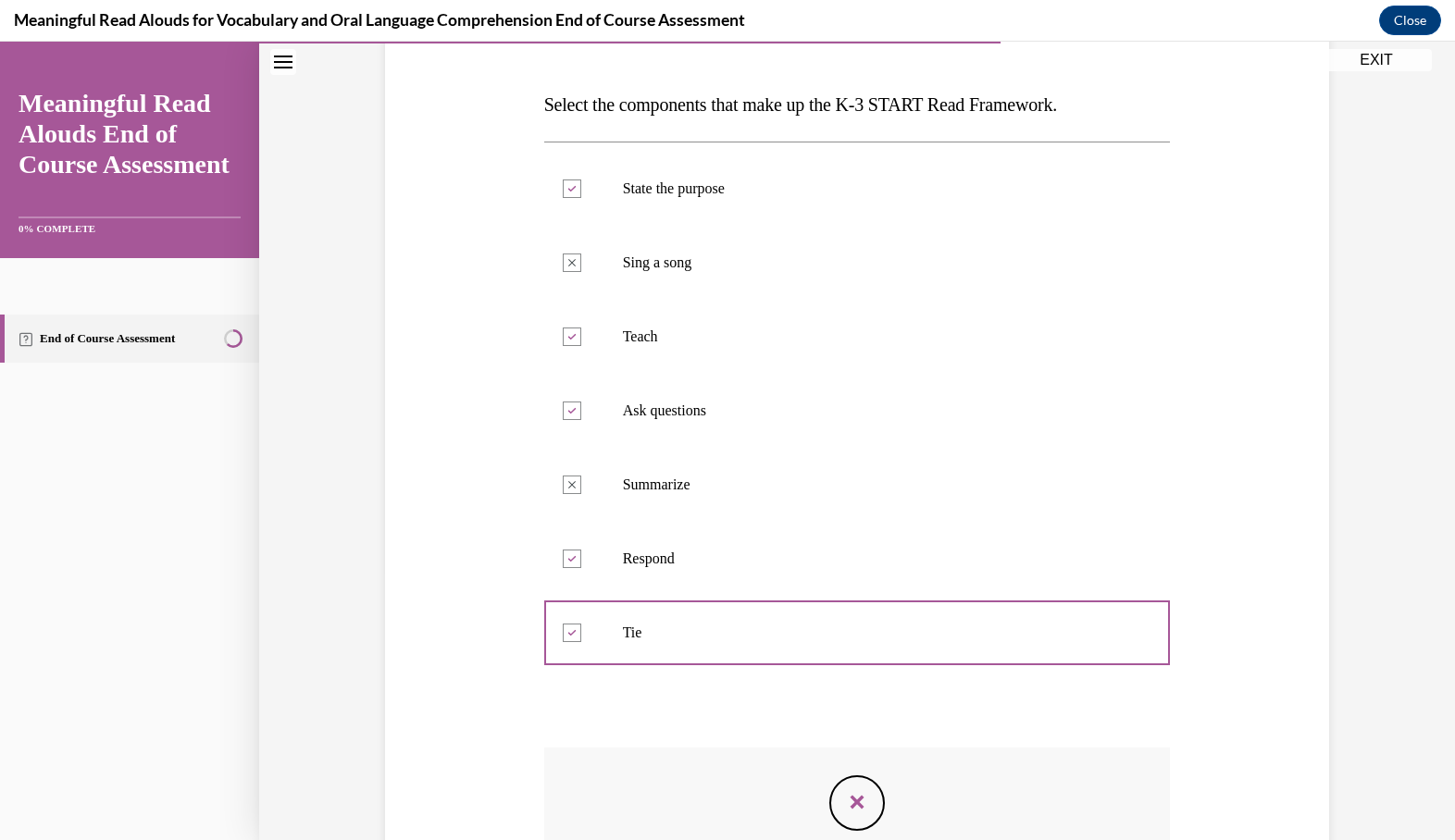
scroll to position [263, 0]
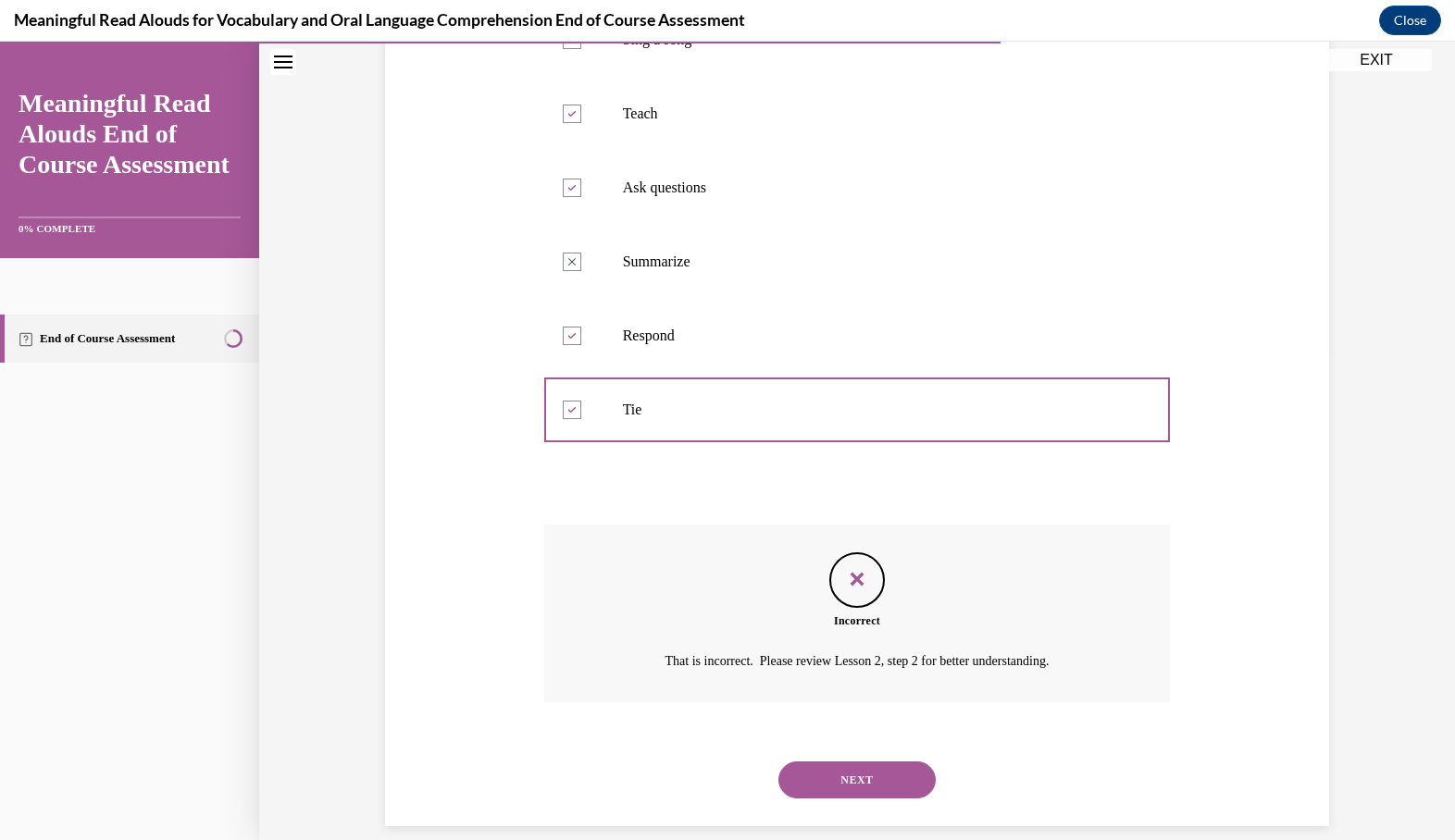
click at [853, 762] on button "NEXT" at bounding box center [857, 780] width 158 height 37
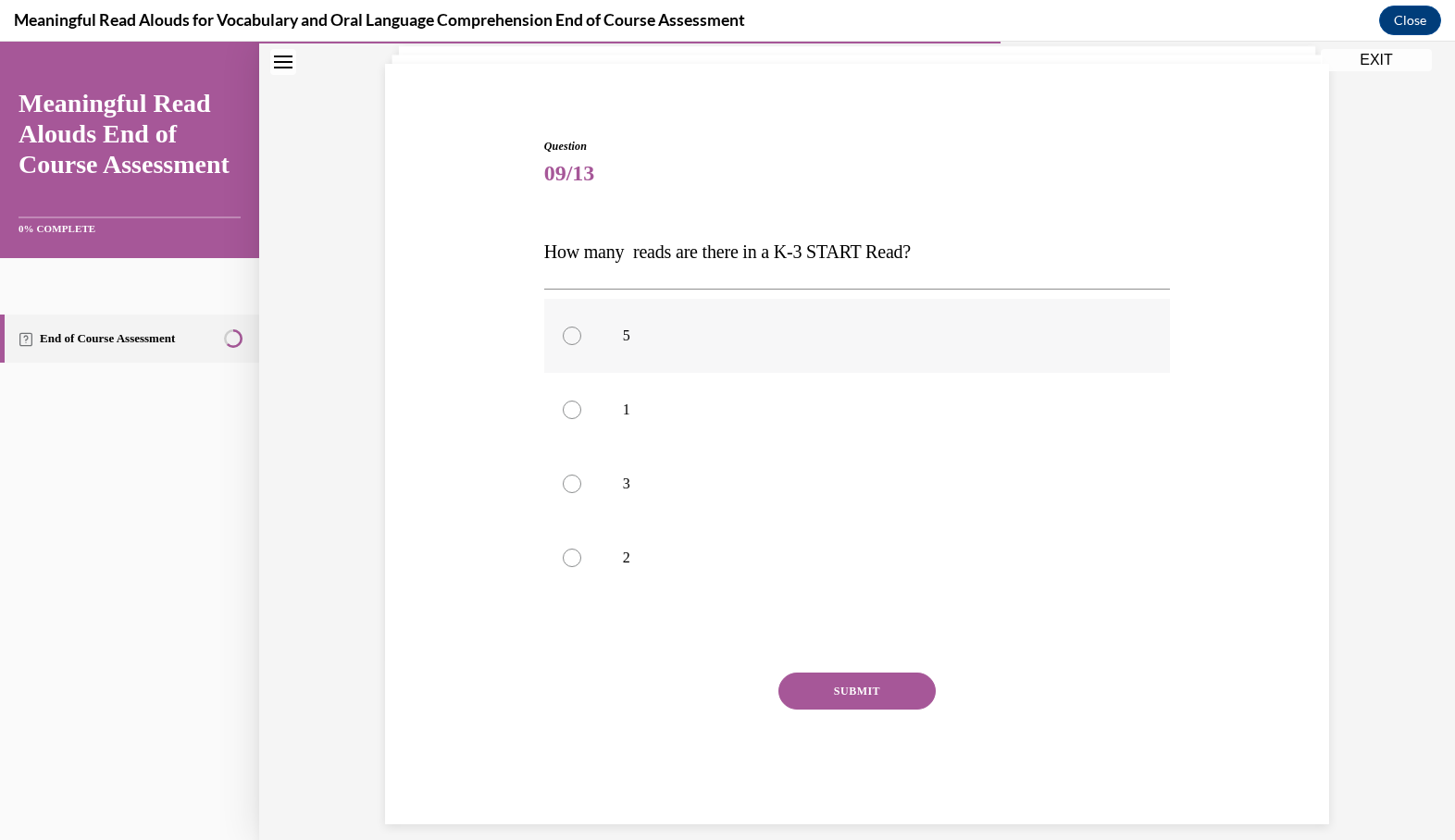
scroll to position [118, 0]
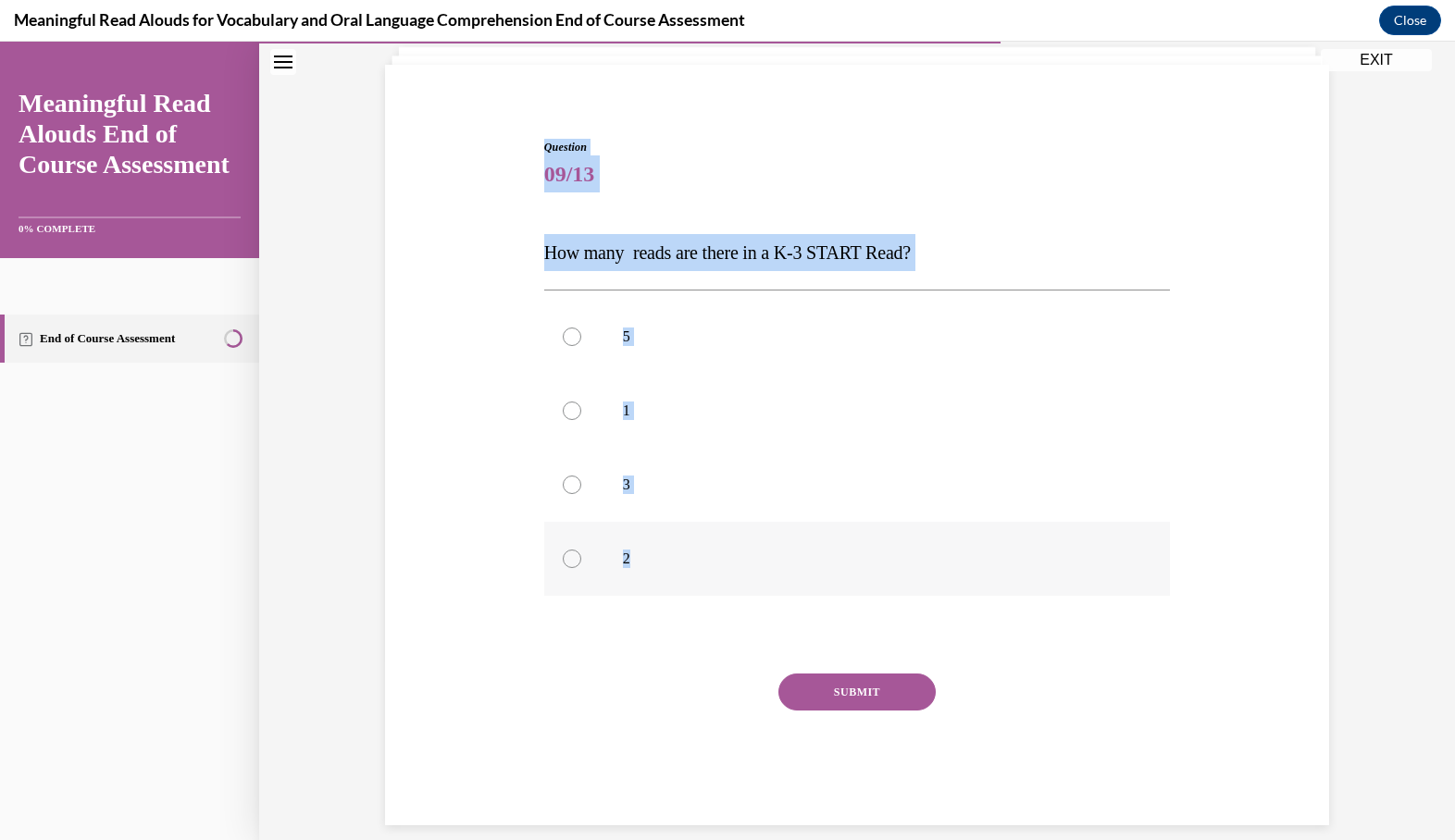
drag, startPoint x: 533, startPoint y: 145, endPoint x: 666, endPoint y: 585, distance: 459.7
click at [667, 586] on div "Question 09/13 How many reads are there in a K-3 START Read? 5 1 3 2 Incorrect …" at bounding box center [857, 455] width 953 height 742
copy div "Question 09/13 How many reads are there in a K-3 START Read? 5 1 3 2"
click at [664, 491] on p "3" at bounding box center [873, 485] width 502 height 19
click at [581, 491] on input "3" at bounding box center [572, 485] width 19 height 19
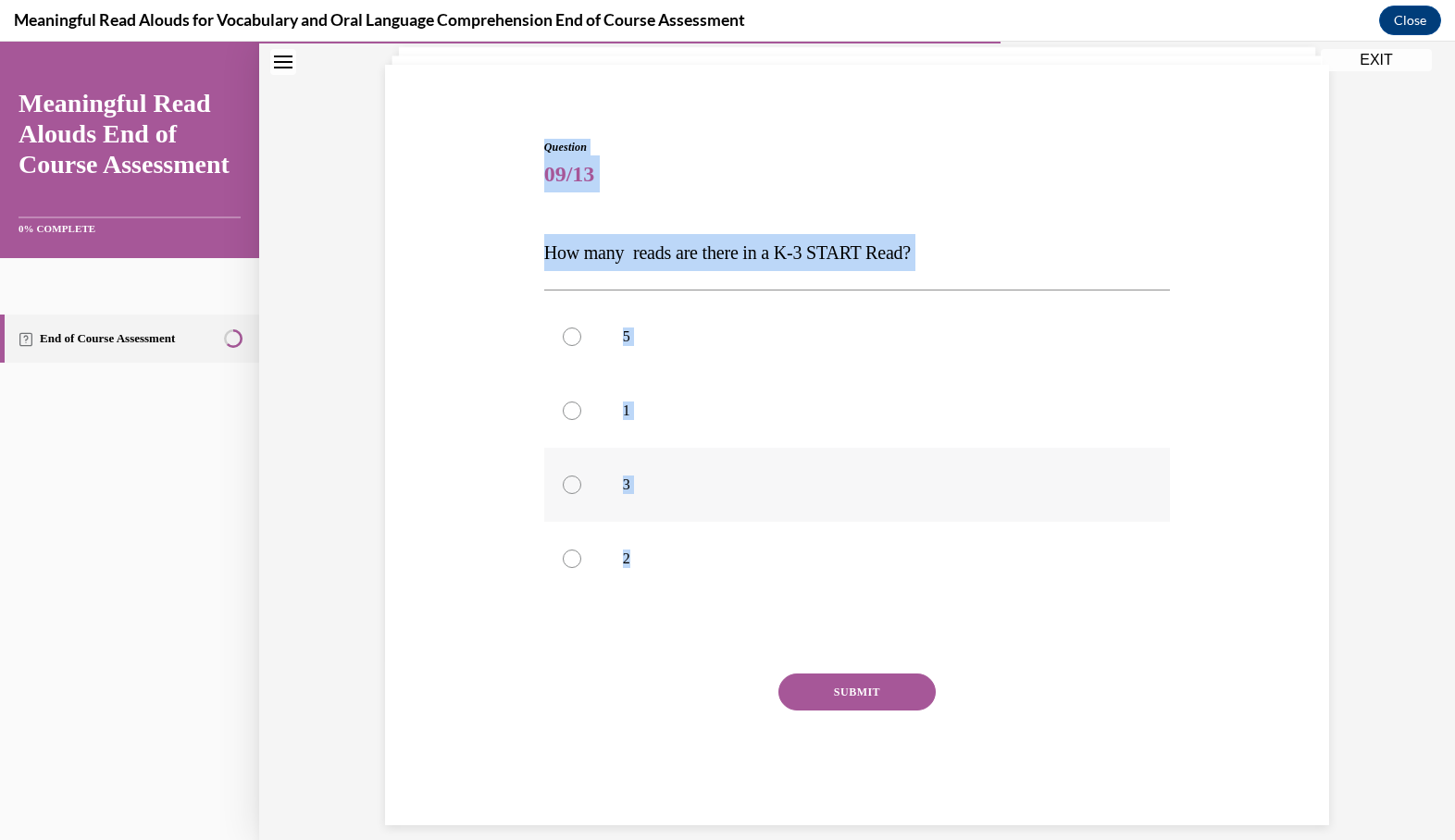
radio input "true"
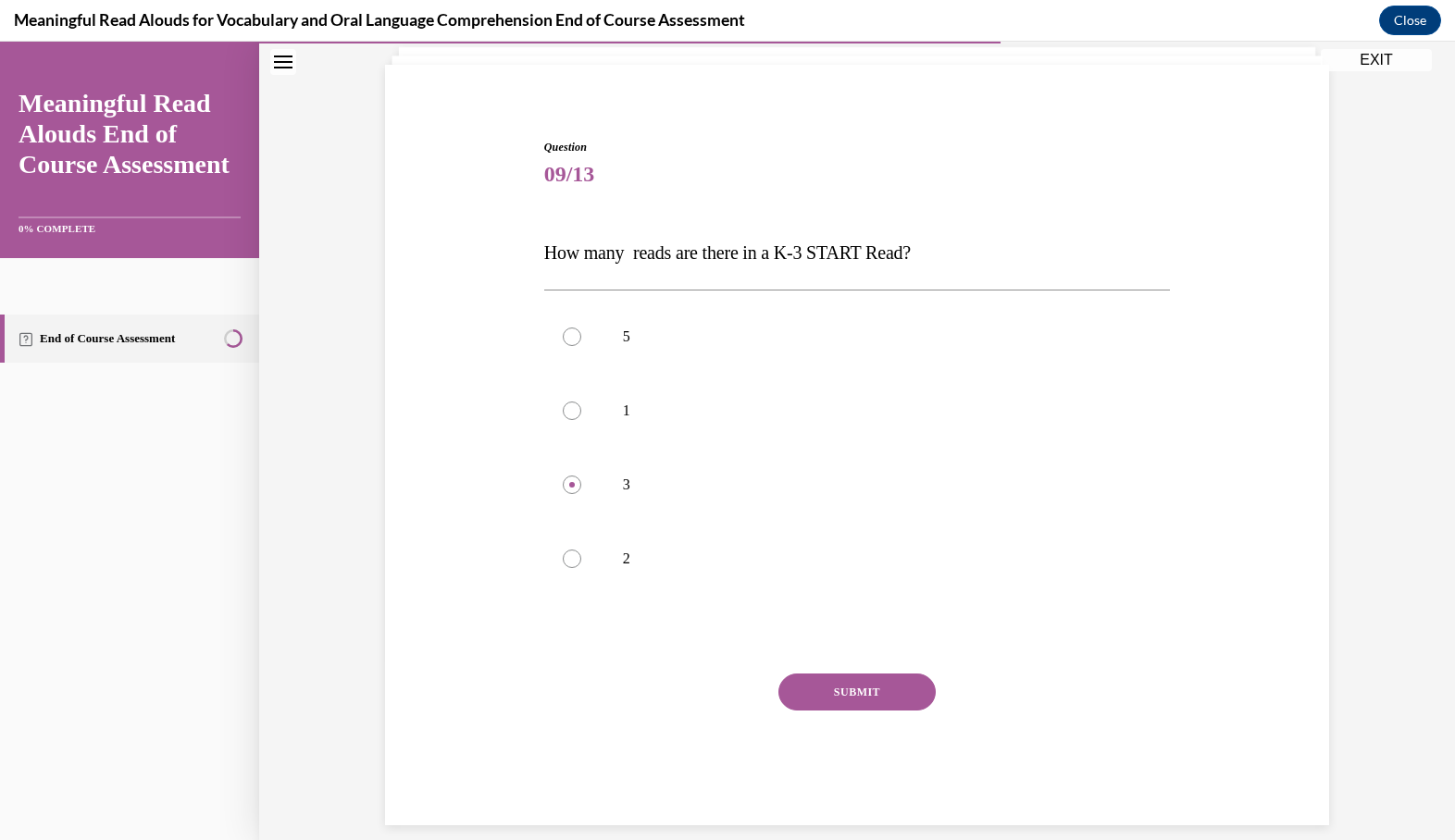
click at [808, 682] on button "SUBMIT" at bounding box center [857, 692] width 158 height 37
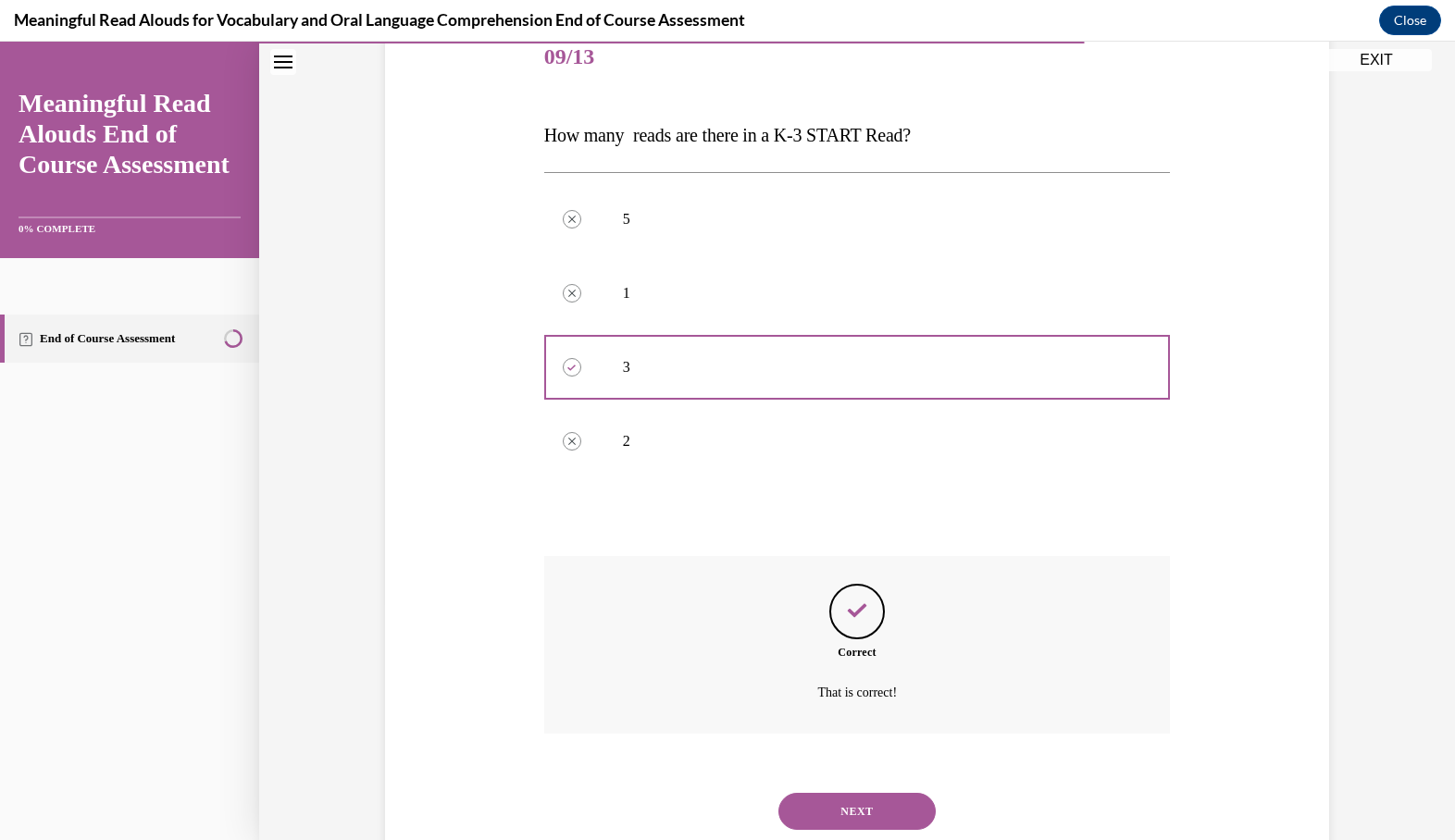
scroll to position [267, 0]
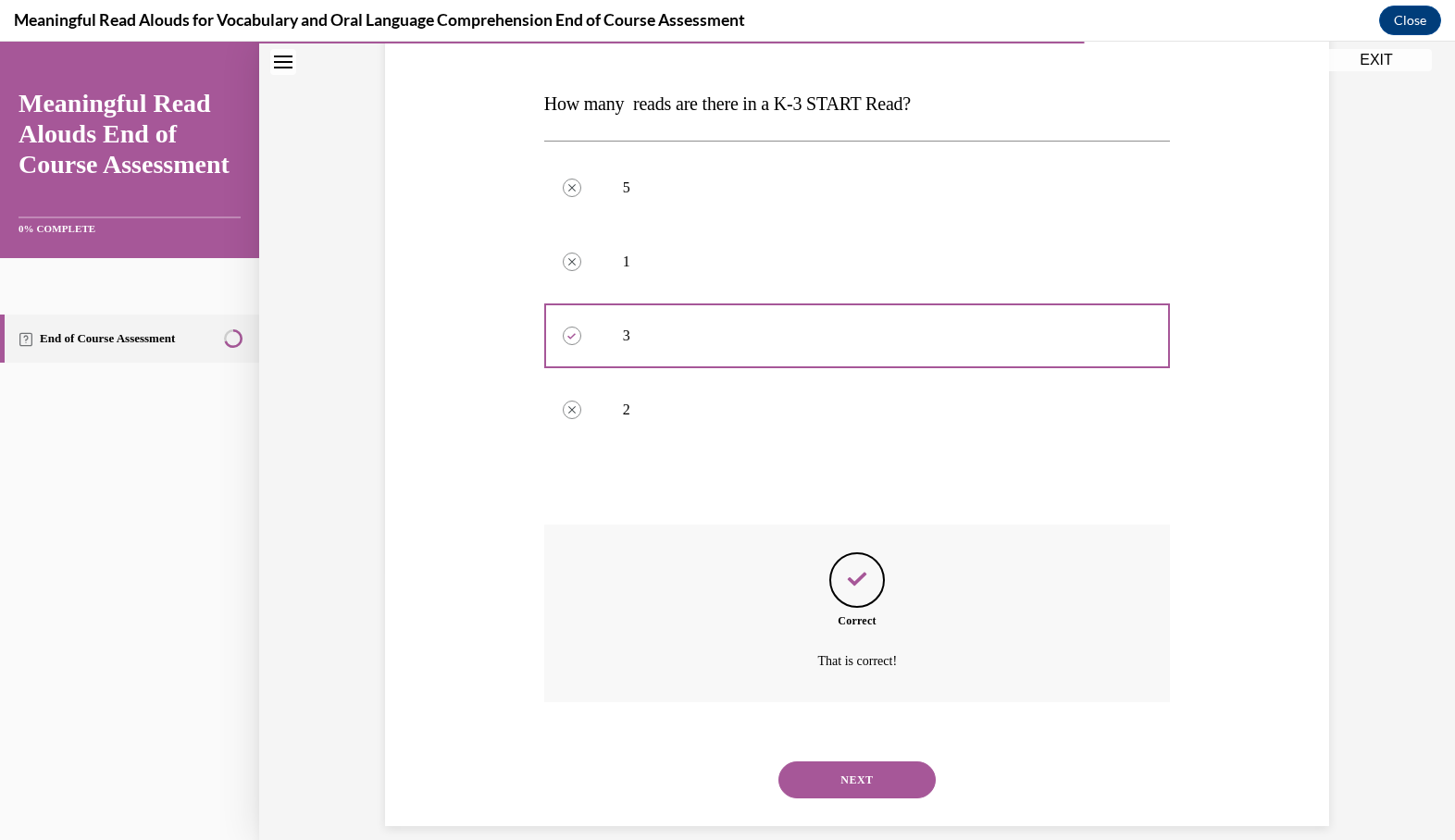
click at [825, 763] on button "NEXT" at bounding box center [857, 780] width 158 height 37
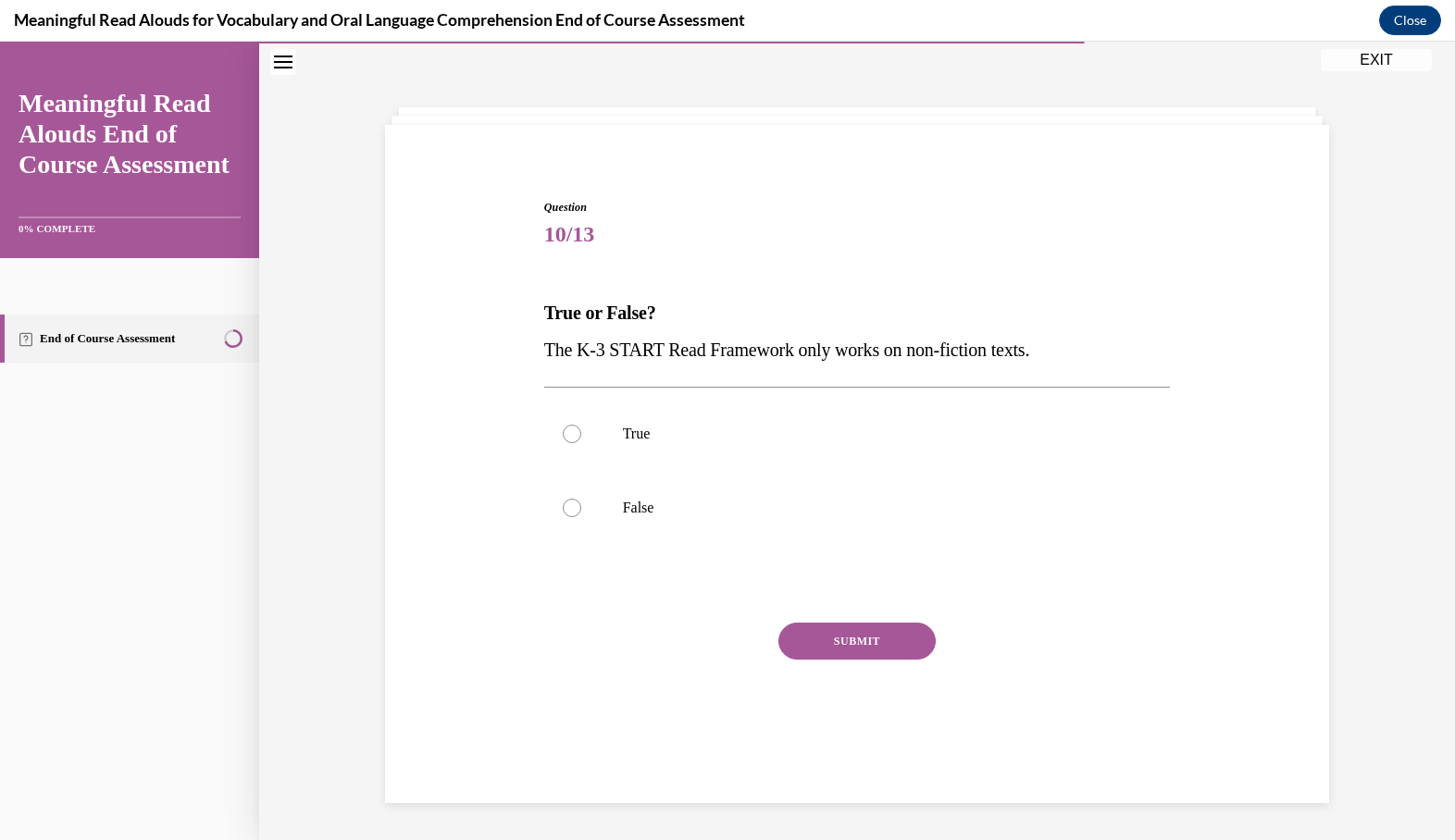
scroll to position [56, 0]
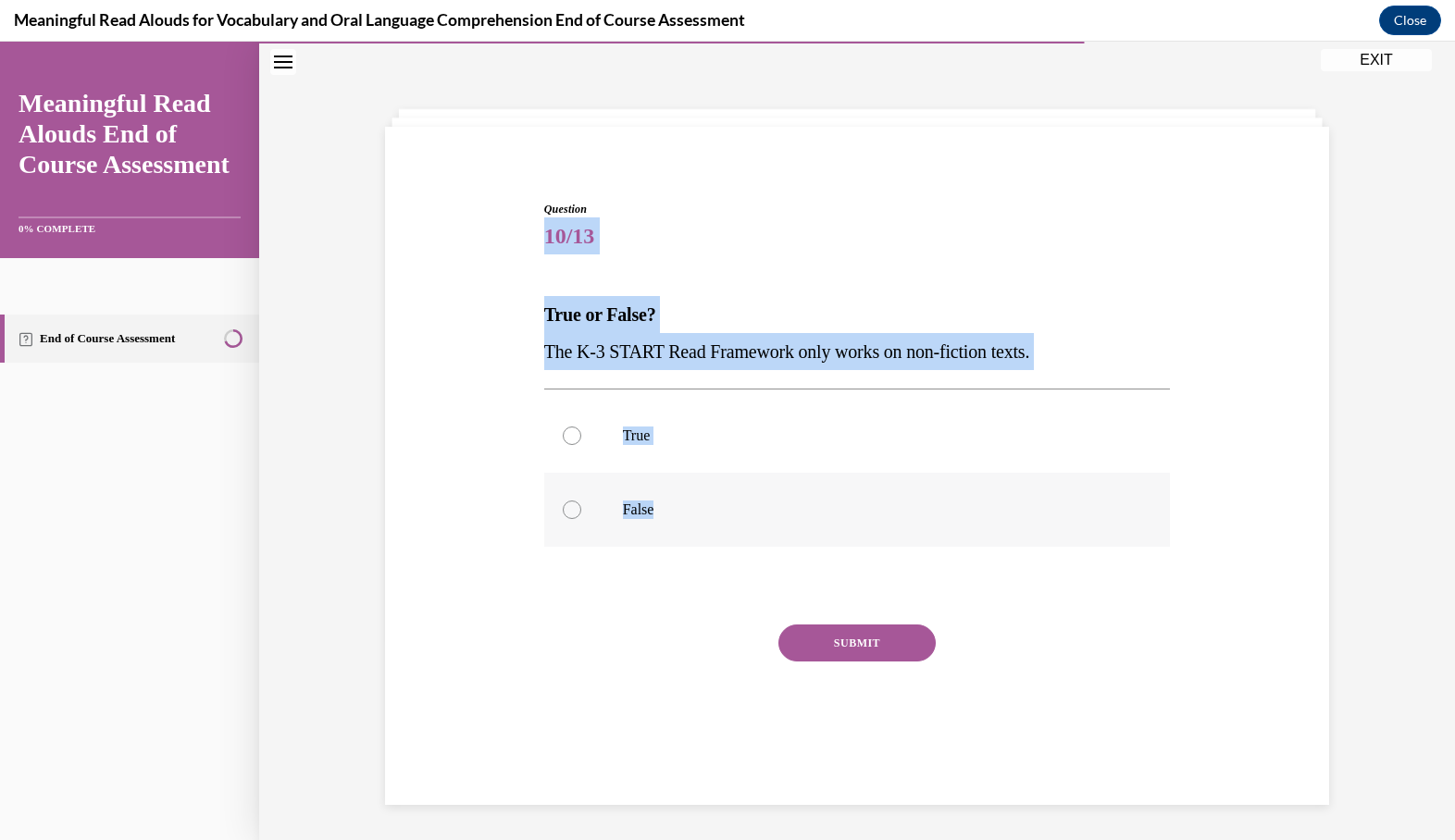
drag, startPoint x: 538, startPoint y: 227, endPoint x: 649, endPoint y: 533, distance: 325.5
click at [649, 533] on div "Question 10/13 True or False? The K-3 START Read Framework only works on non-fi…" at bounding box center [857, 460] width 953 height 631
copy div "10/13 True or False? The K-3 START Read Framework only works on non-fiction tex…"
click at [607, 517] on label "False" at bounding box center [858, 509] width 626 height 74
click at [581, 517] on input "False" at bounding box center [572, 510] width 19 height 19
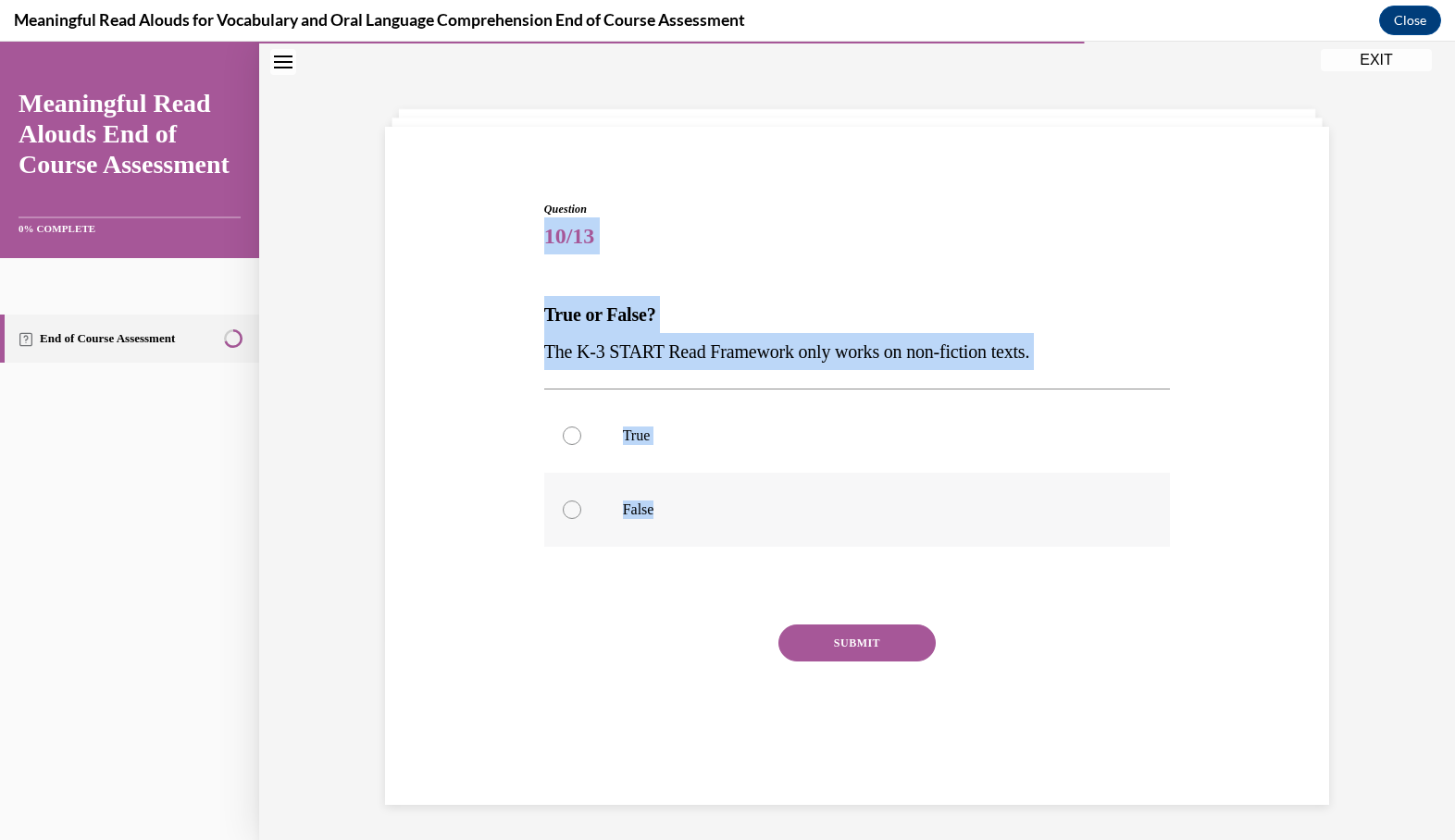
radio input "true"
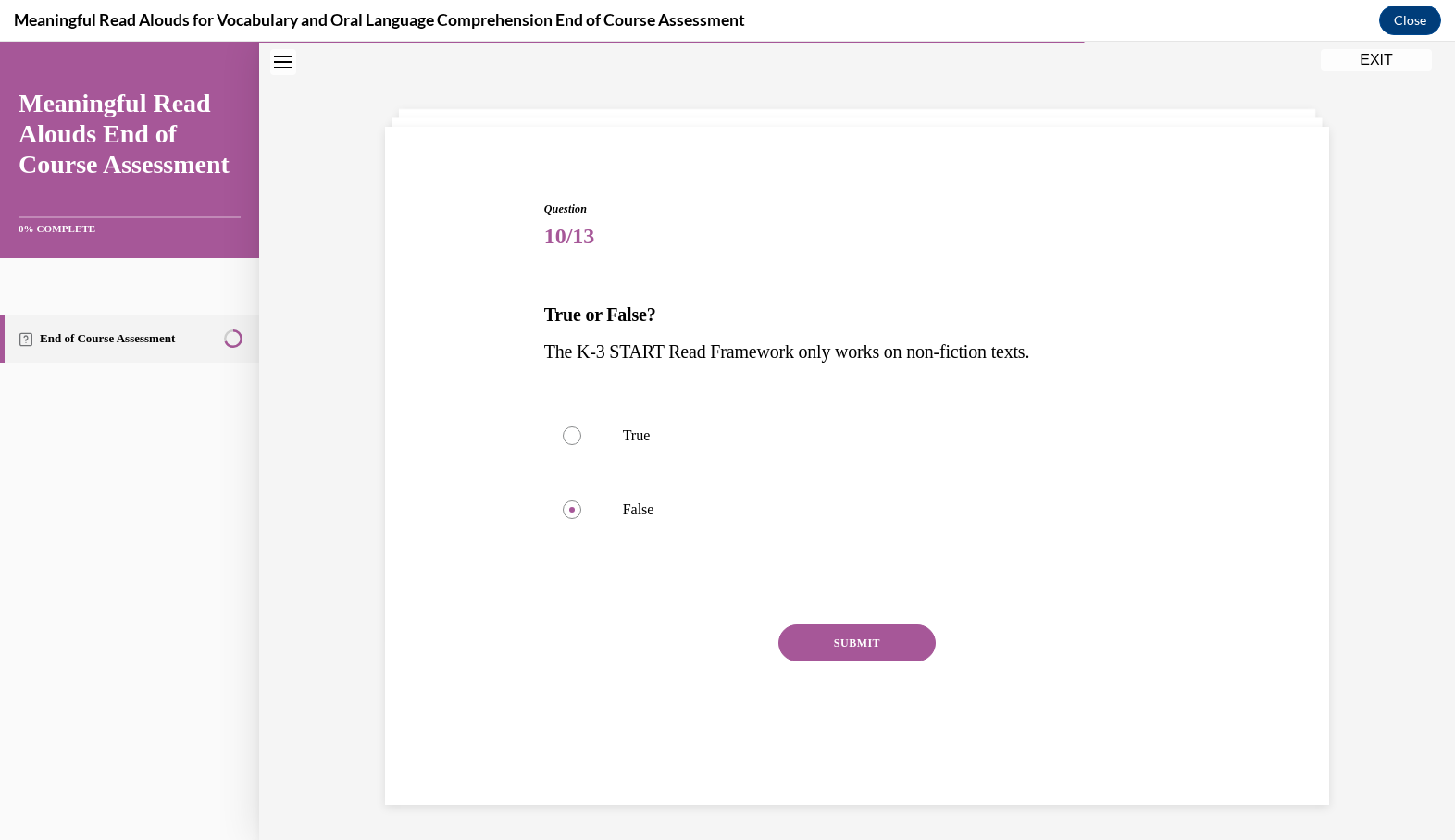
click at [824, 637] on button "SUBMIT" at bounding box center [857, 642] width 158 height 37
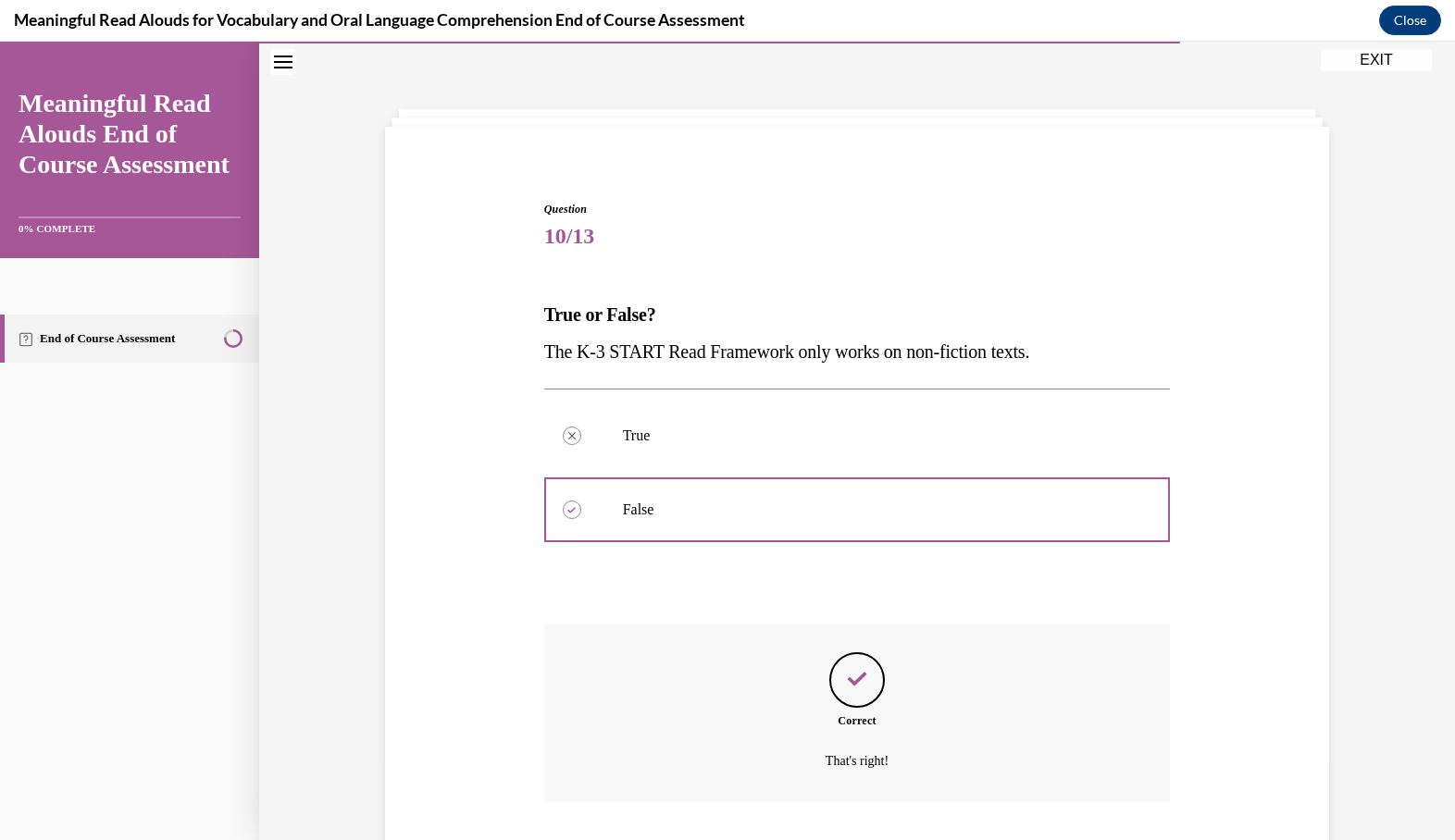
scroll to position [157, 0]
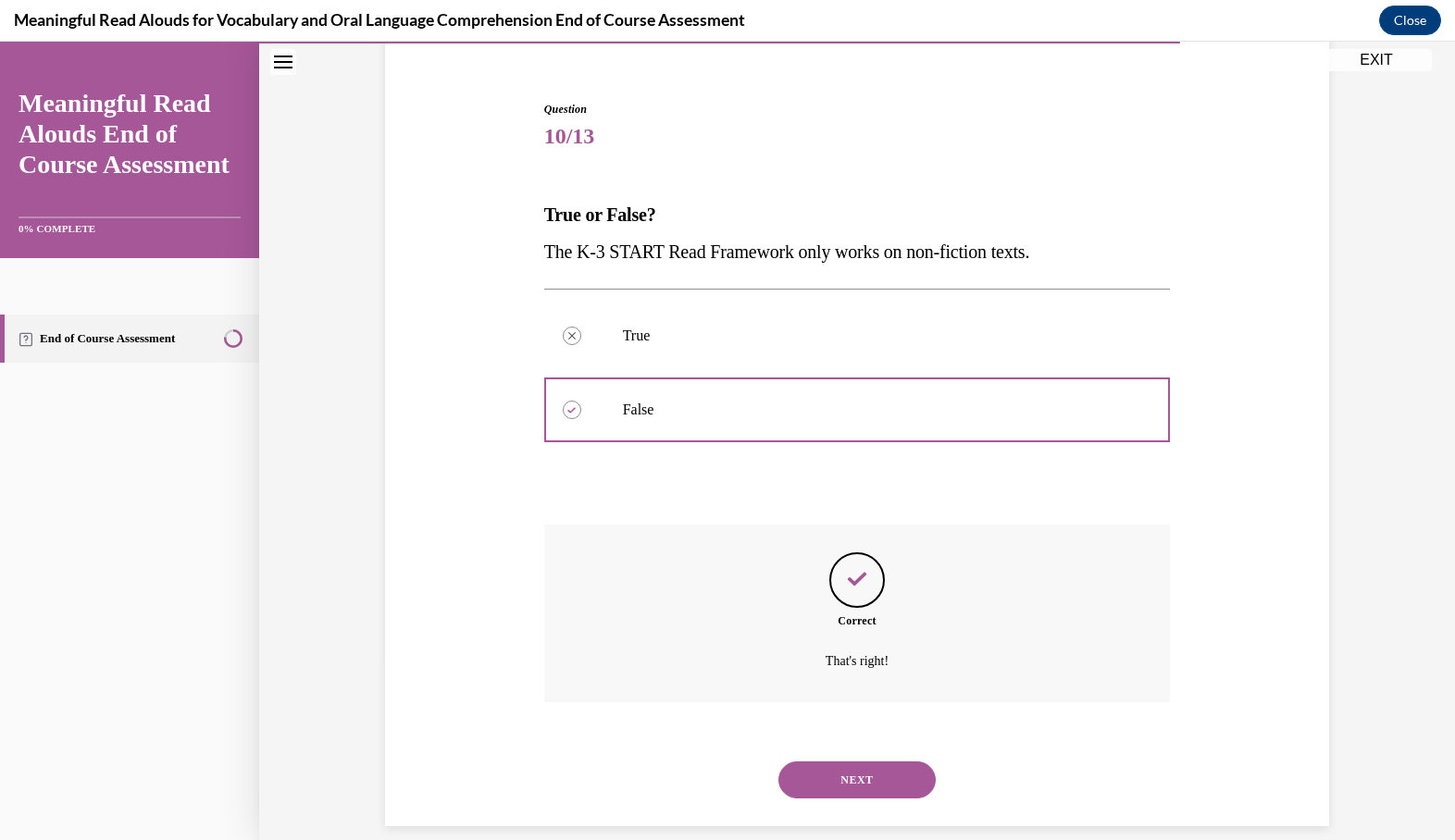
click at [835, 762] on button "NEXT" at bounding box center [857, 780] width 158 height 37
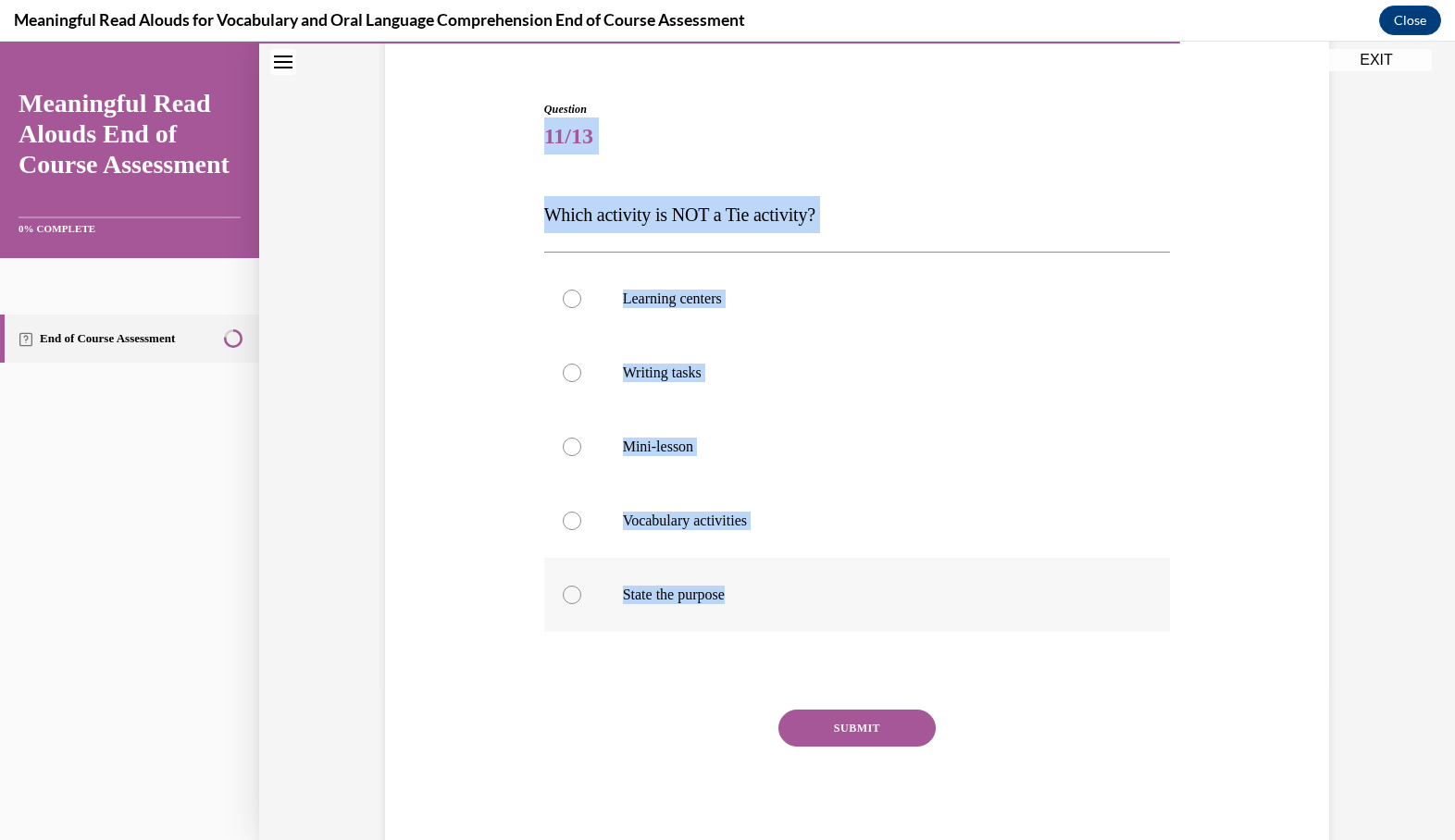
drag, startPoint x: 532, startPoint y: 128, endPoint x: 712, endPoint y: 622, distance: 525.8
click at [712, 622] on div "Question 11/13 Which activity is NOT a Tie activity? Learning centers Writing t…" at bounding box center [857, 453] width 953 height 817
click at [703, 609] on label "State the purpose" at bounding box center [858, 594] width 626 height 74
click at [581, 605] on input "State the purpose" at bounding box center [572, 595] width 19 height 19
radio input "true"
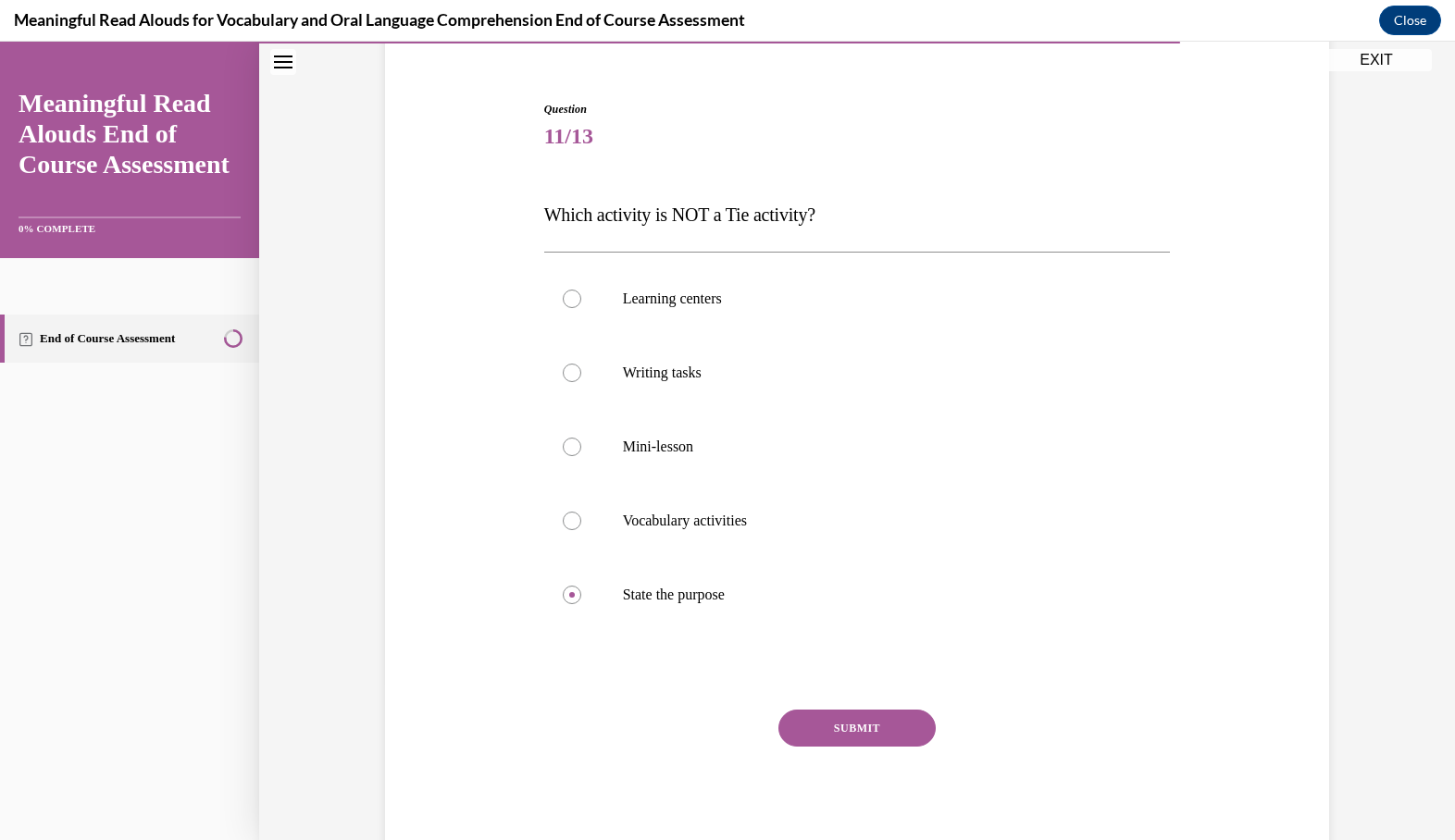
click at [857, 715] on button "SUBMIT" at bounding box center [857, 728] width 158 height 37
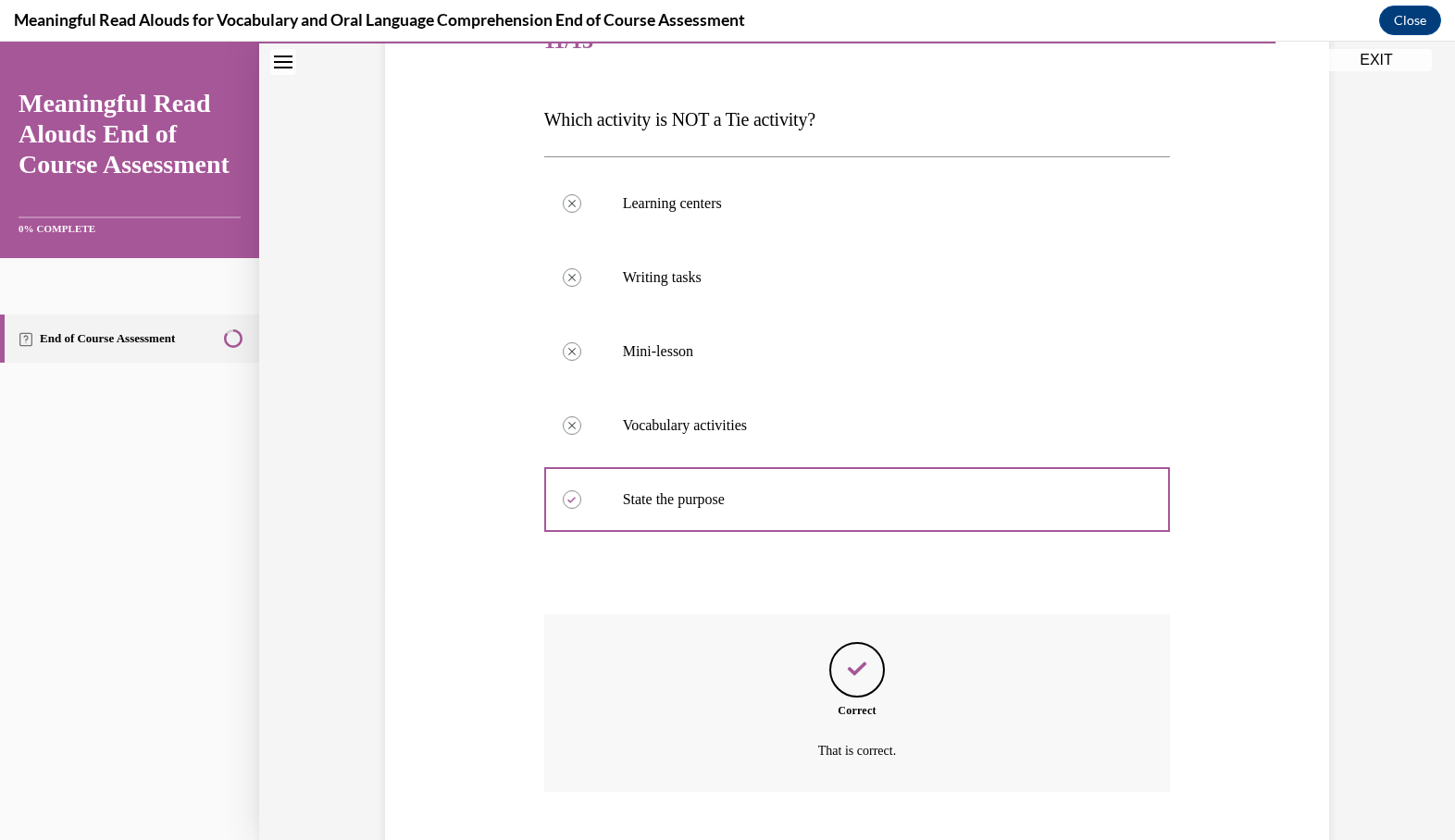
scroll to position [341, 0]
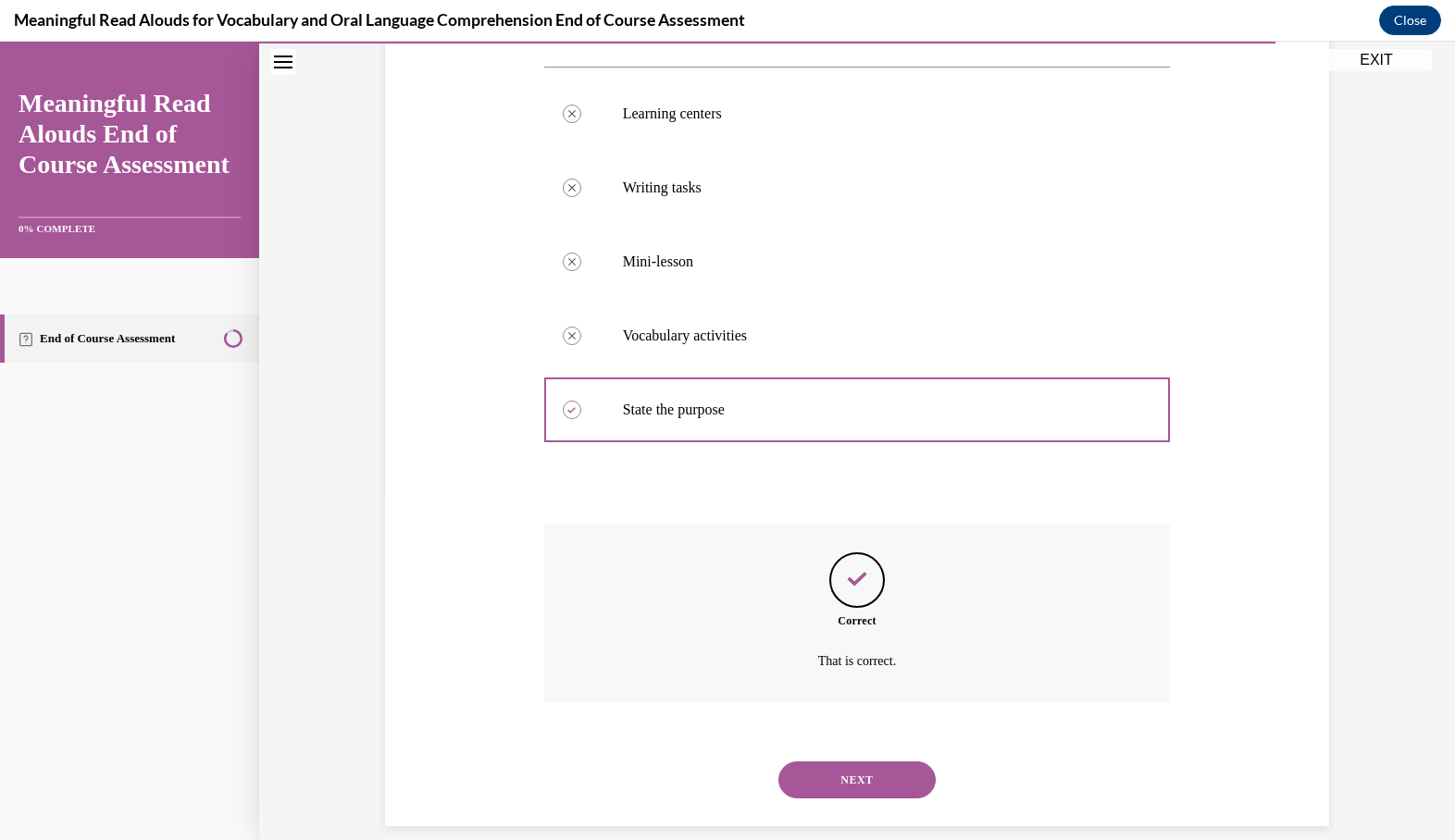
click at [857, 763] on button "NEXT" at bounding box center [857, 780] width 158 height 37
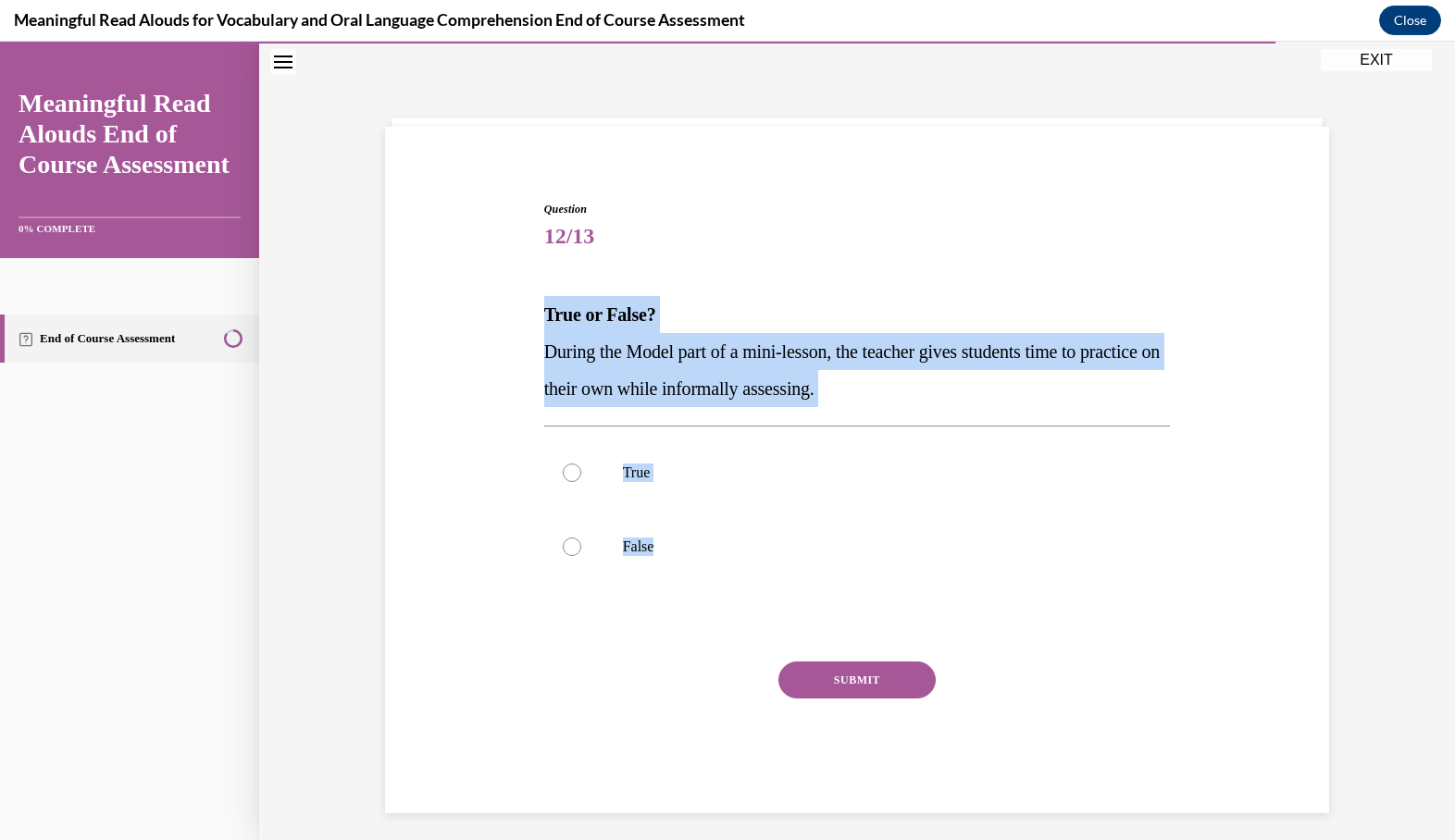
drag, startPoint x: 525, startPoint y: 252, endPoint x: 767, endPoint y: 632, distance: 450.5
click at [767, 632] on div "Question 12/13 True or False? During the Model part of a mini-lesson, the teach…" at bounding box center [857, 479] width 953 height 668
click at [652, 584] on div "True False" at bounding box center [858, 509] width 626 height 168
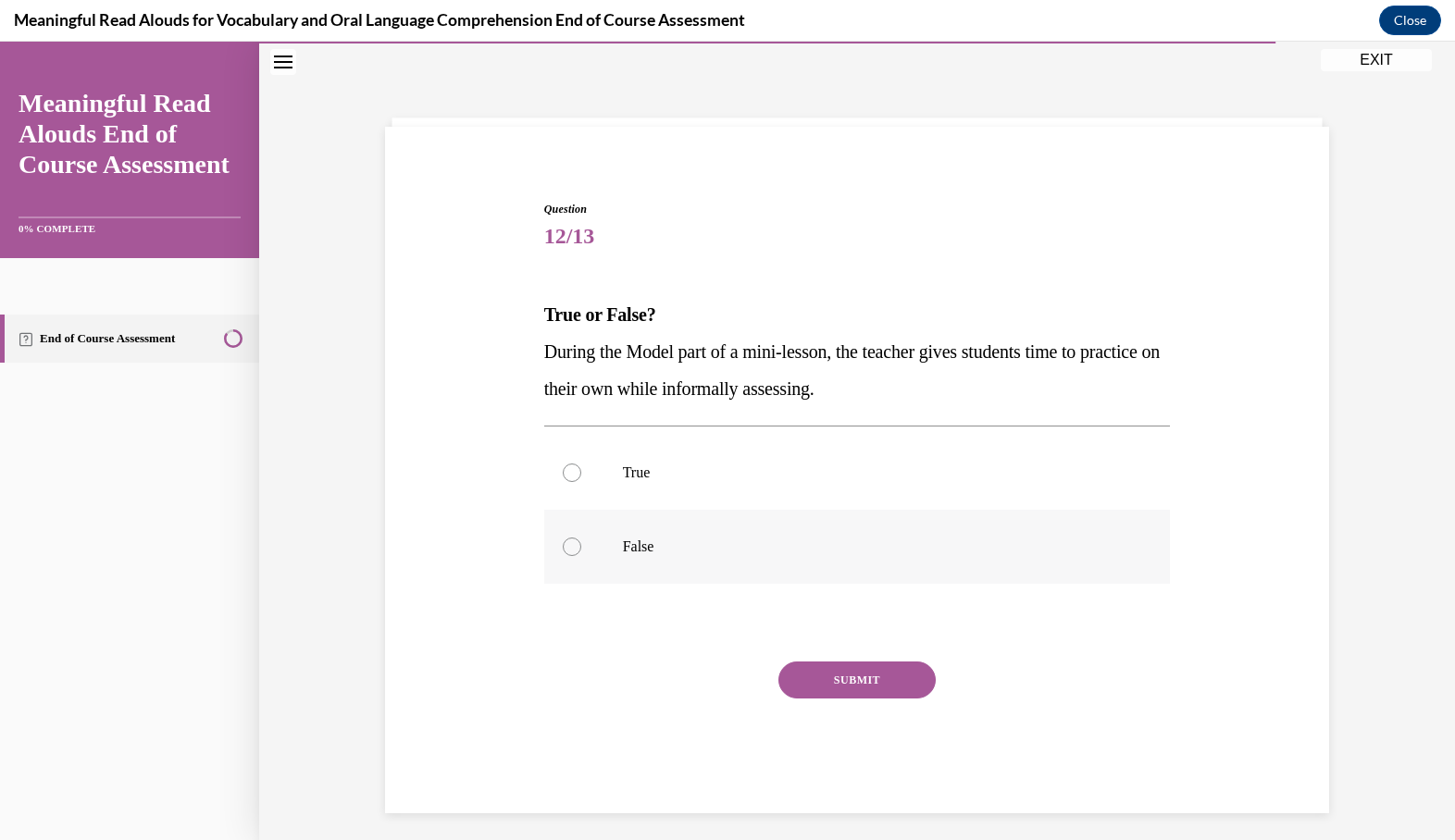
click at [665, 570] on label "False" at bounding box center [858, 547] width 626 height 74
click at [581, 556] on input "False" at bounding box center [572, 548] width 19 height 19
radio input "true"
click at [851, 667] on button "SUBMIT" at bounding box center [857, 680] width 158 height 37
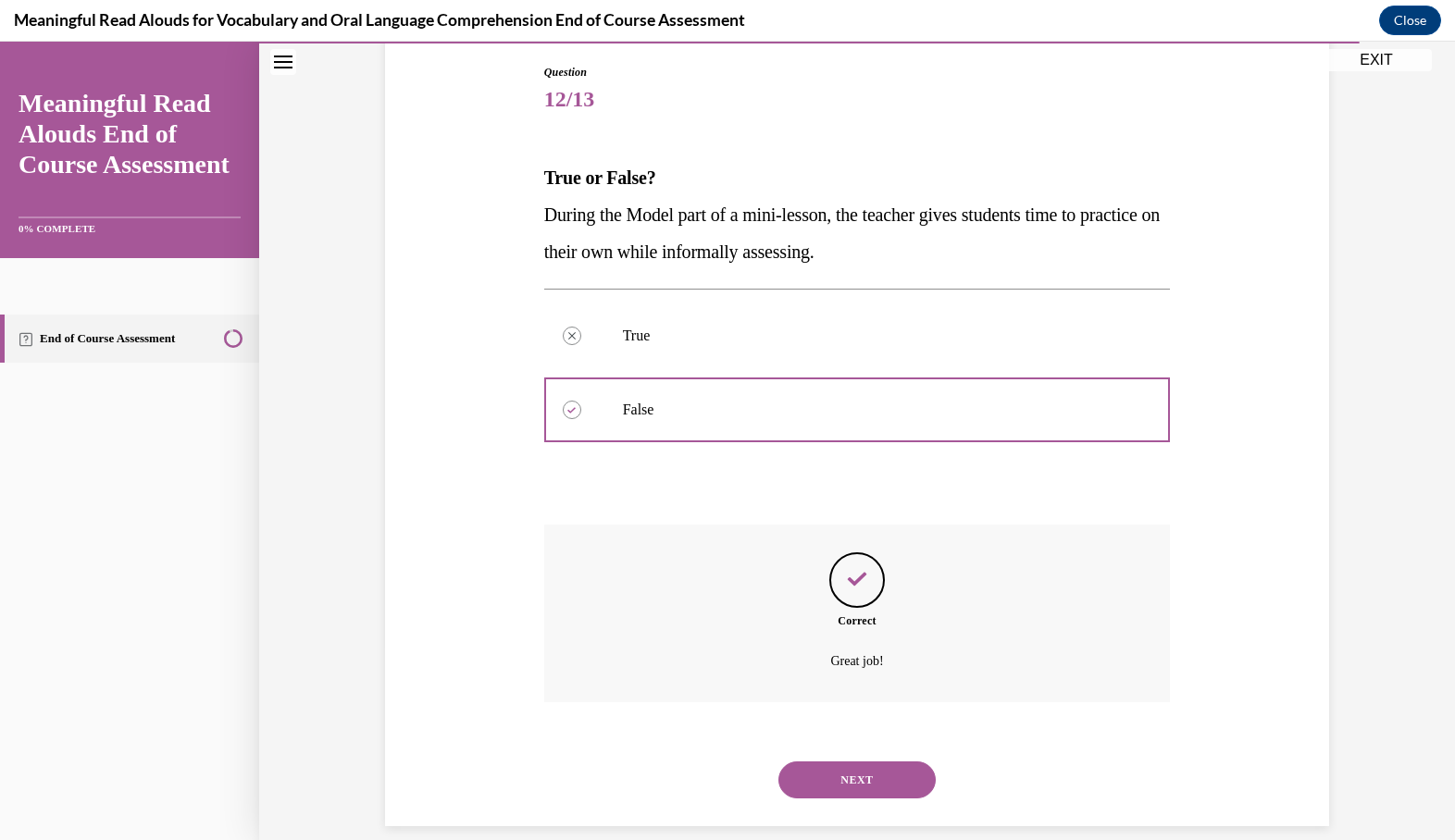
click at [825, 762] on button "NEXT" at bounding box center [857, 780] width 158 height 37
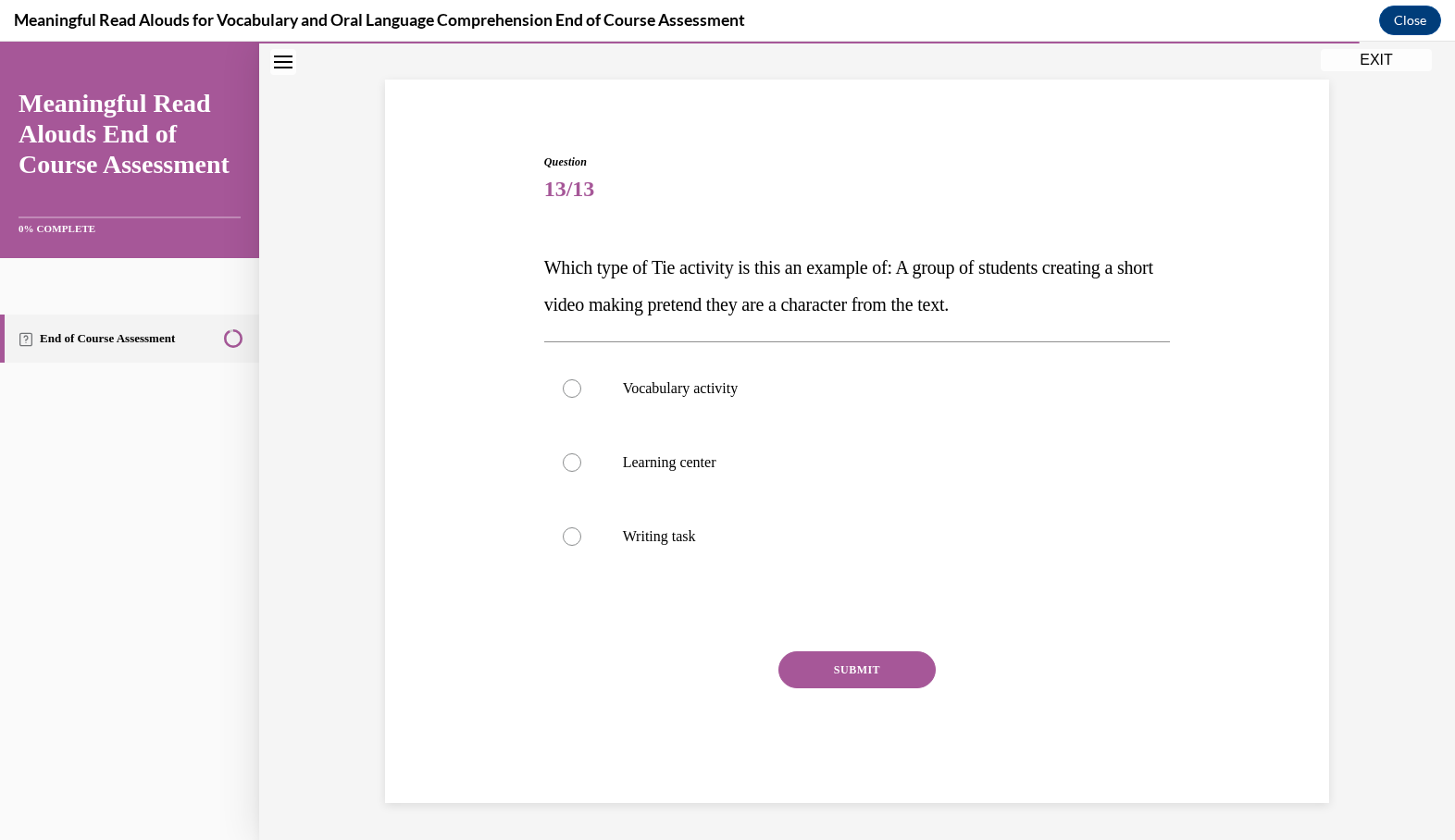
scroll to position [81, 0]
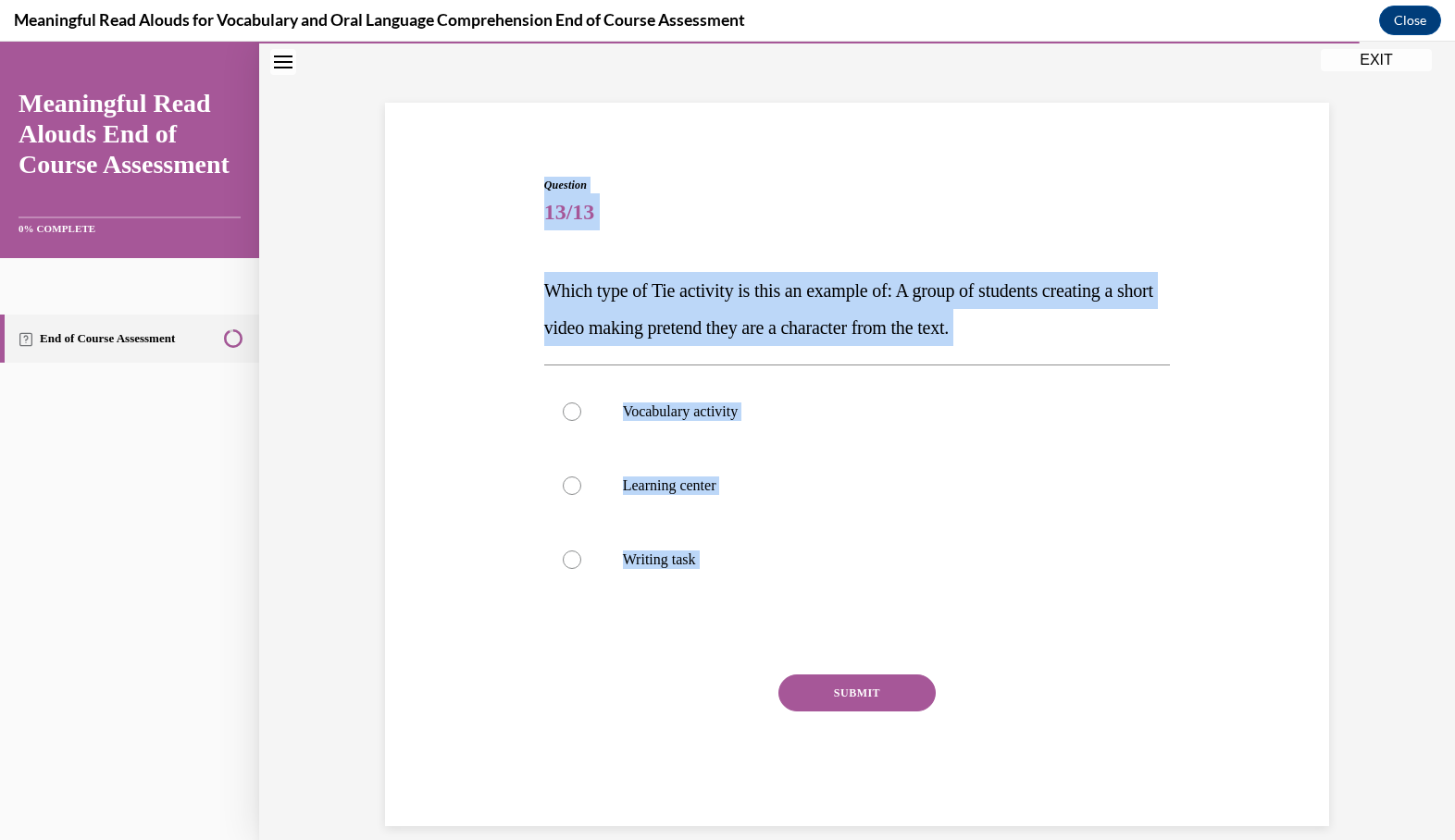
drag, startPoint x: 530, startPoint y: 191, endPoint x: 610, endPoint y: 652, distance: 467.9
click at [610, 652] on div "Question 13/13 Which type of Tie activity is this an example of: A group of stu…" at bounding box center [857, 473] width 953 height 705
click at [865, 685] on button "SUBMIT" at bounding box center [857, 693] width 158 height 37
click at [676, 496] on label "Learning center" at bounding box center [858, 486] width 626 height 74
click at [581, 495] on input "Learning center" at bounding box center [572, 486] width 19 height 19
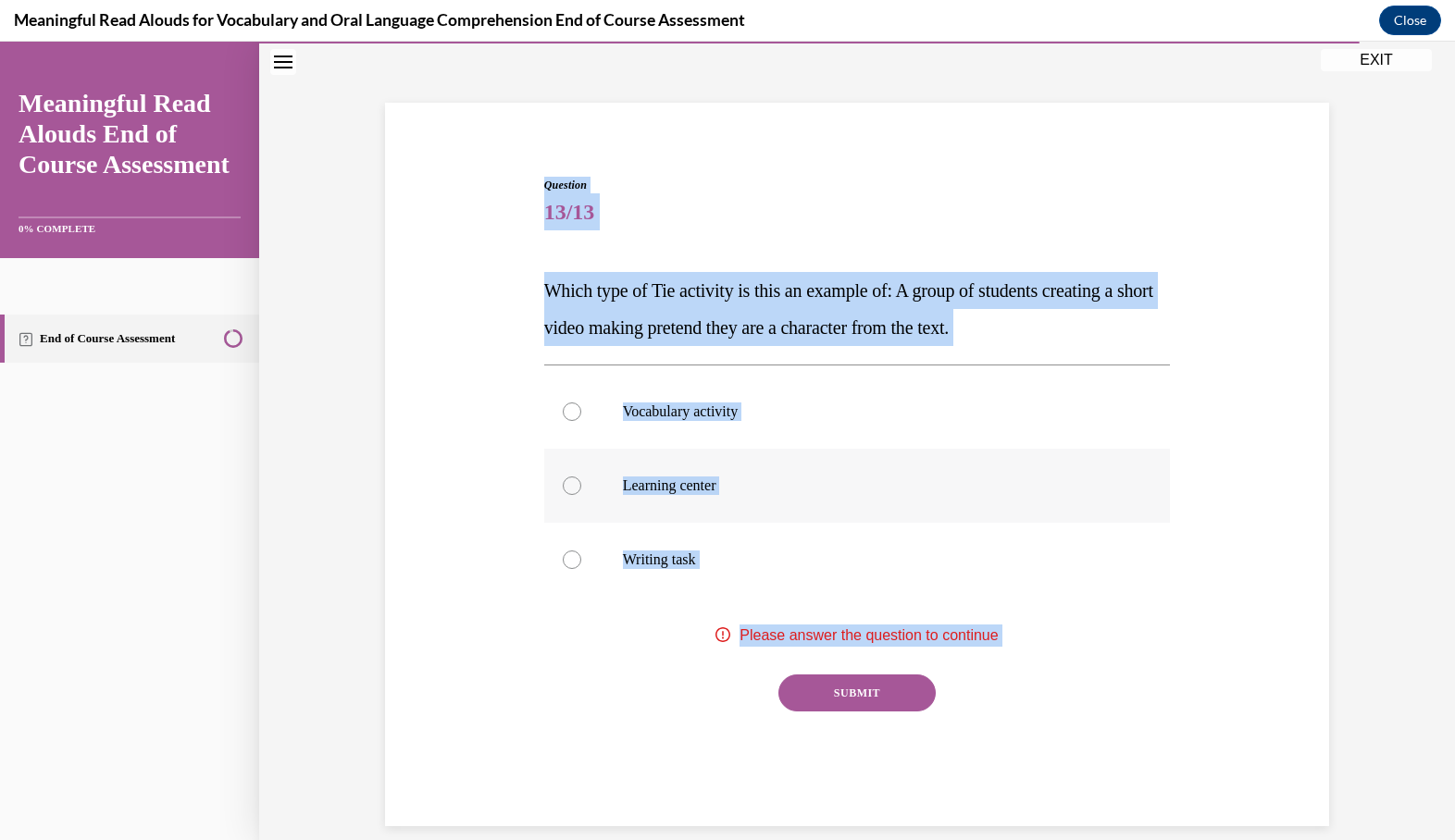
radio input "true"
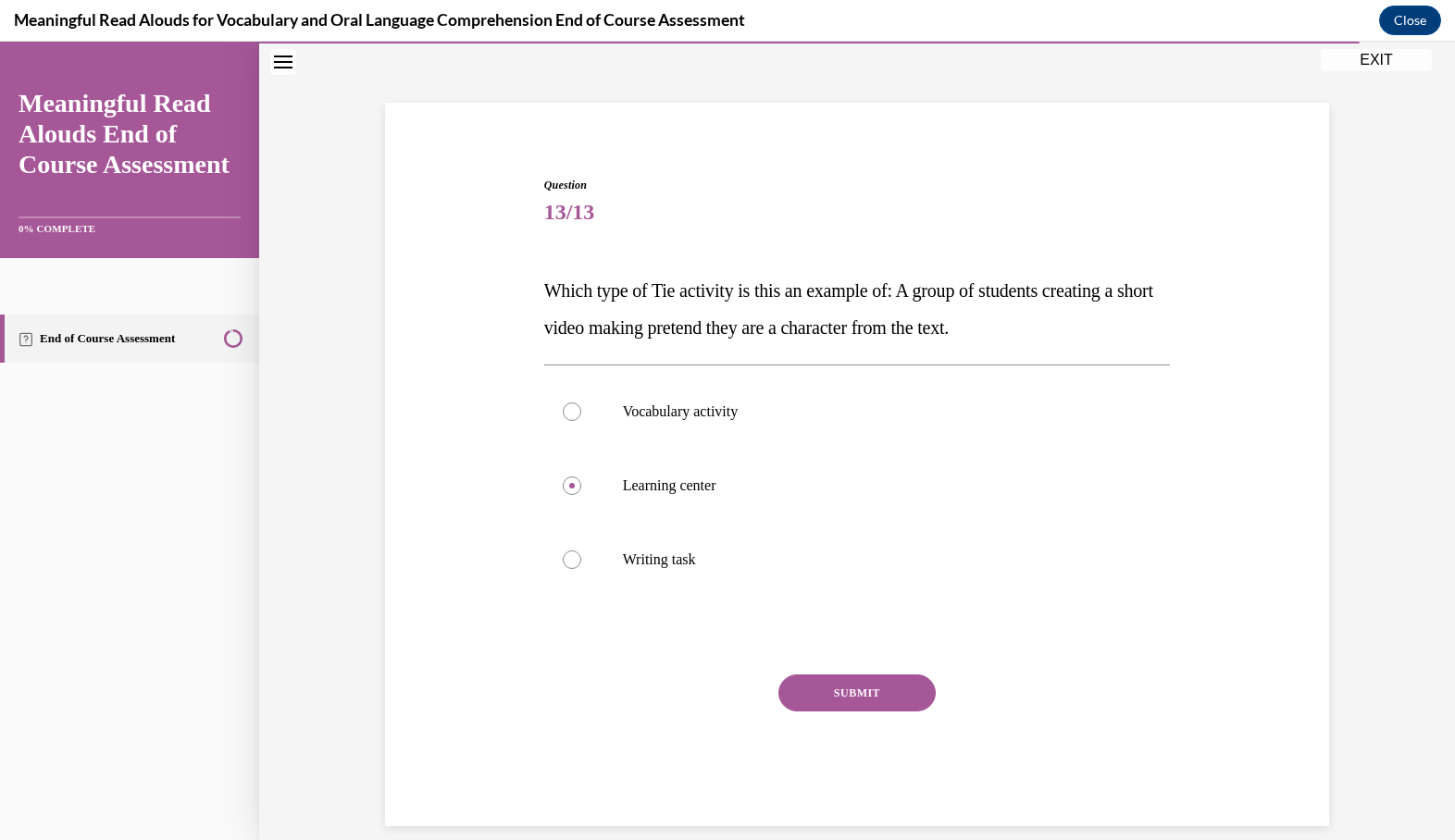
click at [863, 714] on div "SUBMIT" at bounding box center [858, 721] width 626 height 93
click at [863, 710] on button "SUBMIT" at bounding box center [857, 693] width 158 height 37
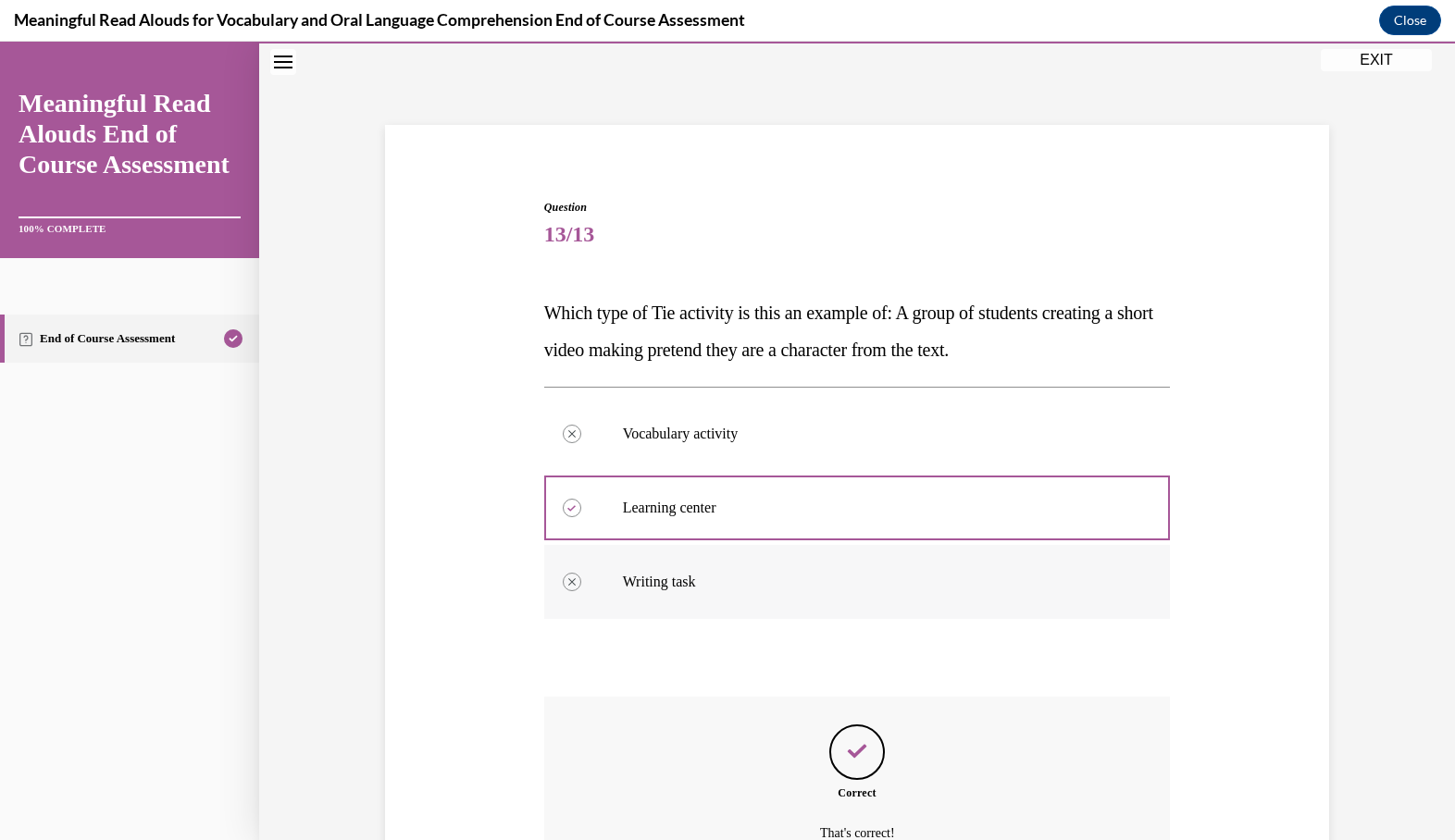
scroll to position [231, 0]
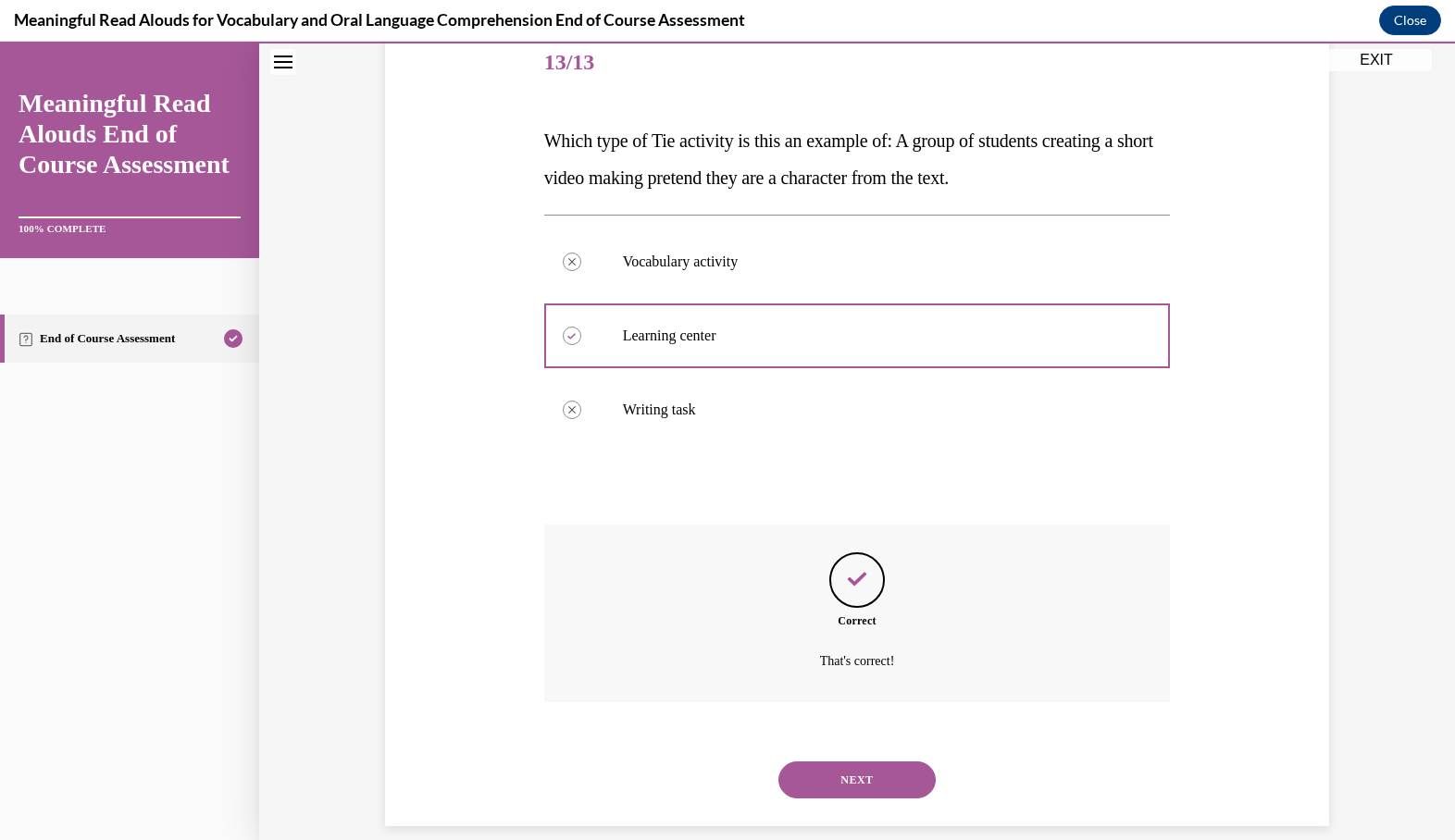
click at [846, 762] on button "NEXT" at bounding box center [857, 780] width 158 height 37
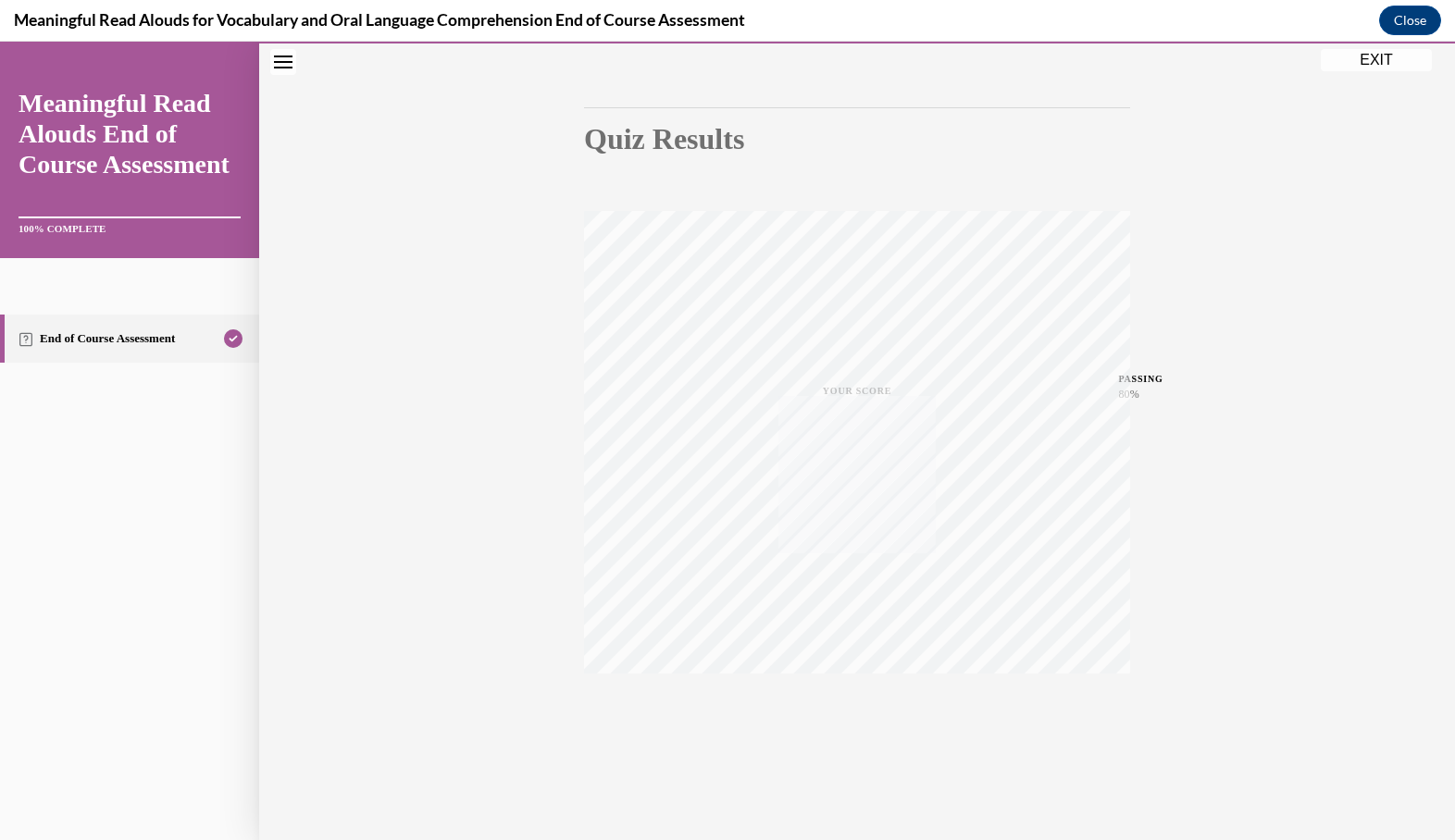
scroll to position [150, 0]
click at [1358, 68] on button "EXIT" at bounding box center [1376, 60] width 111 height 22
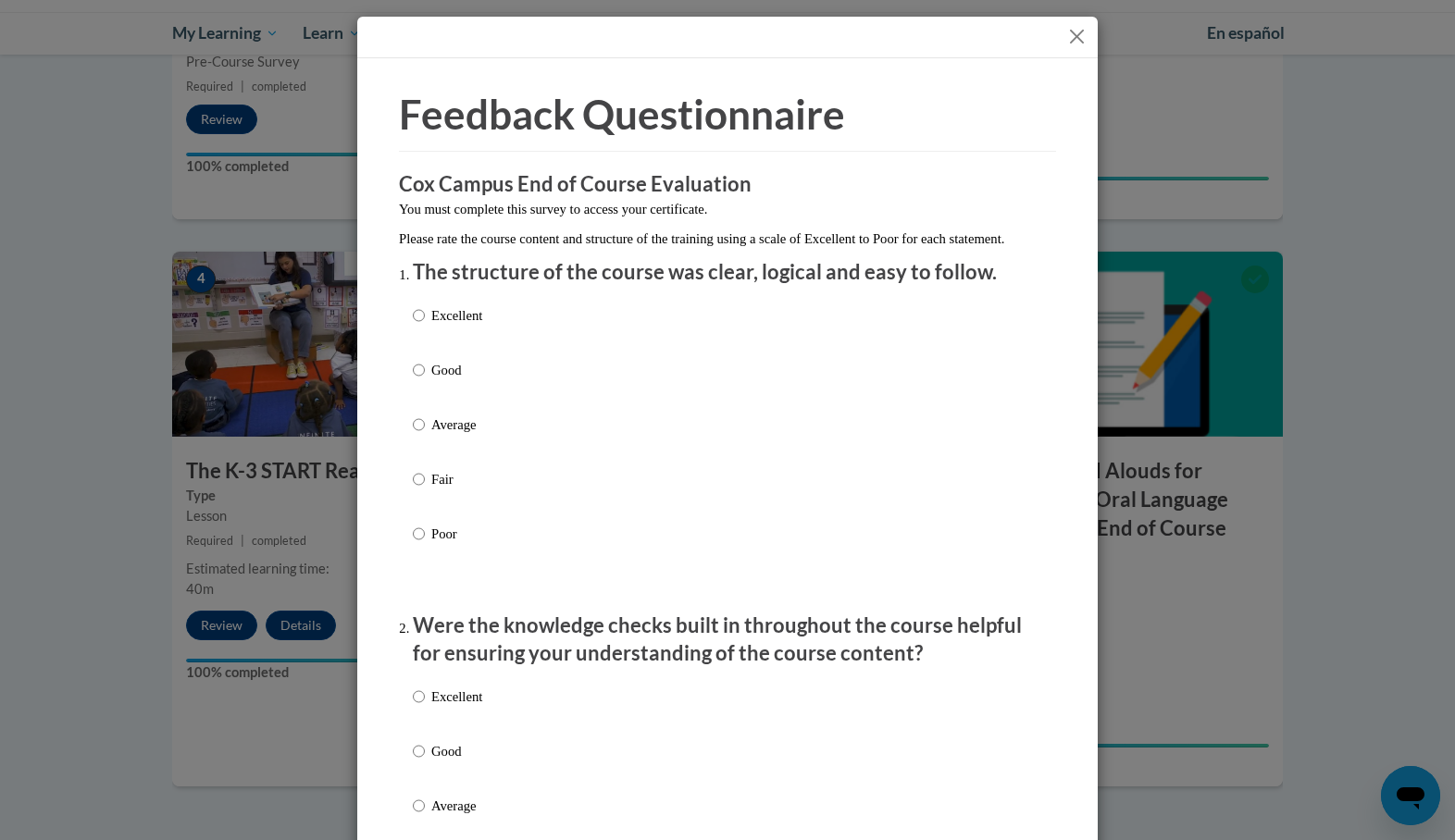
click at [1080, 37] on button "Close" at bounding box center [1076, 37] width 23 height 23
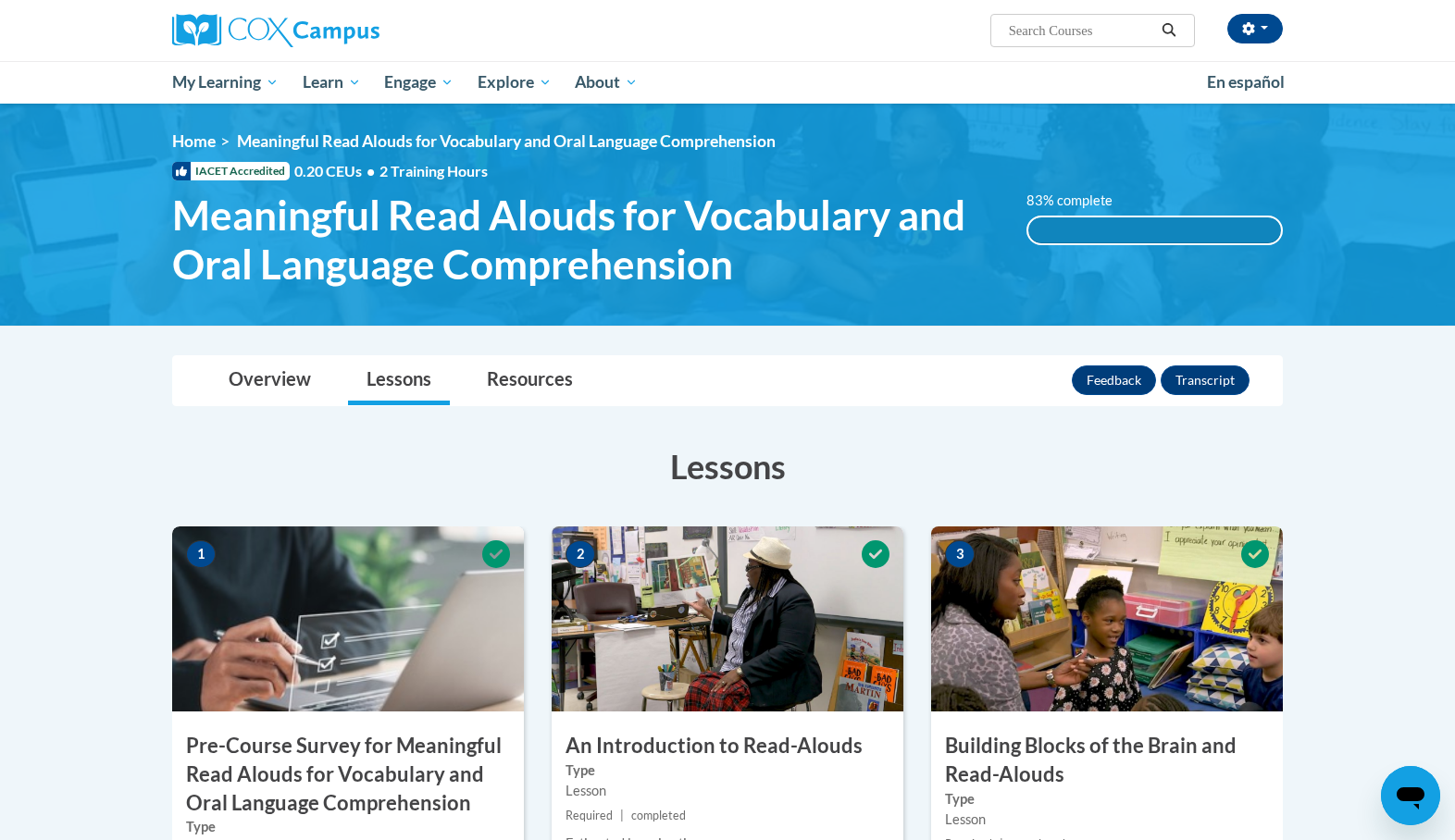
scroll to position [0, 0]
click at [1206, 375] on button "Transcript" at bounding box center [1205, 381] width 89 height 30
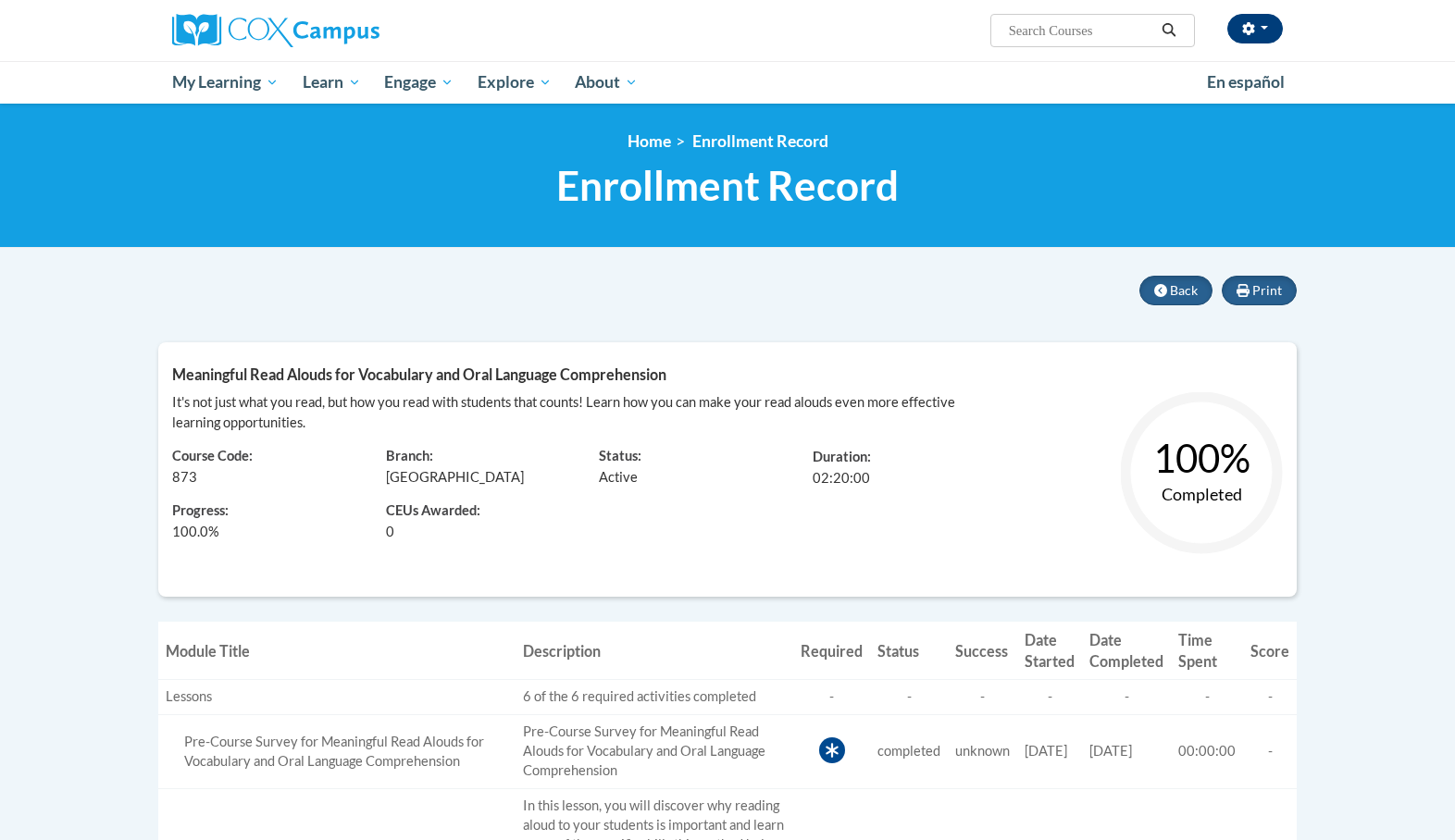
click at [1252, 32] on icon "button" at bounding box center [1248, 29] width 12 height 13
